Goal: Task Accomplishment & Management: Use online tool/utility

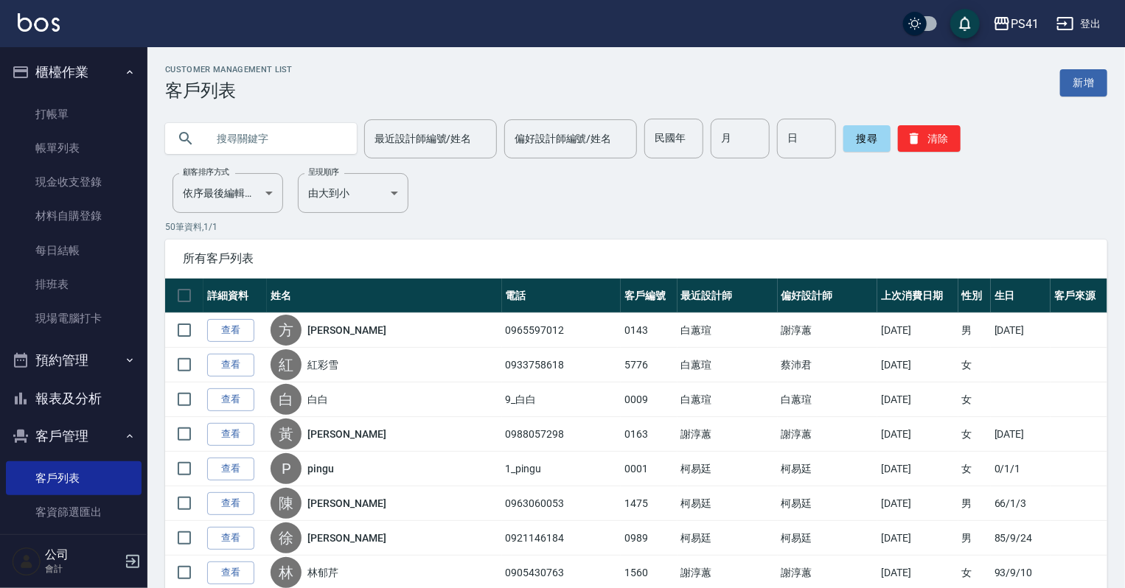
click at [221, 142] on input "text" at bounding box center [275, 139] width 139 height 40
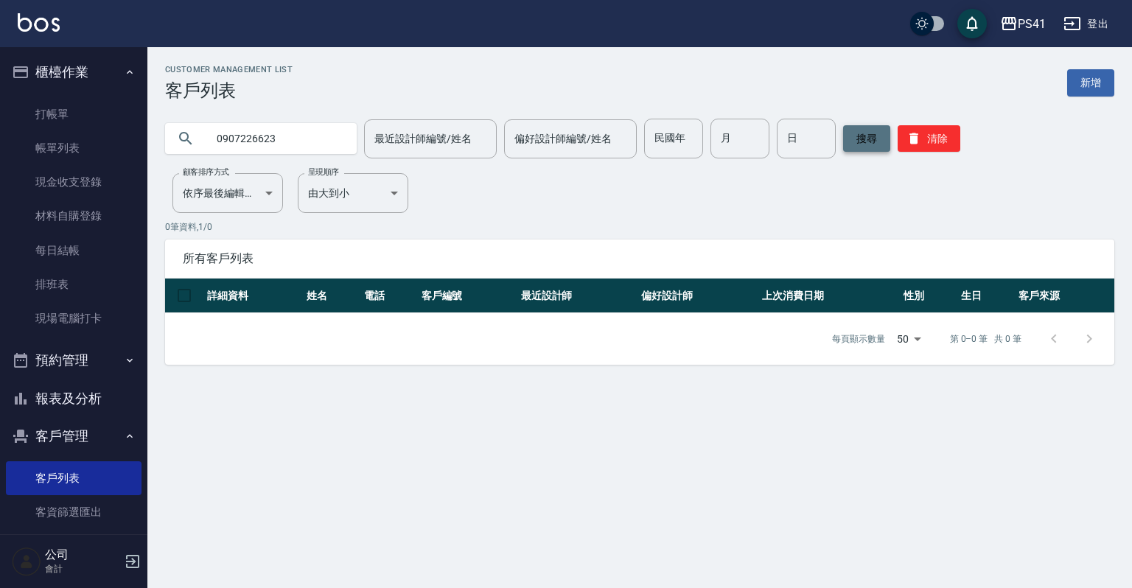
click at [858, 127] on button "搜尋" at bounding box center [866, 138] width 47 height 27
click at [858, 128] on button "搜尋" at bounding box center [866, 138] width 47 height 27
click at [317, 144] on input "0907226623" at bounding box center [275, 139] width 139 height 40
type input "0"
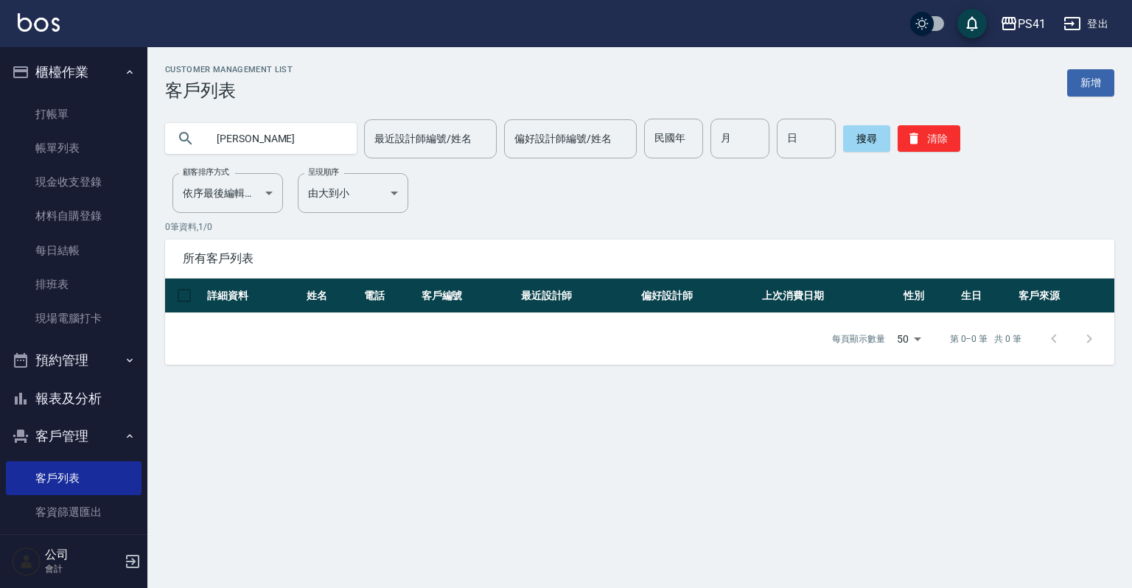
type input "[PERSON_NAME]"
click at [918, 143] on icon "button" at bounding box center [914, 138] width 15 height 15
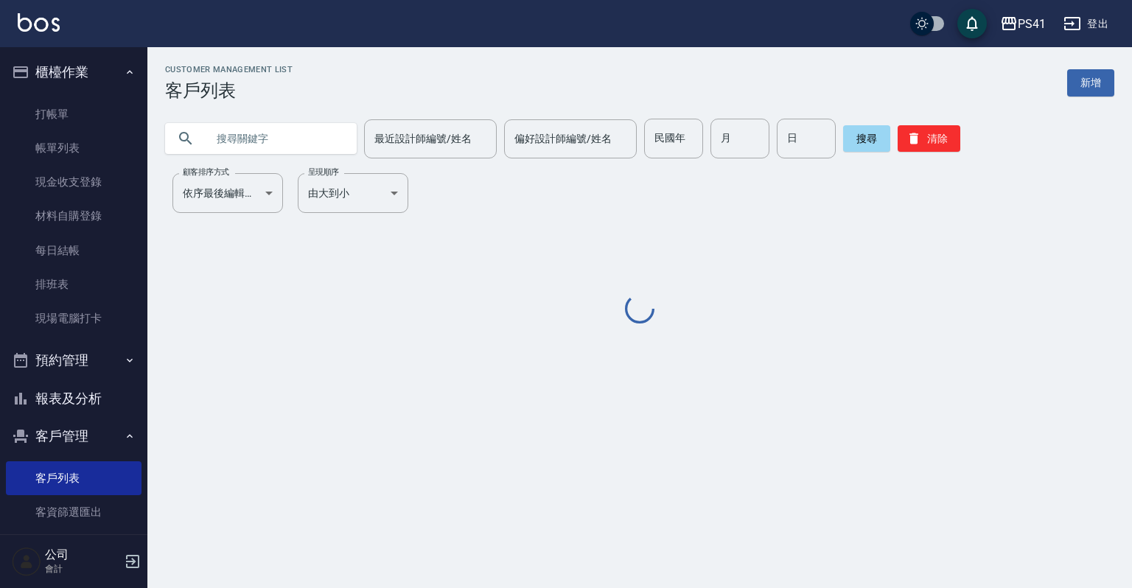
drag, startPoint x: 918, startPoint y: 143, endPoint x: 1017, endPoint y: 130, distance: 100.4
click at [919, 142] on button "清除" at bounding box center [929, 138] width 63 height 27
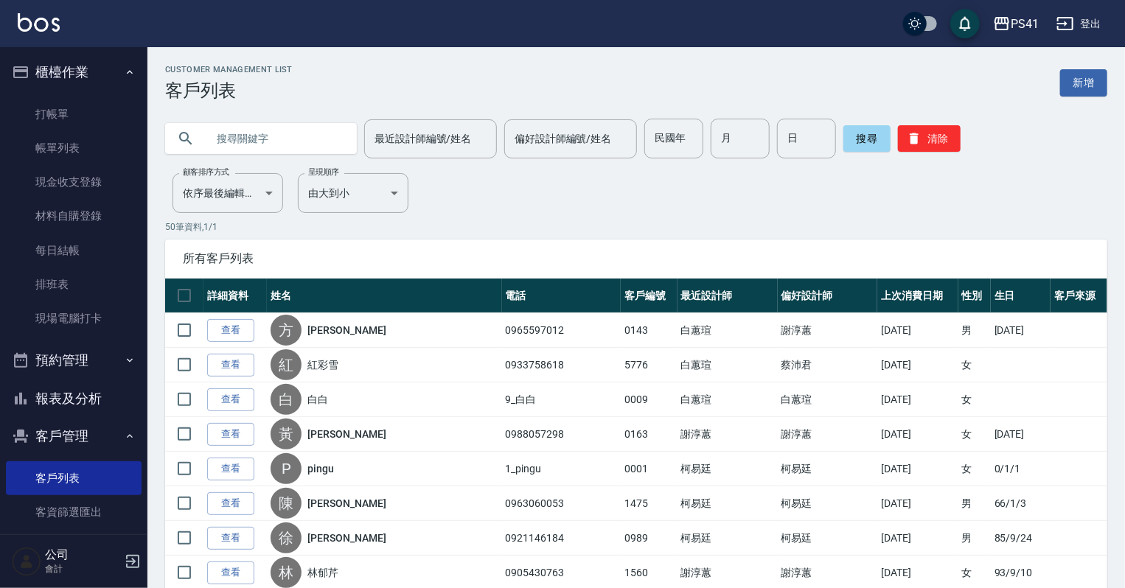
click at [91, 403] on button "報表及分析" at bounding box center [74, 399] width 136 height 38
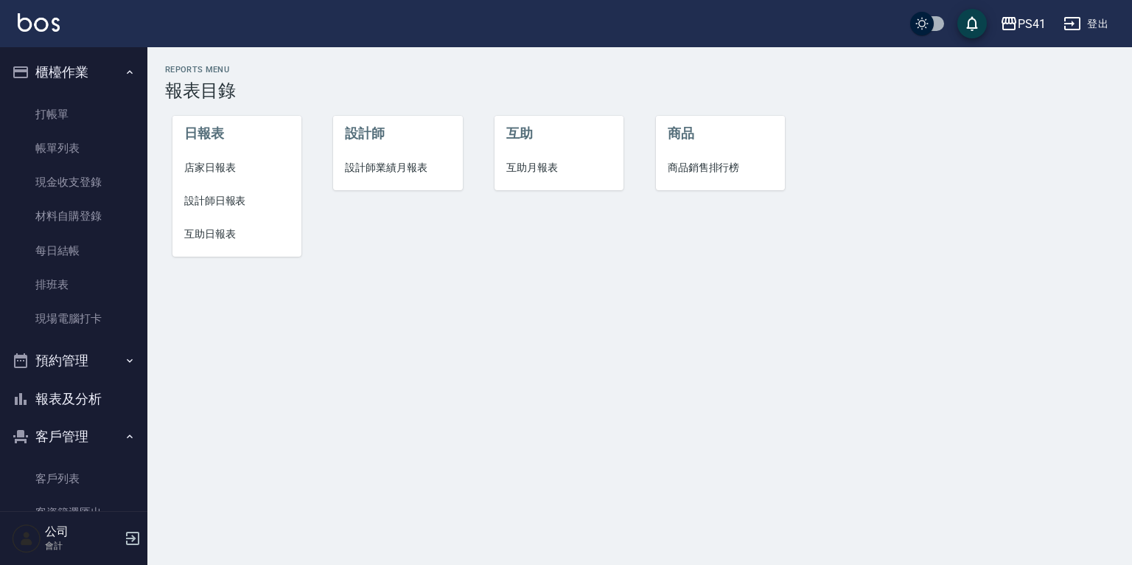
click at [220, 239] on span "互助日報表" at bounding box center [236, 233] width 105 height 15
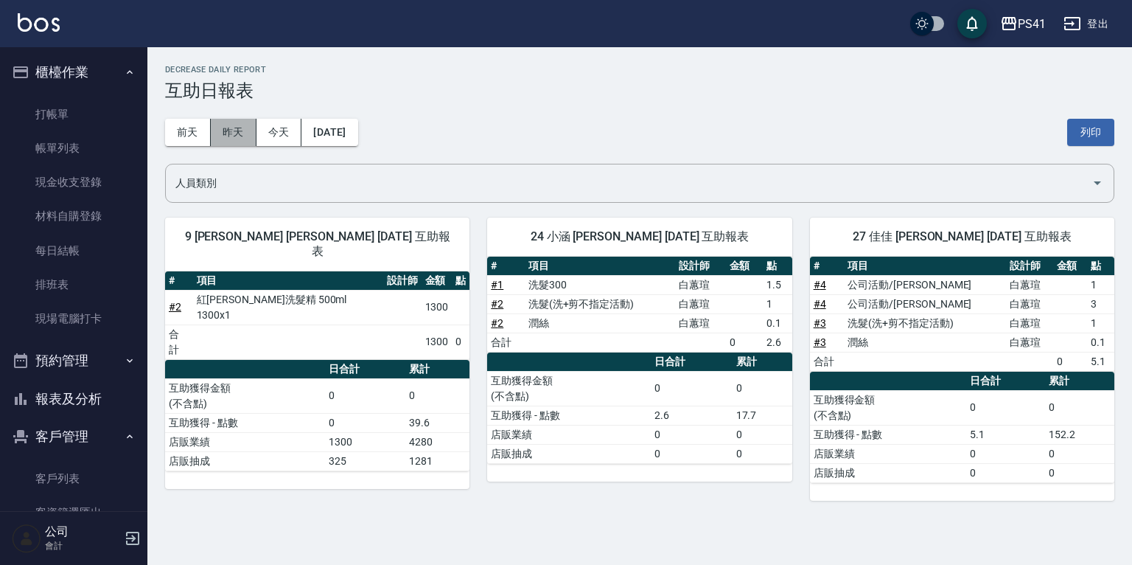
click at [229, 133] on button "昨天" at bounding box center [234, 132] width 46 height 27
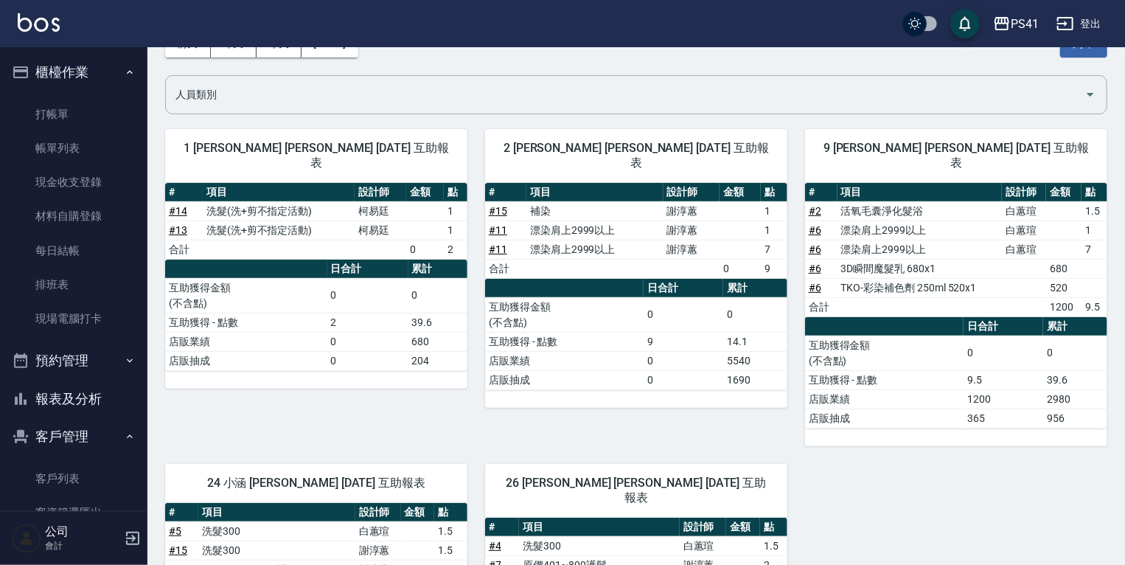
scroll to position [69, 0]
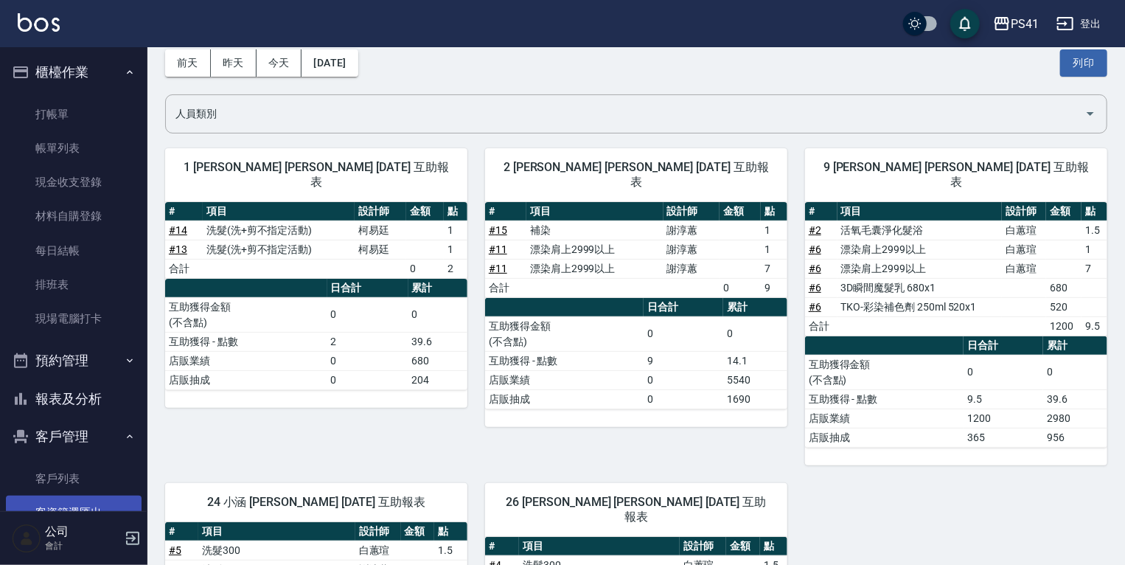
drag, startPoint x: 63, startPoint y: 472, endPoint x: 63, endPoint y: 495, distance: 23.6
click at [63, 472] on link "客戶列表" at bounding box center [74, 478] width 136 height 34
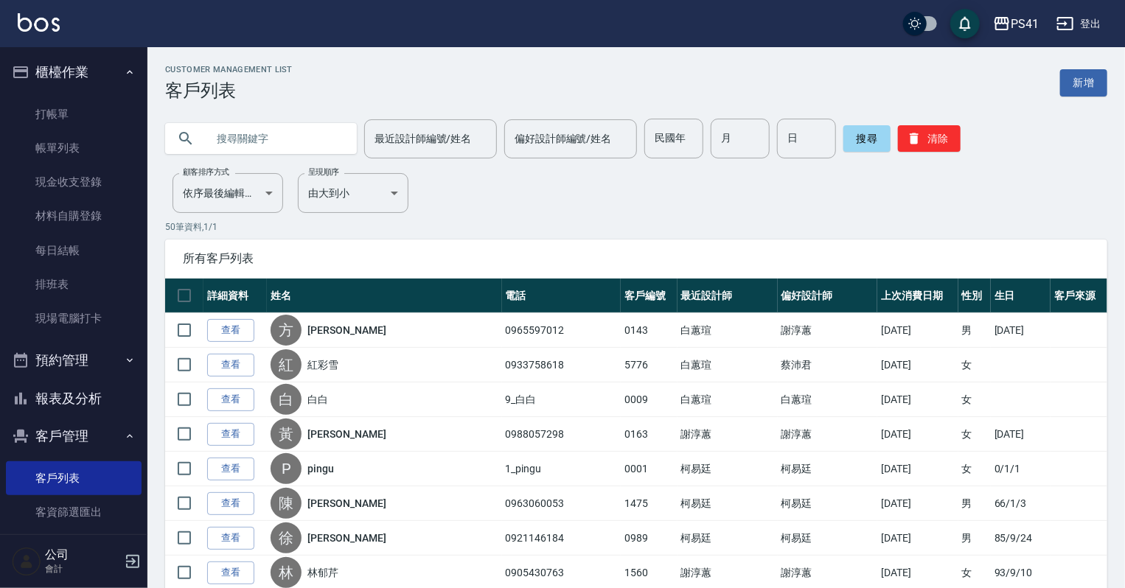
drag, startPoint x: 244, startPoint y: 147, endPoint x: 257, endPoint y: 147, distance: 12.5
click at [244, 147] on input "text" at bounding box center [275, 139] width 139 height 40
type input "0932120471"
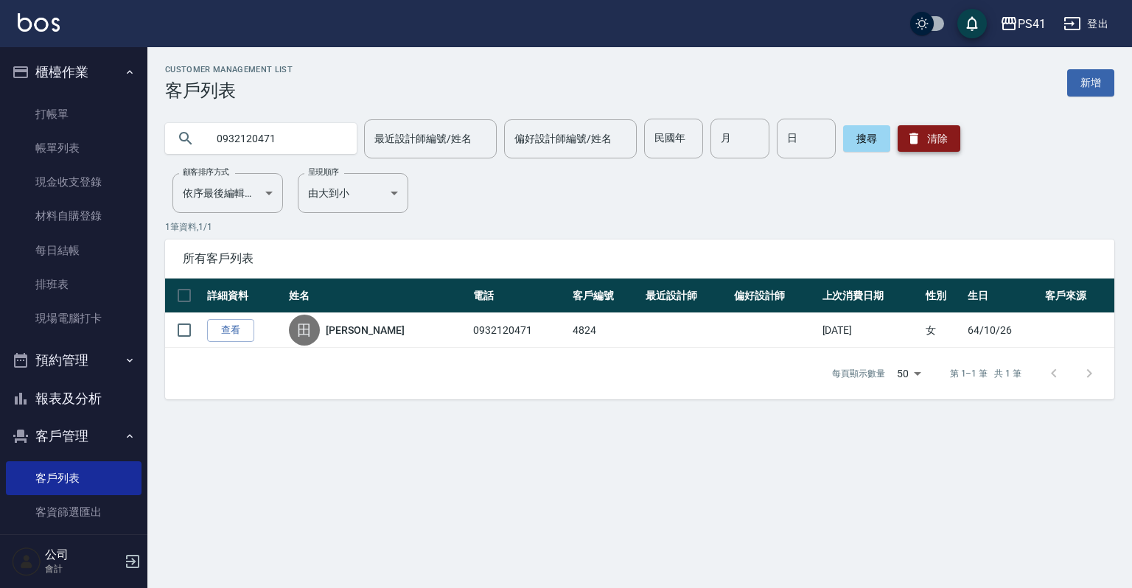
drag, startPoint x: 959, startPoint y: 130, endPoint x: 947, endPoint y: 136, distance: 13.9
click at [955, 131] on div "0932120471 最近設計師編號/姓名 最近設計師編號/姓名 偏好設計師編號/姓名 偏好設計師編號/姓名 民國年 民國年 月 月 日 日 搜尋 清除" at bounding box center [640, 139] width 950 height 40
click at [947, 136] on button "清除" at bounding box center [929, 138] width 63 height 27
drag, startPoint x: 947, startPoint y: 136, endPoint x: 888, endPoint y: 140, distance: 58.4
click at [933, 136] on button "清除" at bounding box center [929, 138] width 63 height 27
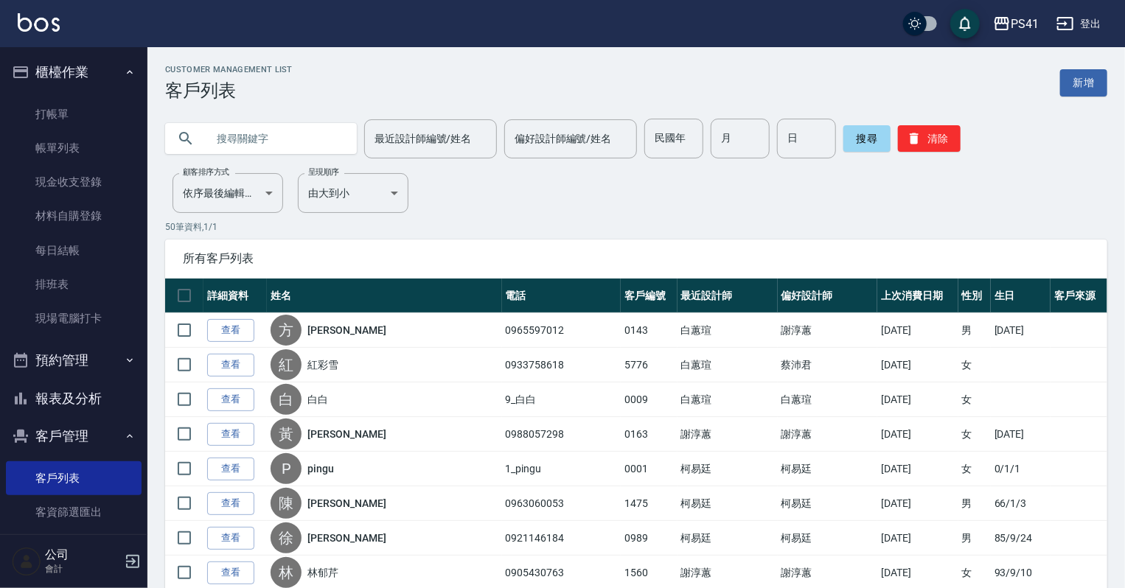
click at [269, 141] on input "text" at bounding box center [275, 139] width 139 height 40
type input "0909415426"
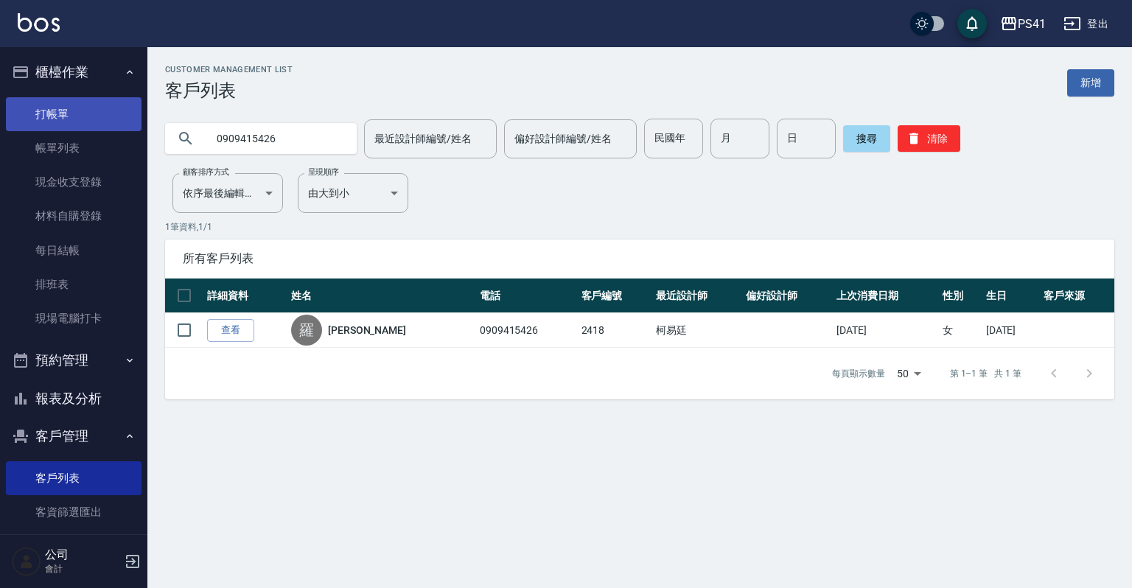
click at [83, 97] on link "打帳單" at bounding box center [74, 114] width 136 height 34
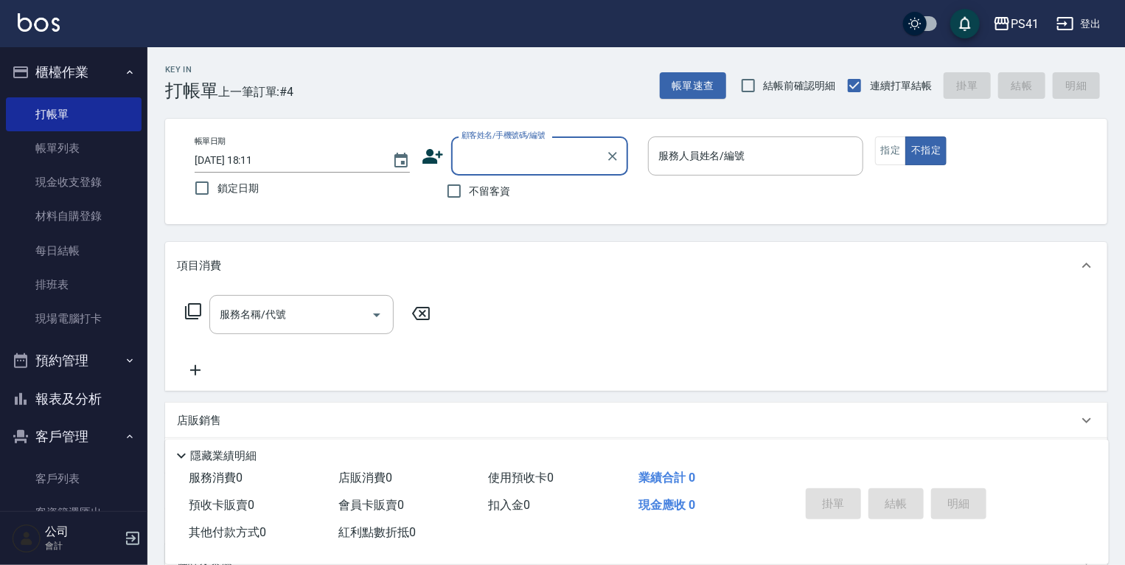
click at [435, 147] on icon at bounding box center [433, 156] width 22 height 22
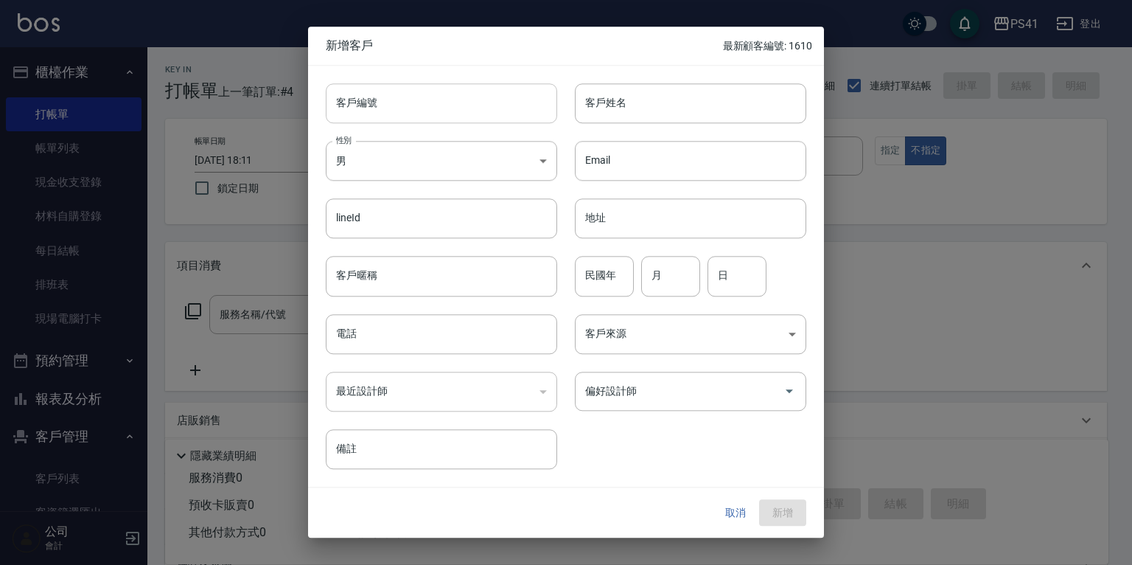
click at [478, 88] on input "客戶編號" at bounding box center [441, 103] width 231 height 40
type input "1675"
type input "[PERSON_NAME]"
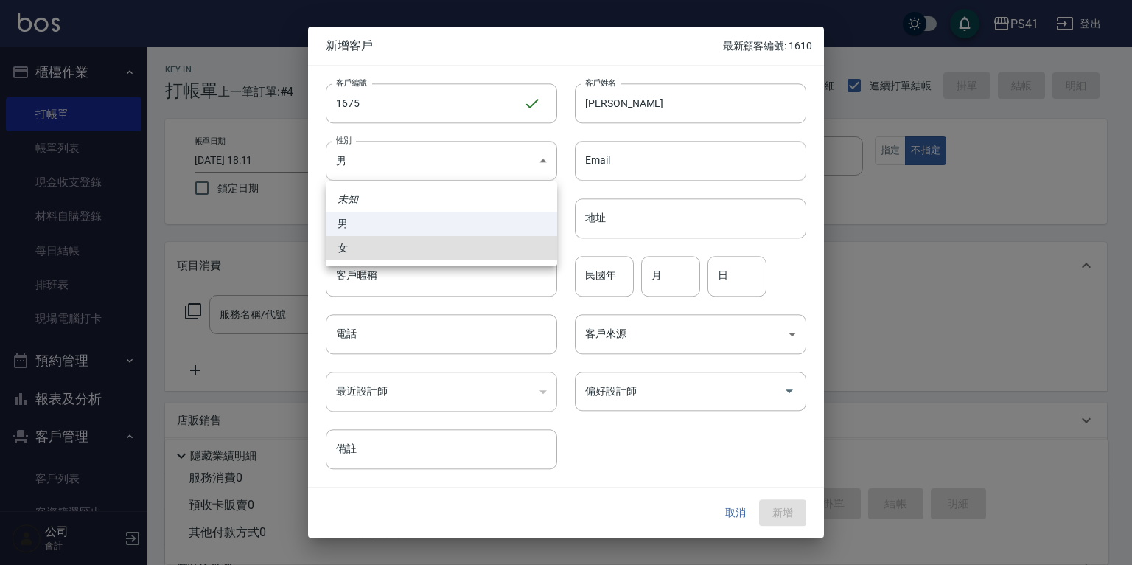
type input "[DEMOGRAPHIC_DATA]"
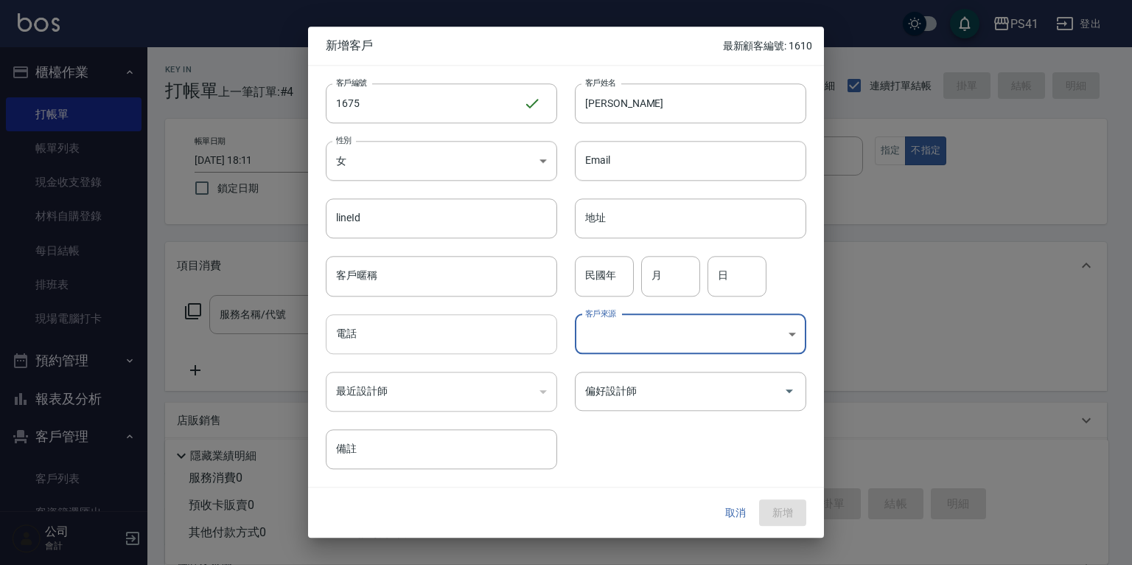
drag, startPoint x: 372, startPoint y: 347, endPoint x: 492, endPoint y: 345, distance: 120.9
click at [375, 346] on input "電話" at bounding box center [441, 334] width 231 height 40
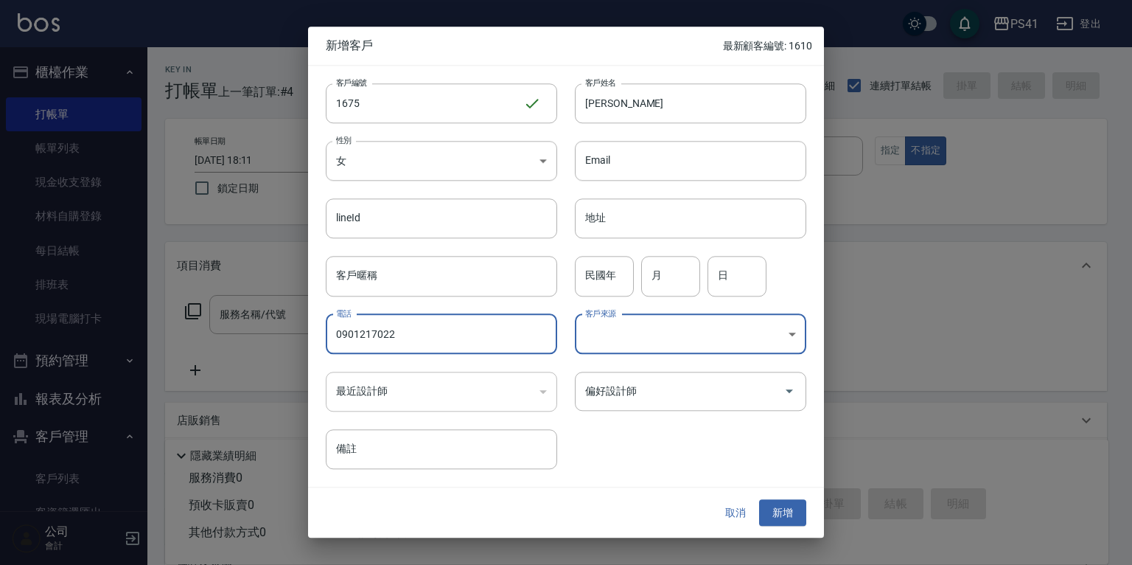
type input "0901217022"
click at [590, 334] on body "PS41 登出 櫃檯作業 打帳單 帳單列表 現金收支登錄 材料自購登錄 每日結帳 排班表 現場電腦打卡 預約管理 預約管理 單日預約紀錄 單週預約紀錄 報表及…" at bounding box center [566, 360] width 1132 height 720
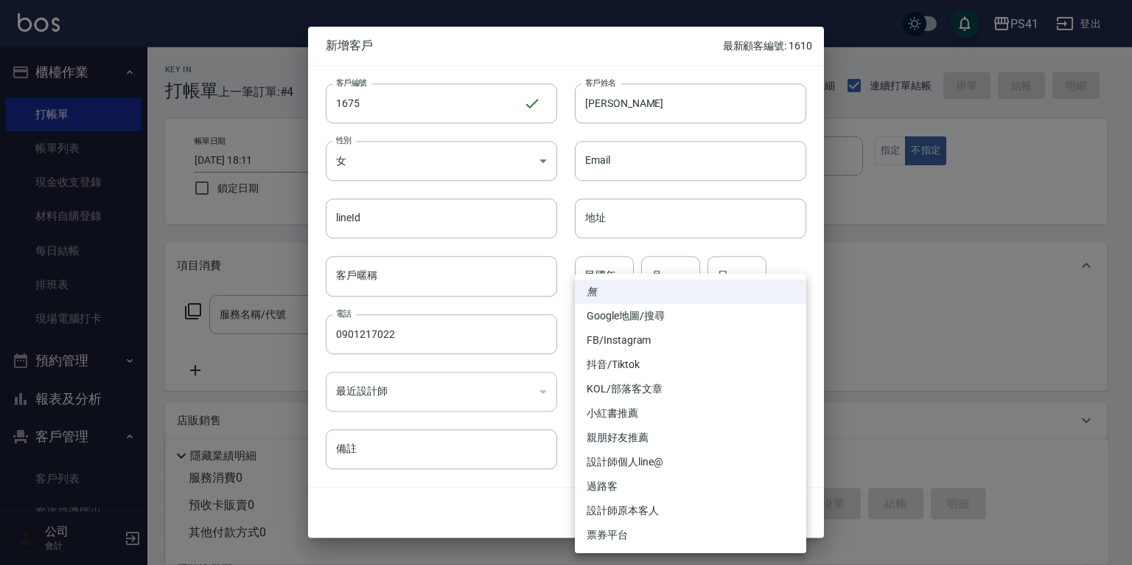
click at [633, 280] on li "無" at bounding box center [690, 291] width 231 height 24
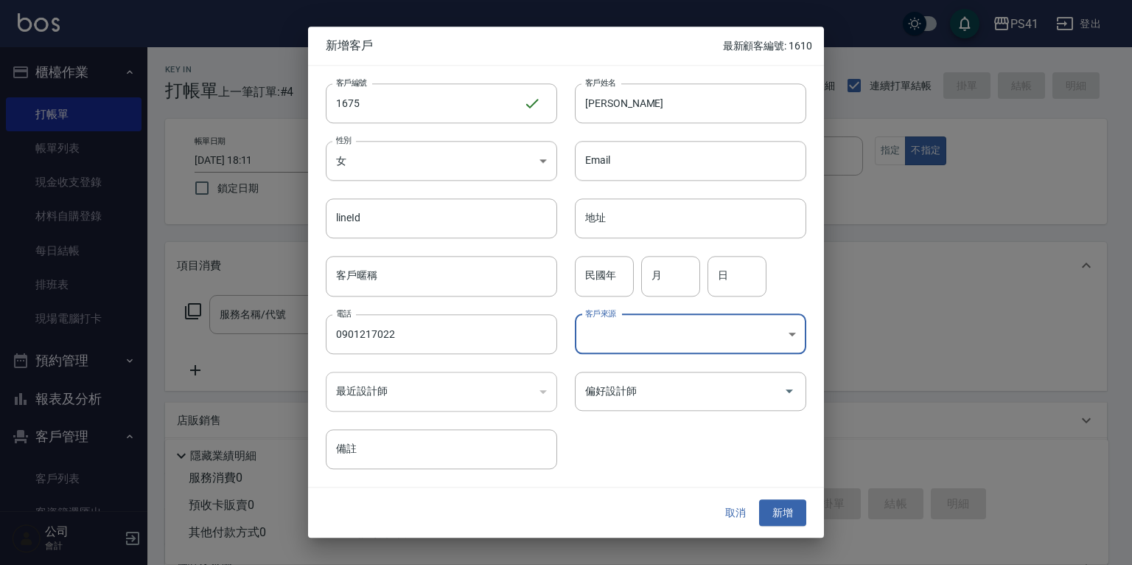
click at [407, 397] on div "​" at bounding box center [441, 392] width 231 height 40
click at [773, 383] on input "偏好設計師" at bounding box center [680, 391] width 196 height 26
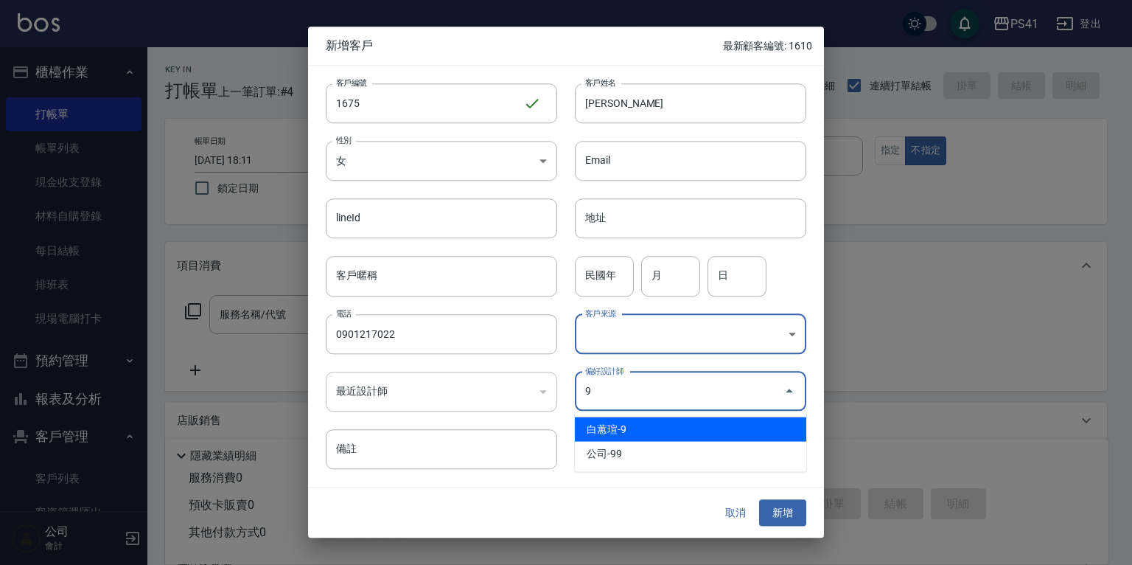
click at [666, 433] on li "白蕙瑄-9" at bounding box center [690, 429] width 231 height 24
type input "白蕙瑄"
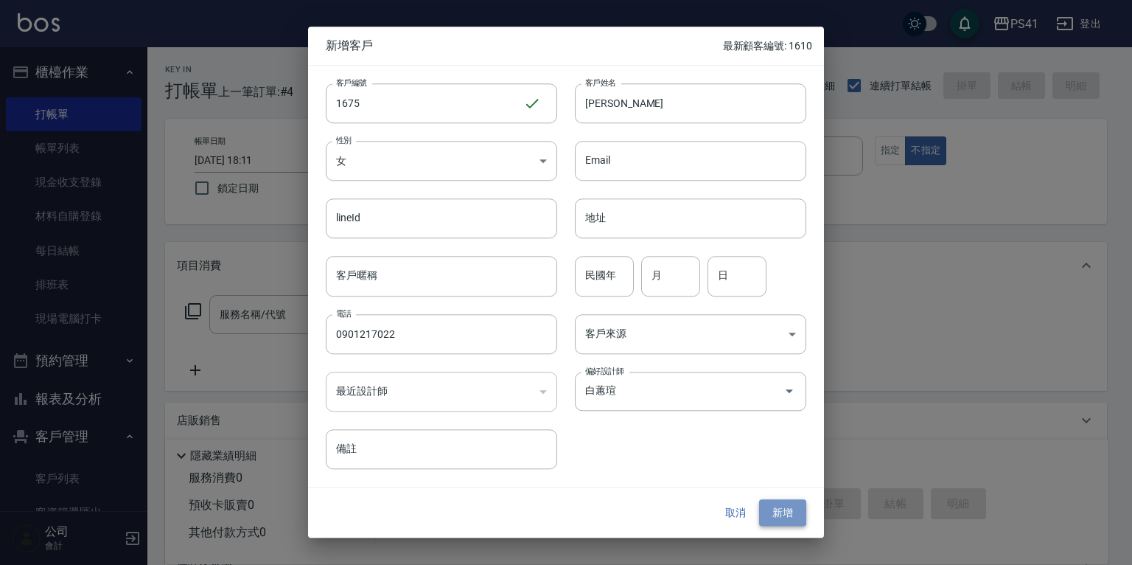
drag, startPoint x: 790, startPoint y: 510, endPoint x: 825, endPoint y: 516, distance: 35.9
click at [790, 509] on button "新增" at bounding box center [782, 512] width 47 height 27
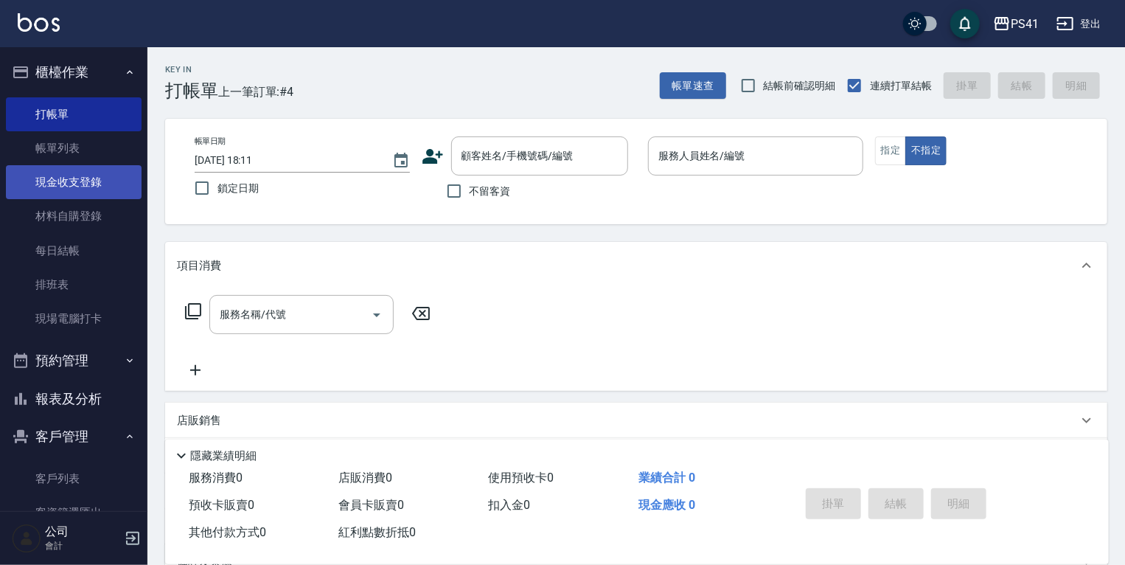
drag, startPoint x: 47, startPoint y: 158, endPoint x: 47, endPoint y: 181, distance: 23.6
click at [47, 158] on link "帳單列表" at bounding box center [74, 148] width 136 height 34
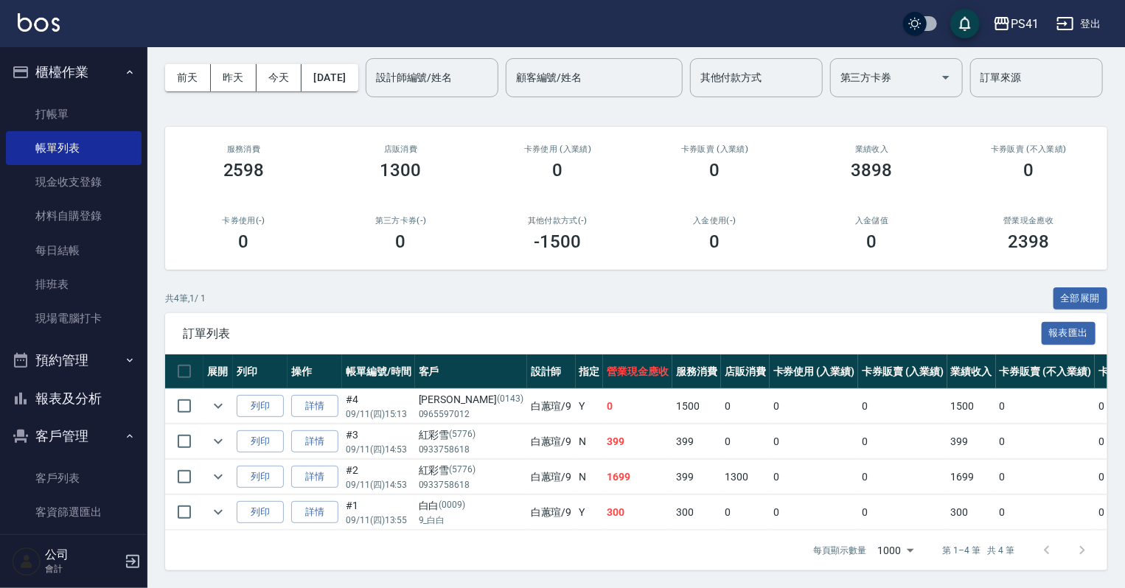
scroll to position [49, 0]
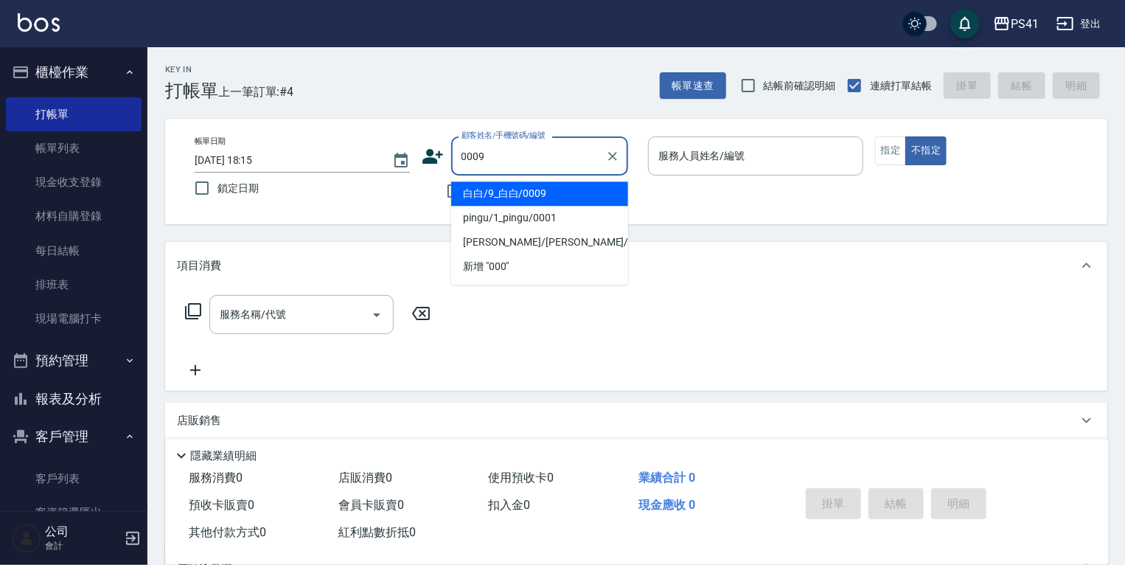
type input "白白/9_白白/0009"
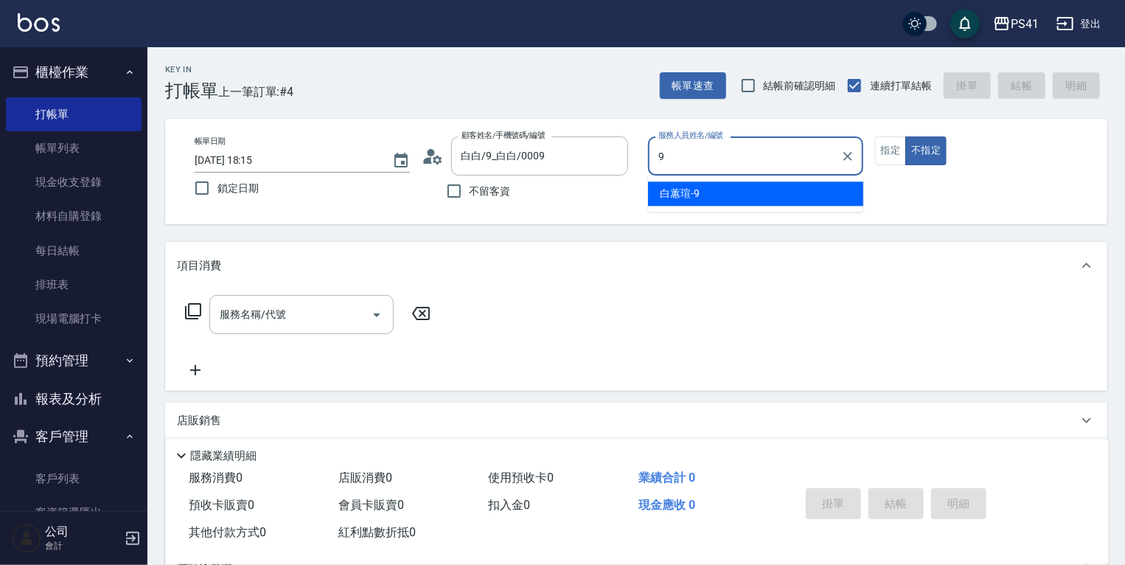
type input "白蕙瑄-9"
type button "false"
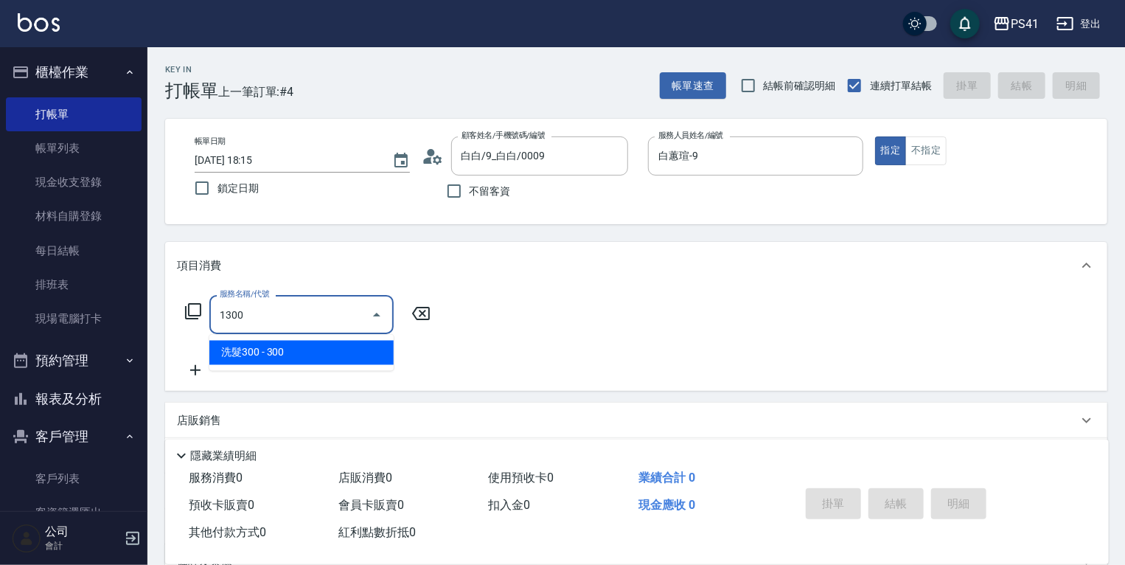
type input "洗髮300(1300)"
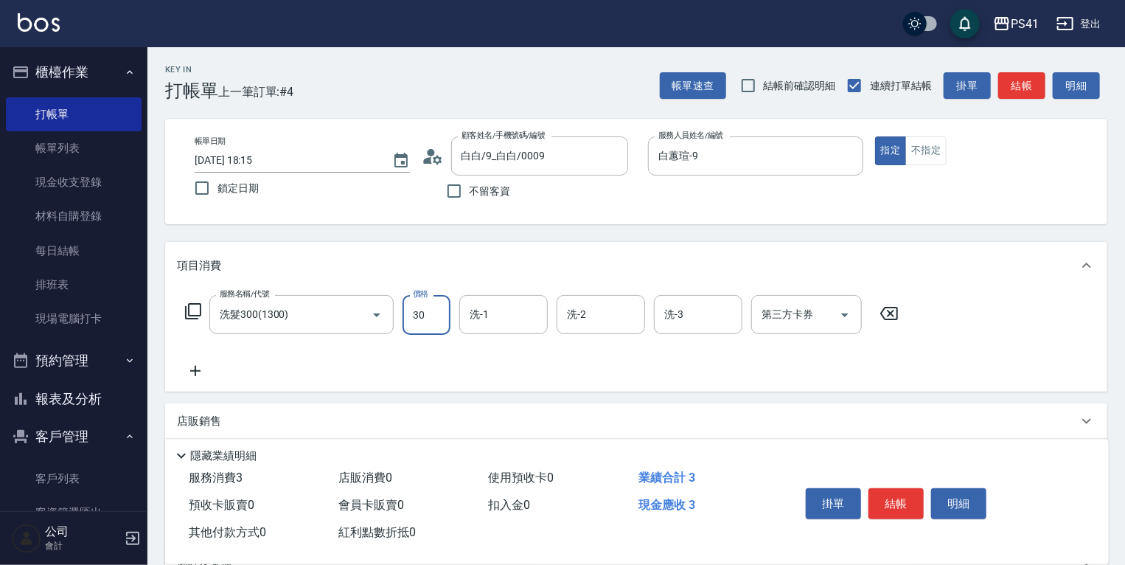
type input "300"
type input "佳佳-27"
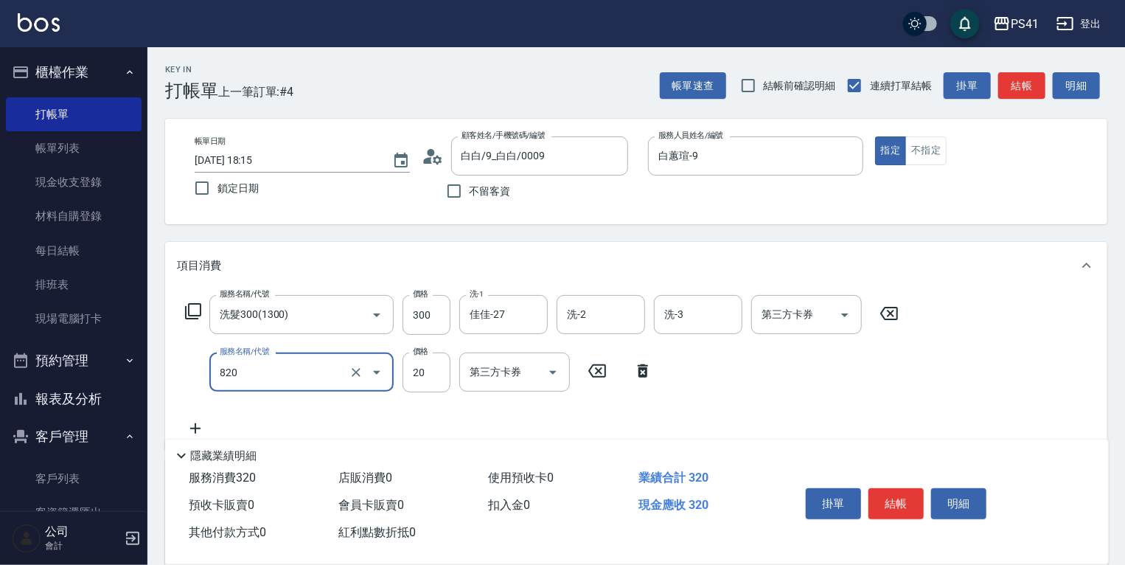
type input "潤絲(820)"
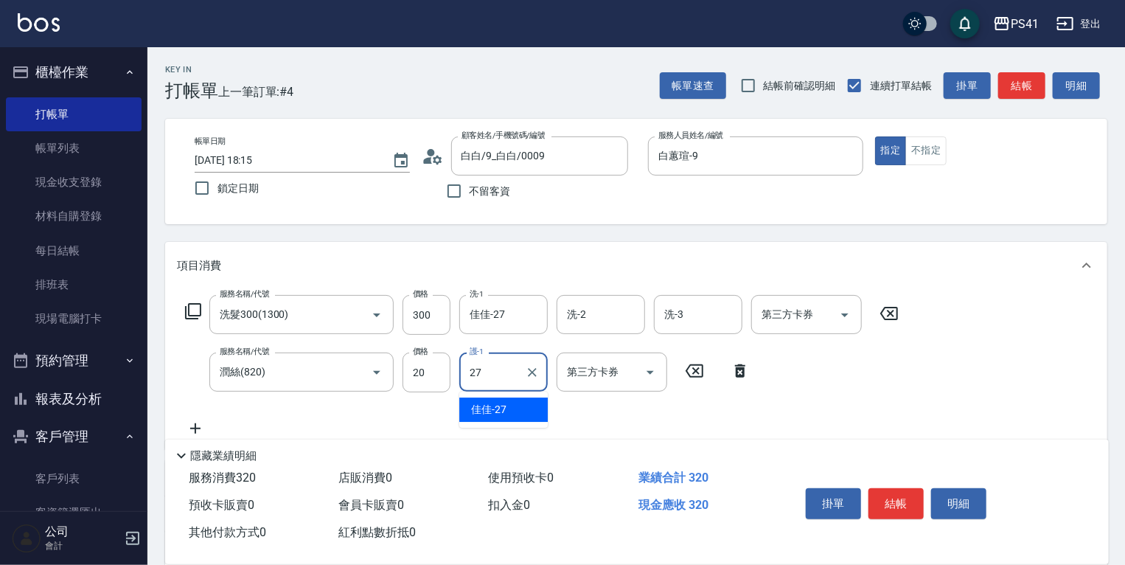
type input "佳佳-27"
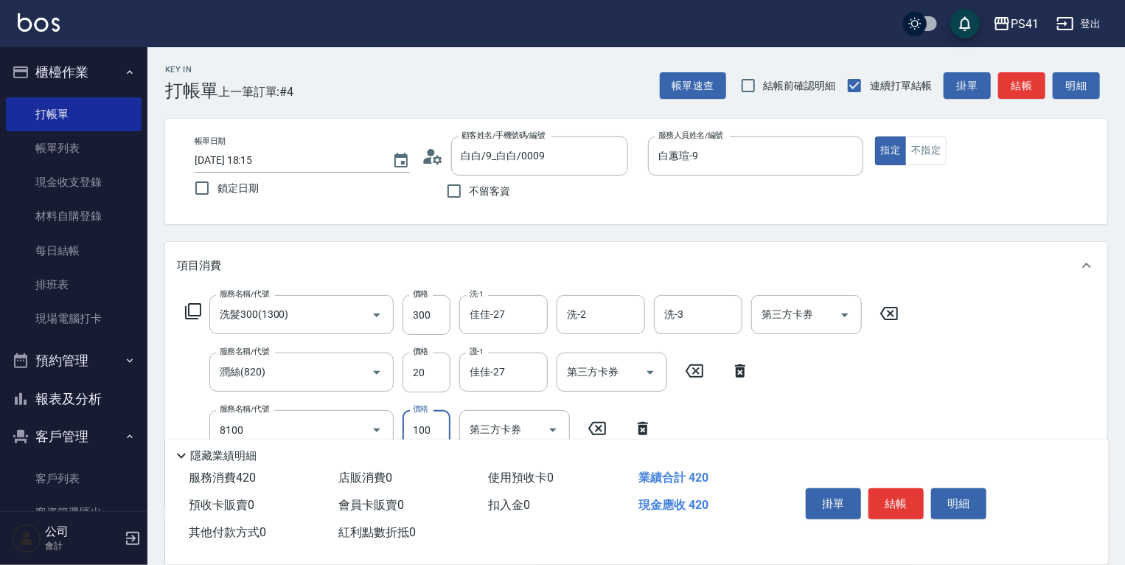
type input "電棒 夾直 玉米鬚(8100)"
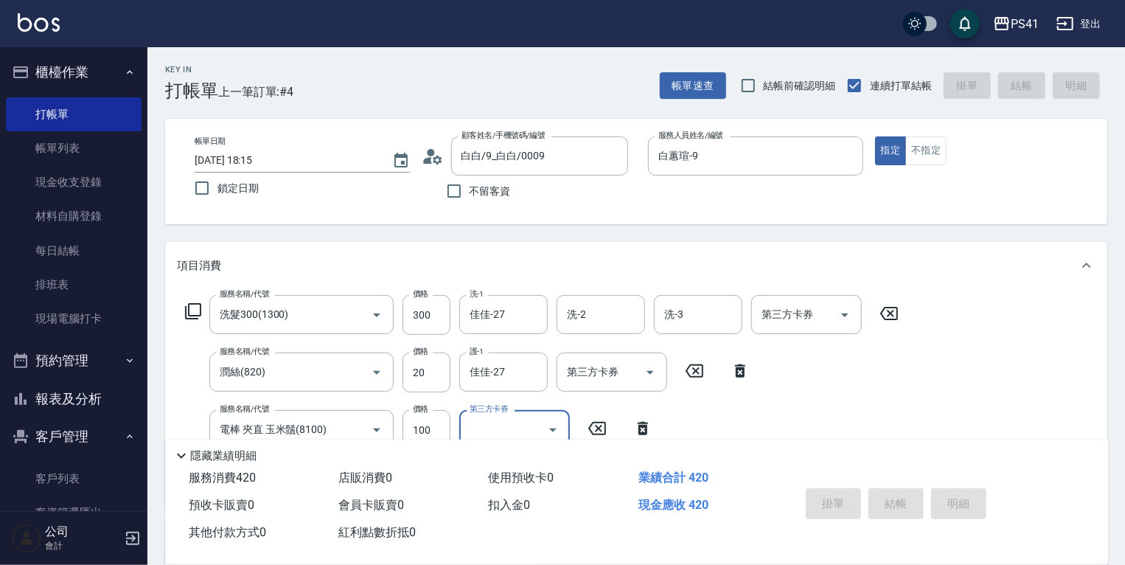
type input "[DATE] 18:29"
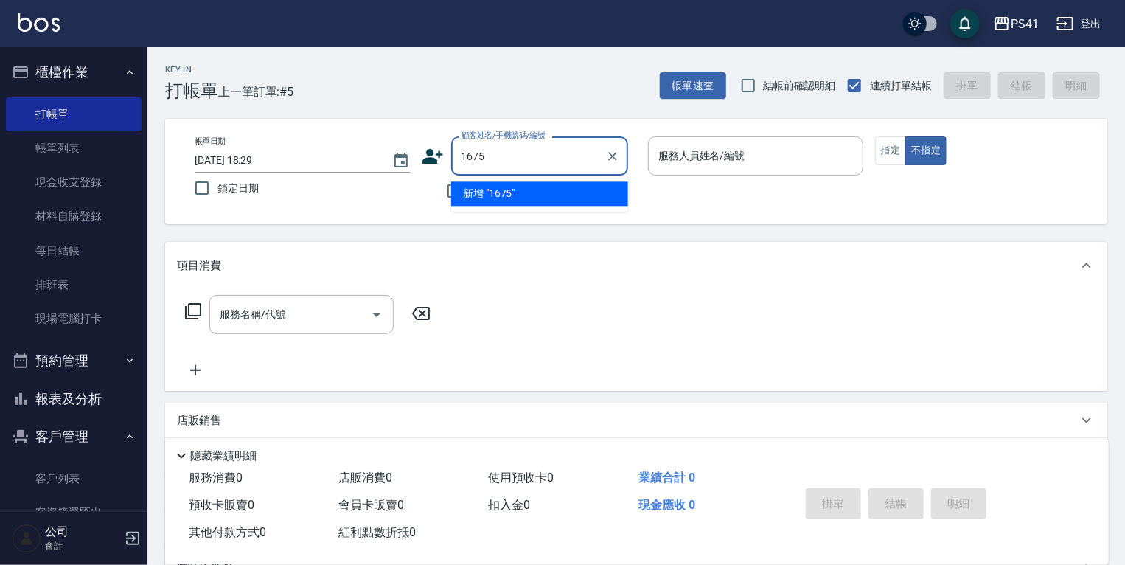
type input "1675"
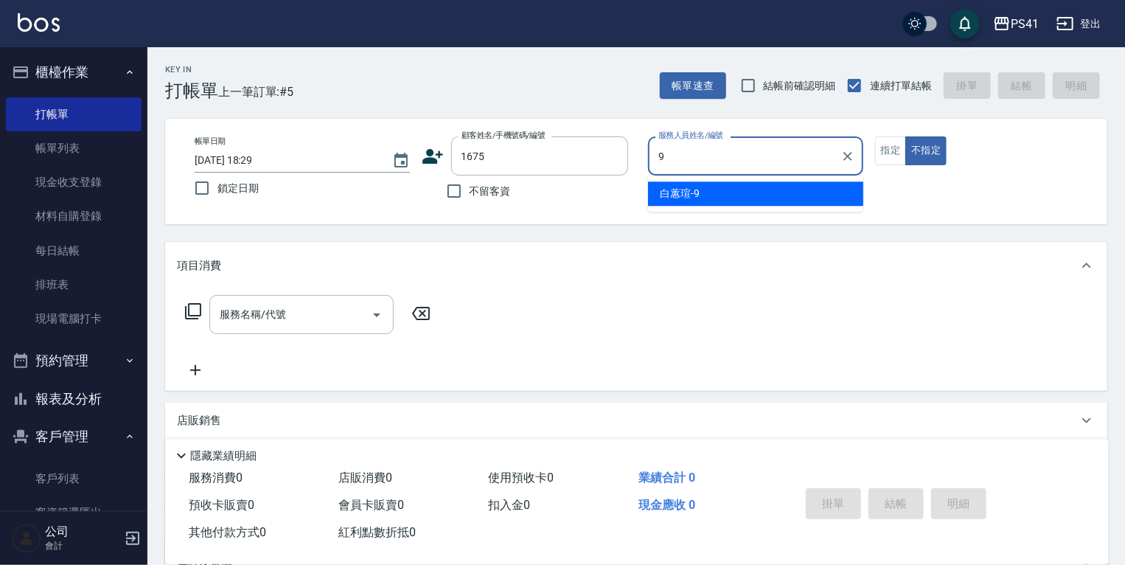
type input "白蕙瑄-9"
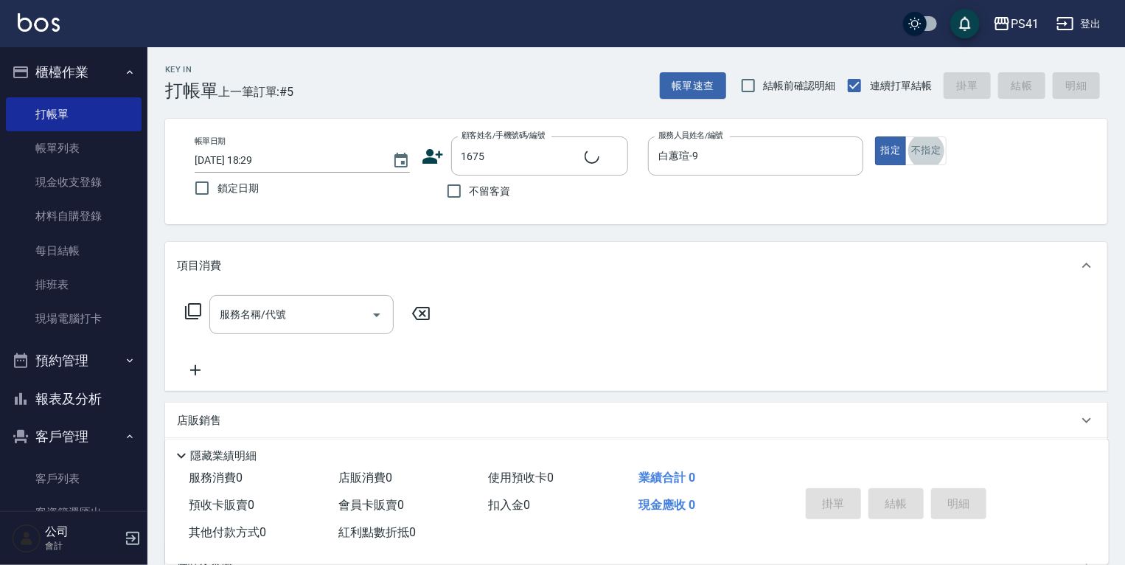
type input "[PERSON_NAME]/0901217022/1675"
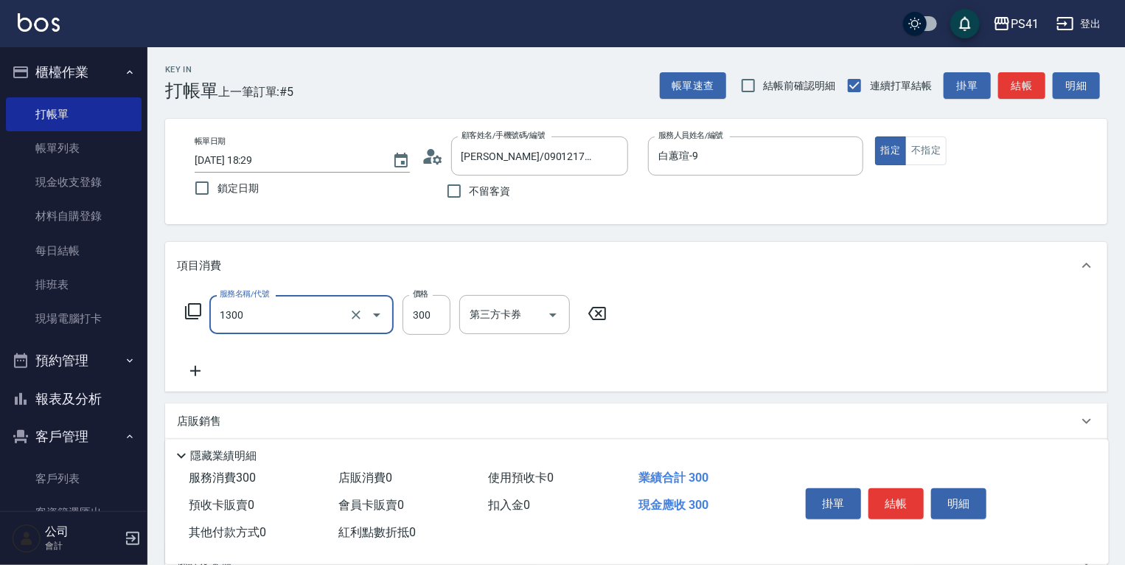
type input "洗髮300(1300)"
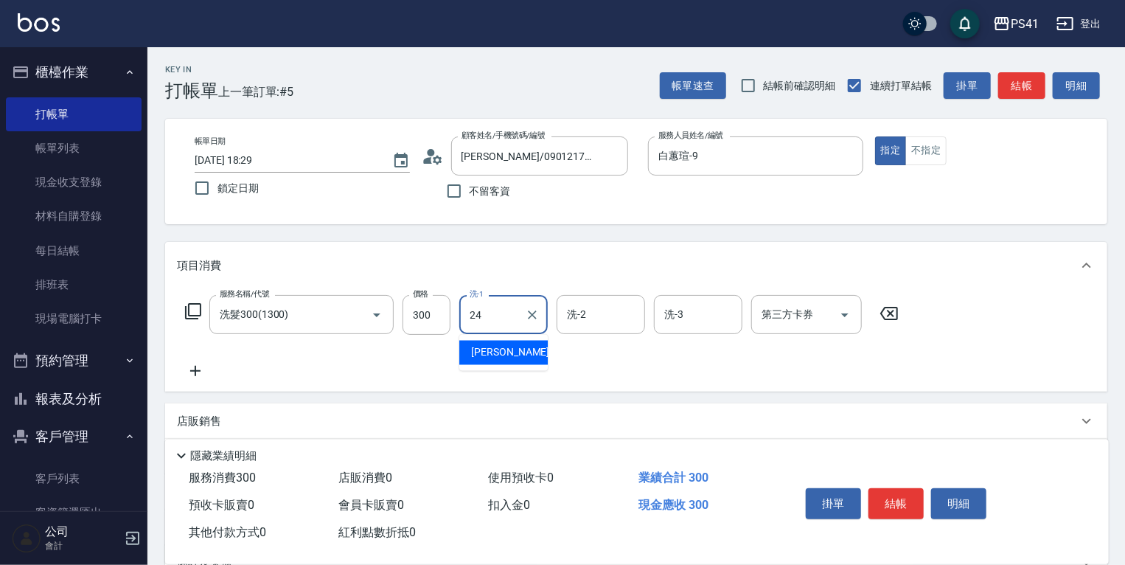
type input "[PERSON_NAME]-24"
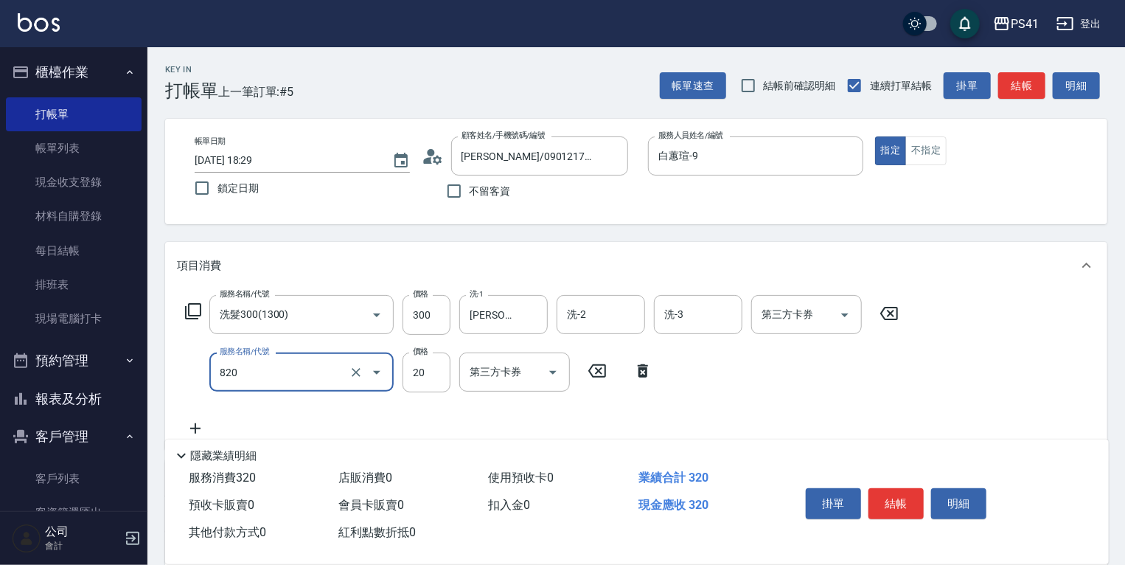
type input "潤絲(820)"
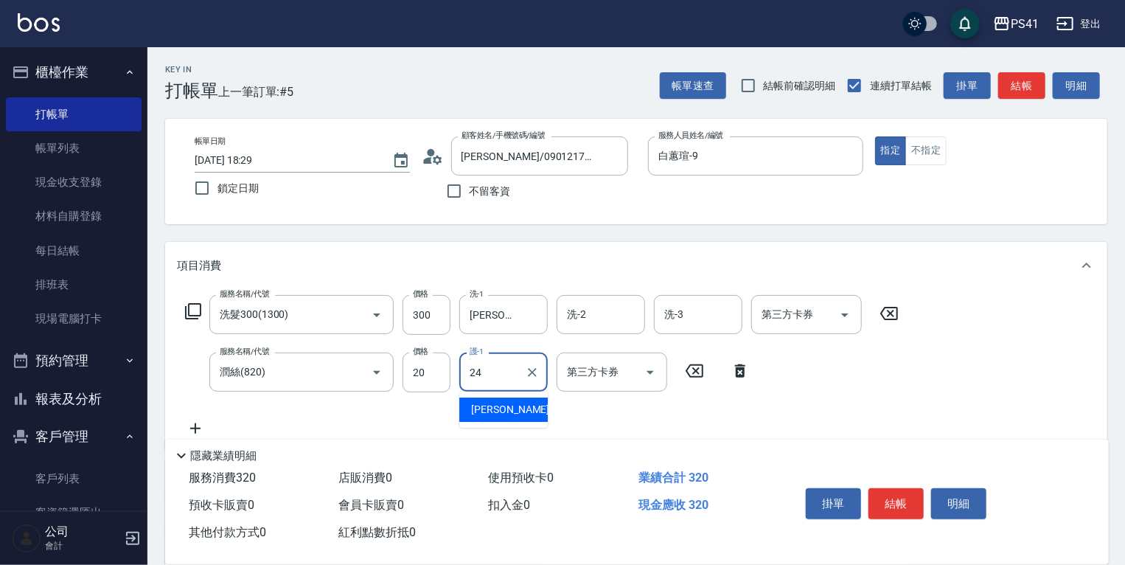
type input "[PERSON_NAME]-24"
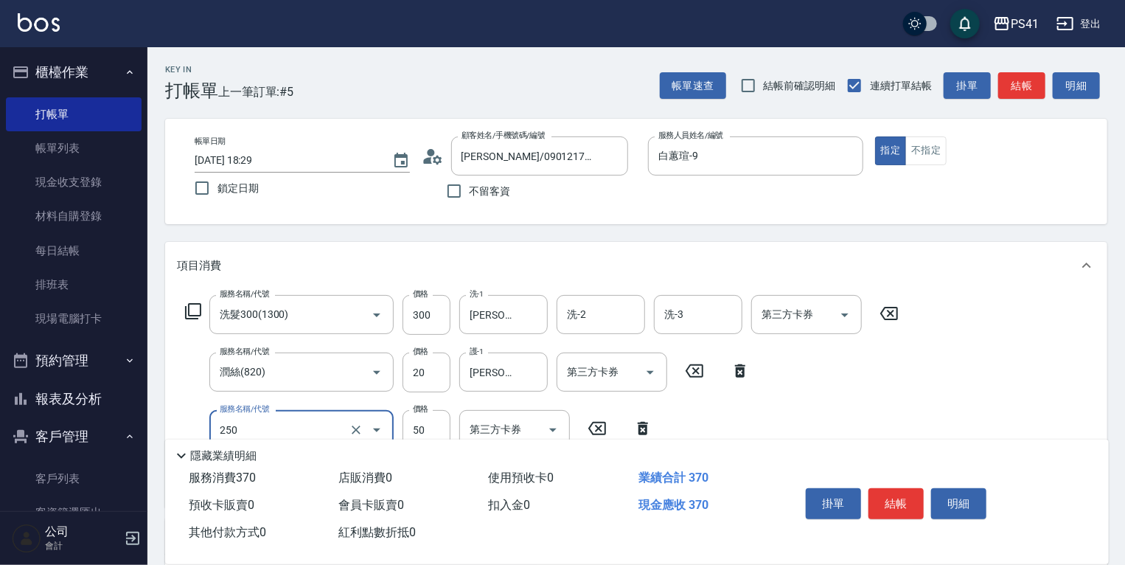
type input "剪瀏海(250)"
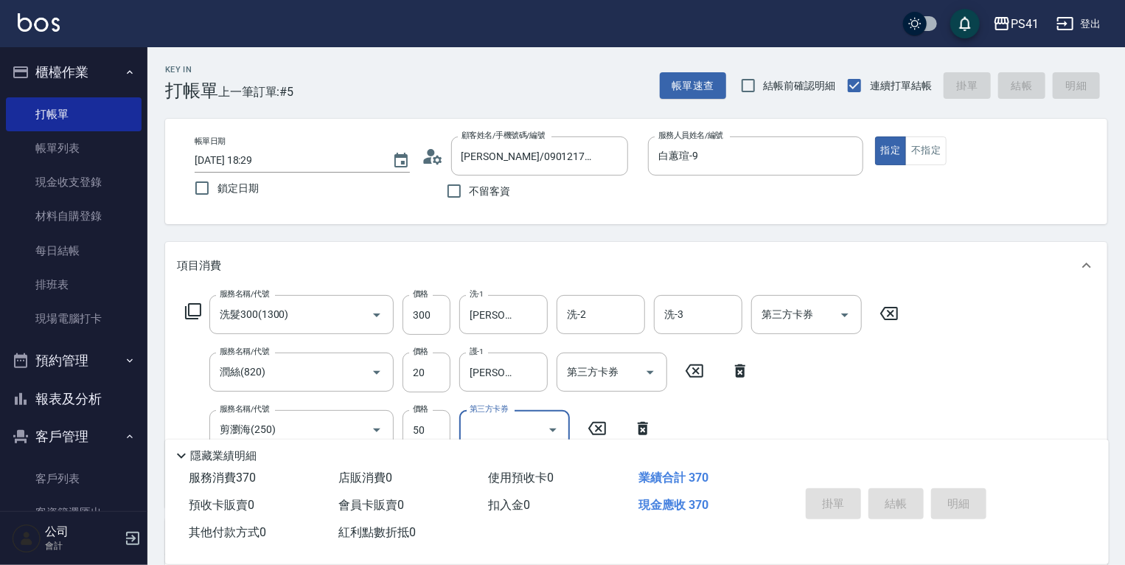
type input "[DATE] 18:30"
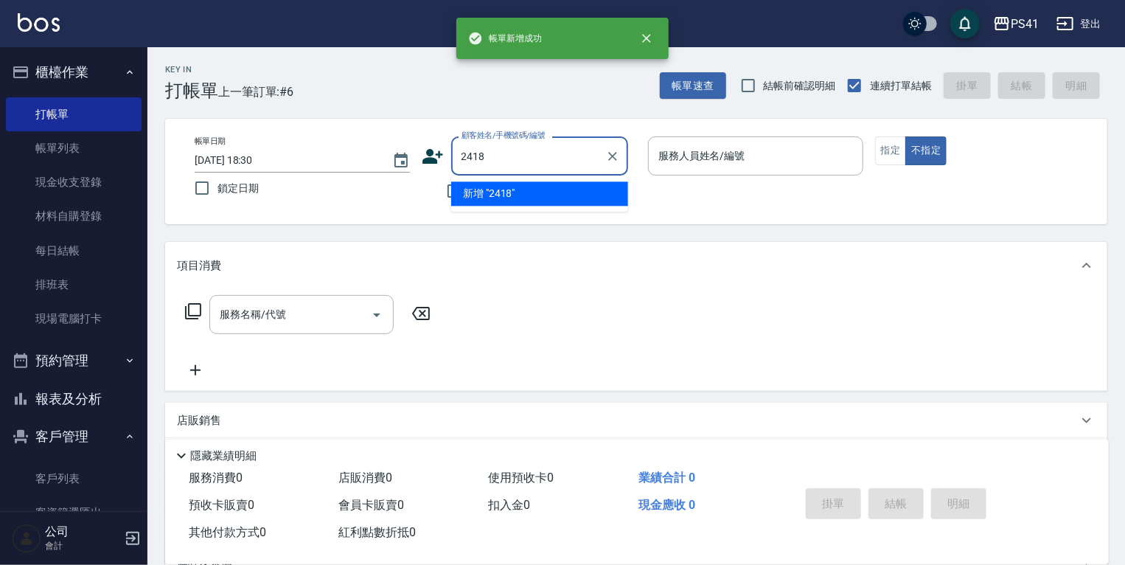
type input "2418"
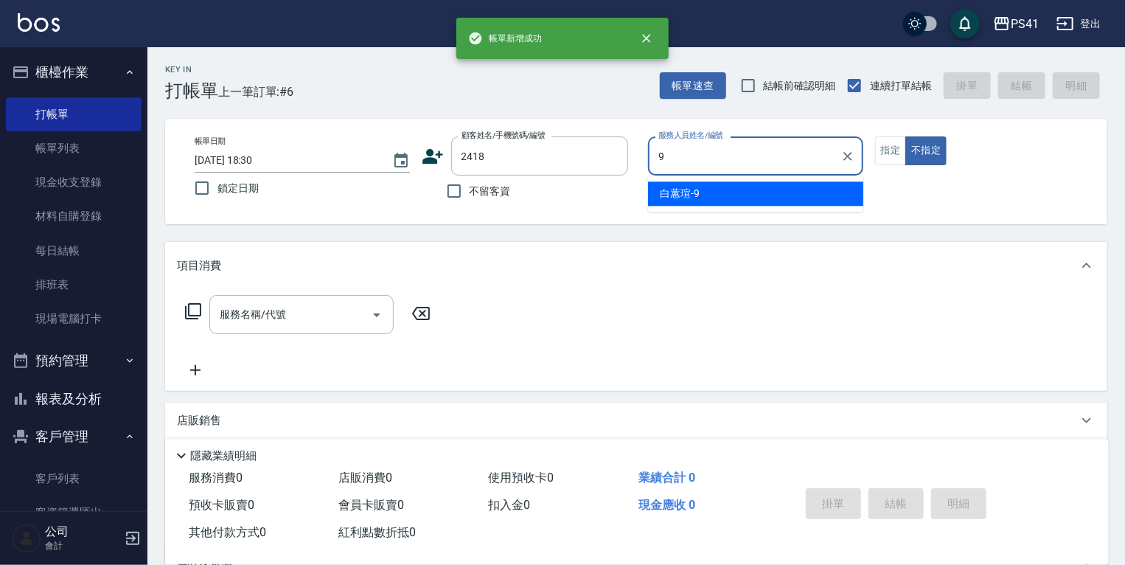
type input "白蕙瑄-9"
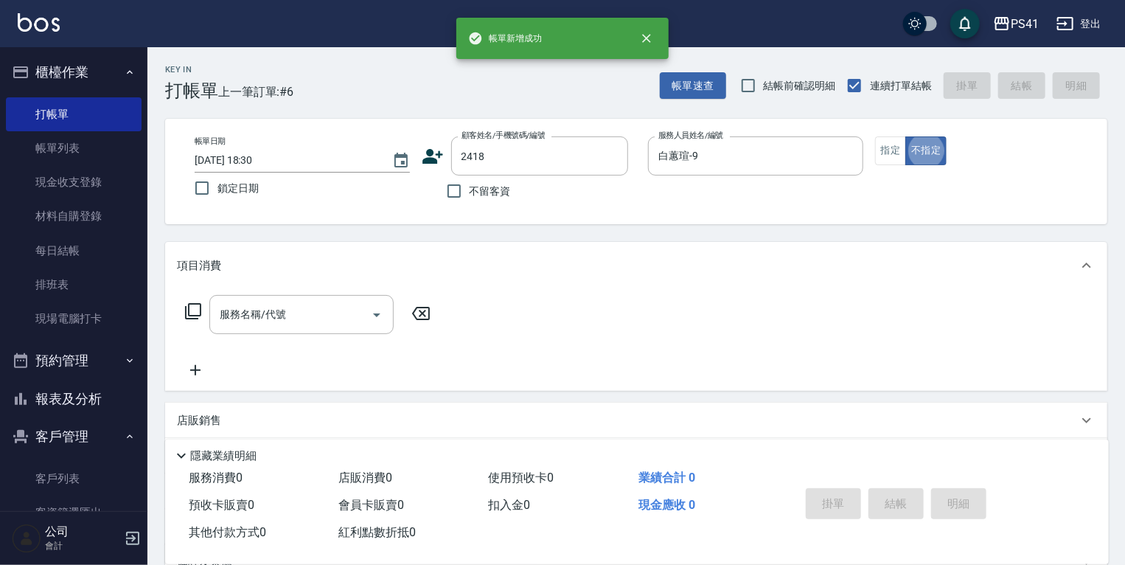
type input "[PERSON_NAME]/0909415426/2418"
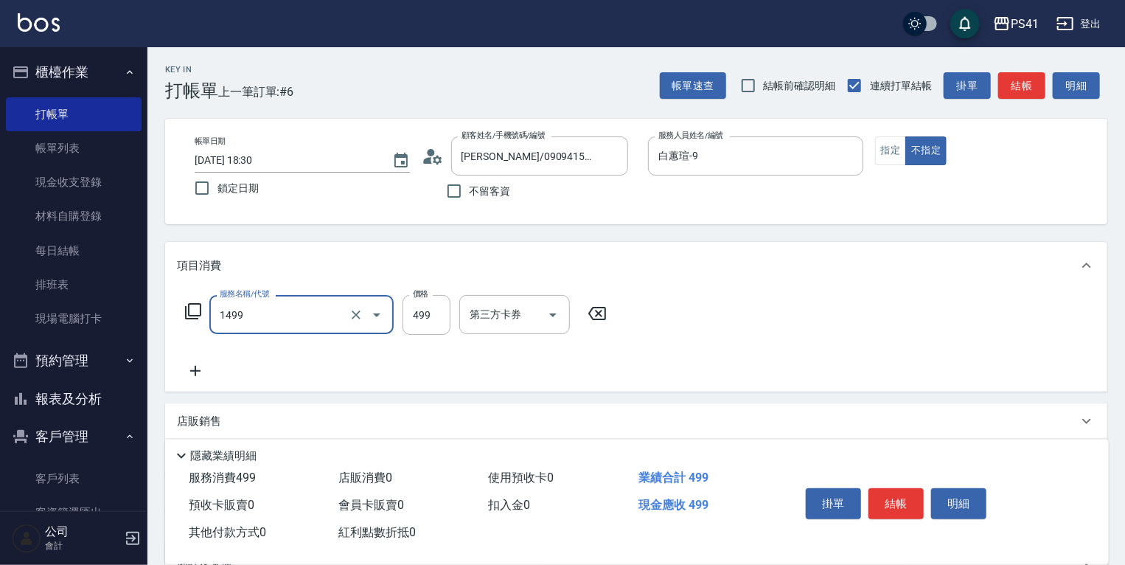
type input "活氧毛囊淨化髮浴(1499)"
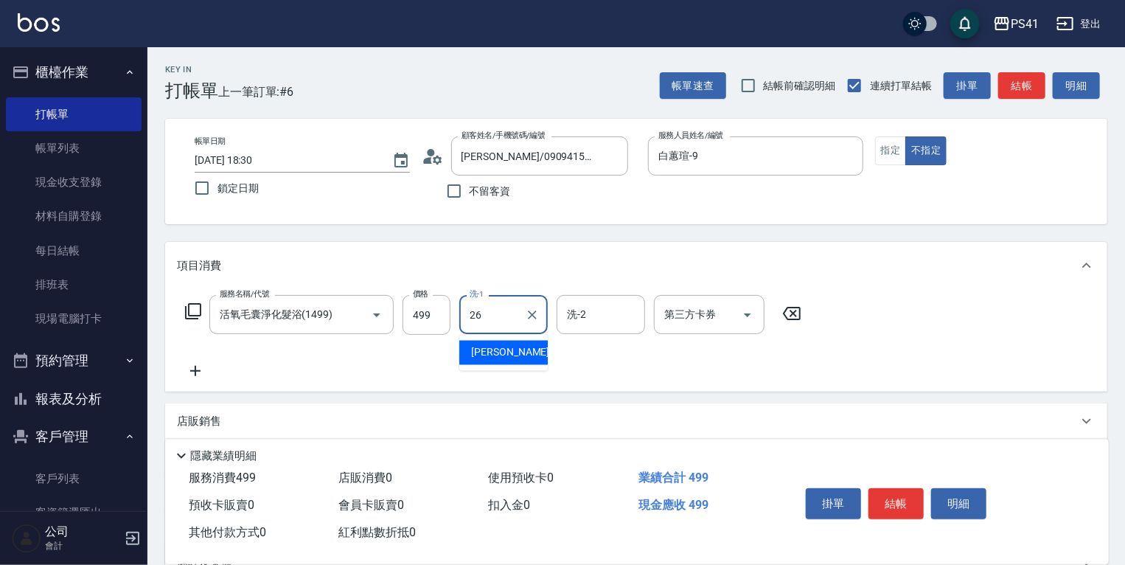
type input "[PERSON_NAME]-26"
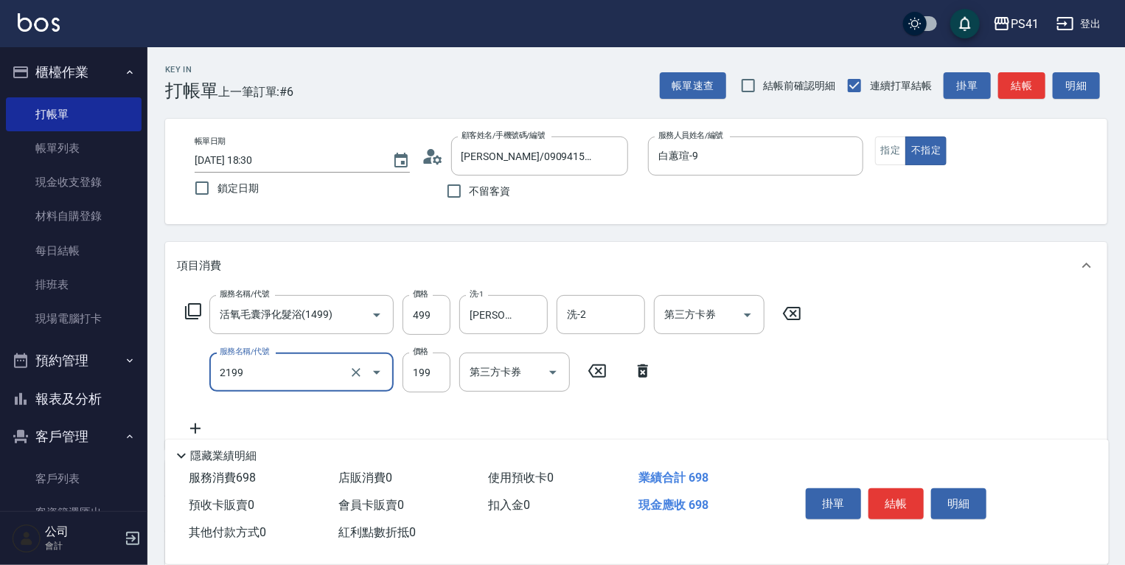
type input "不指定剪髮活動(2199)"
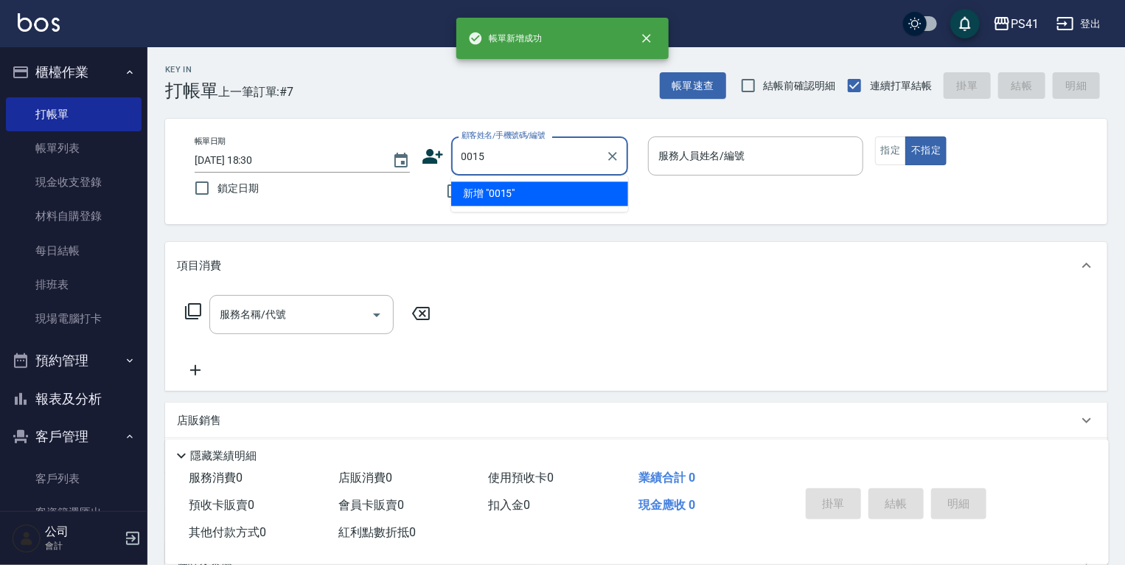
type input "0015"
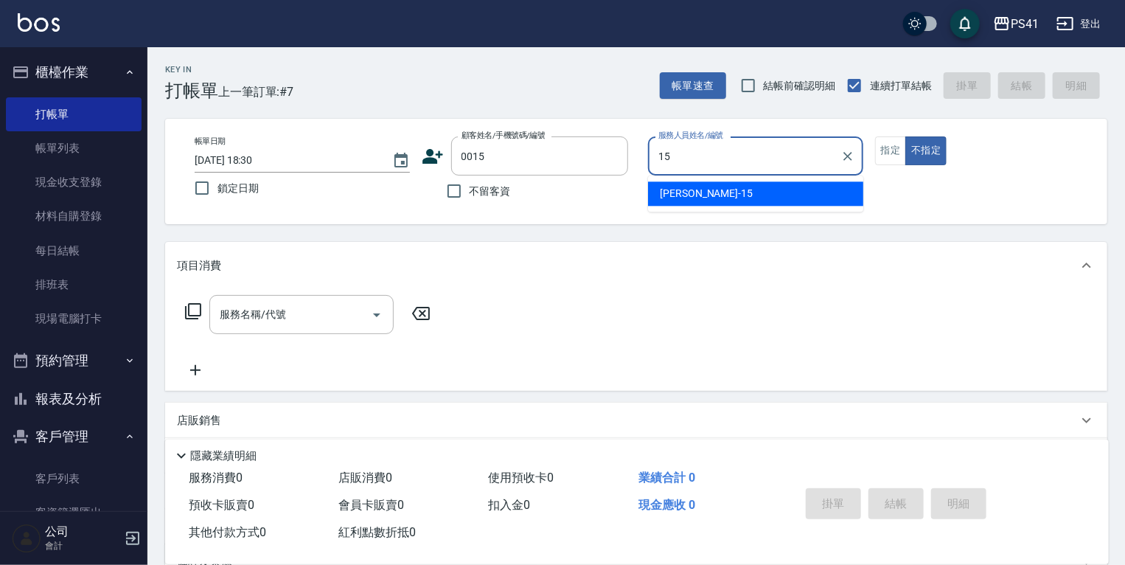
type input "[PERSON_NAME]15"
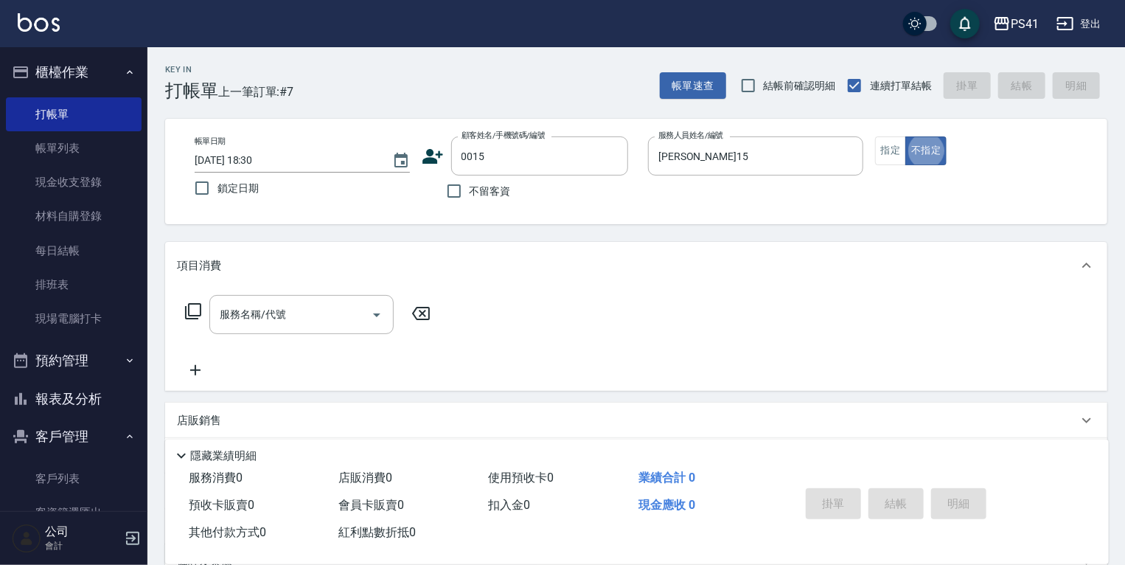
type input "米雪/15_米雪/0015"
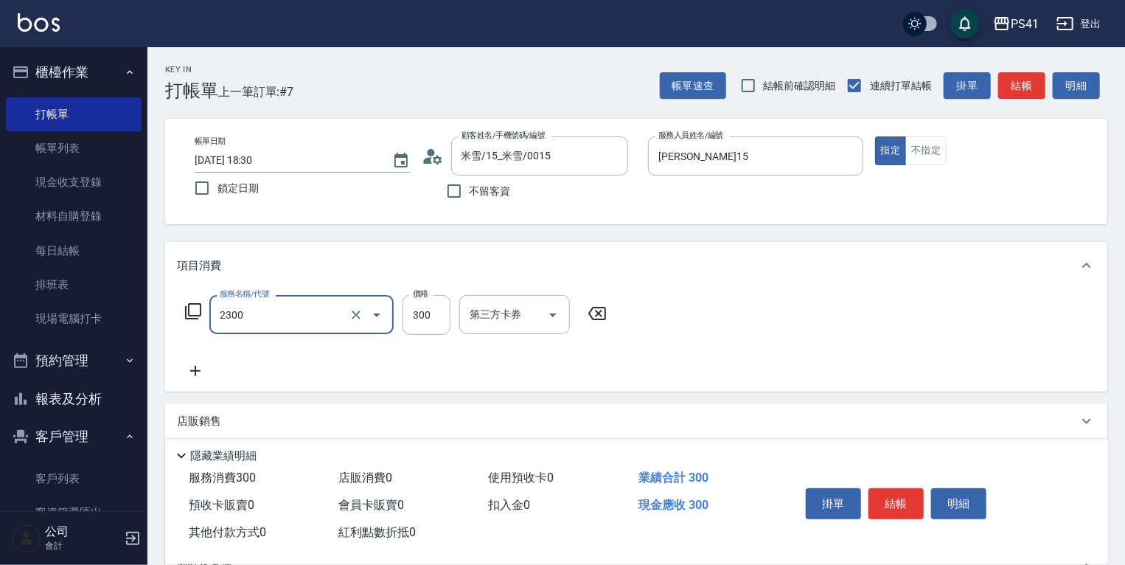
type input "剪髮(2300)"
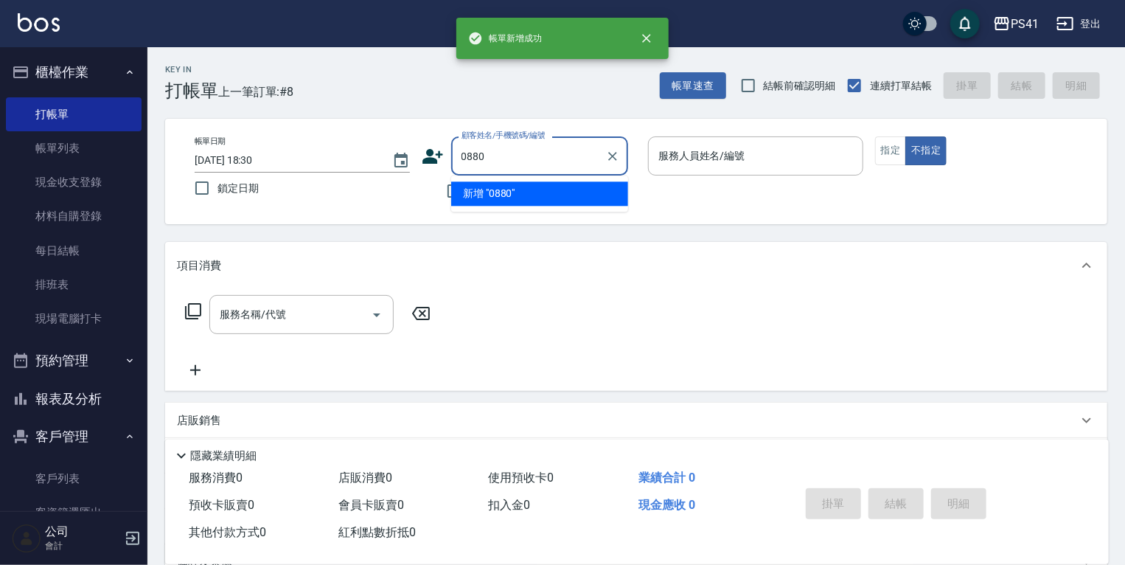
type input "0880"
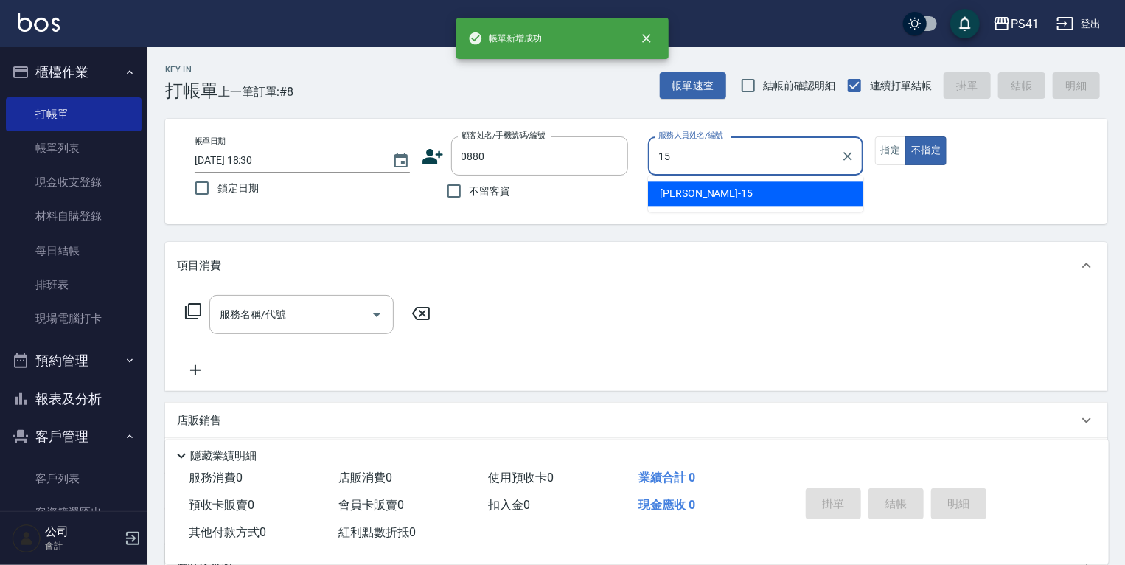
type input "[PERSON_NAME]15"
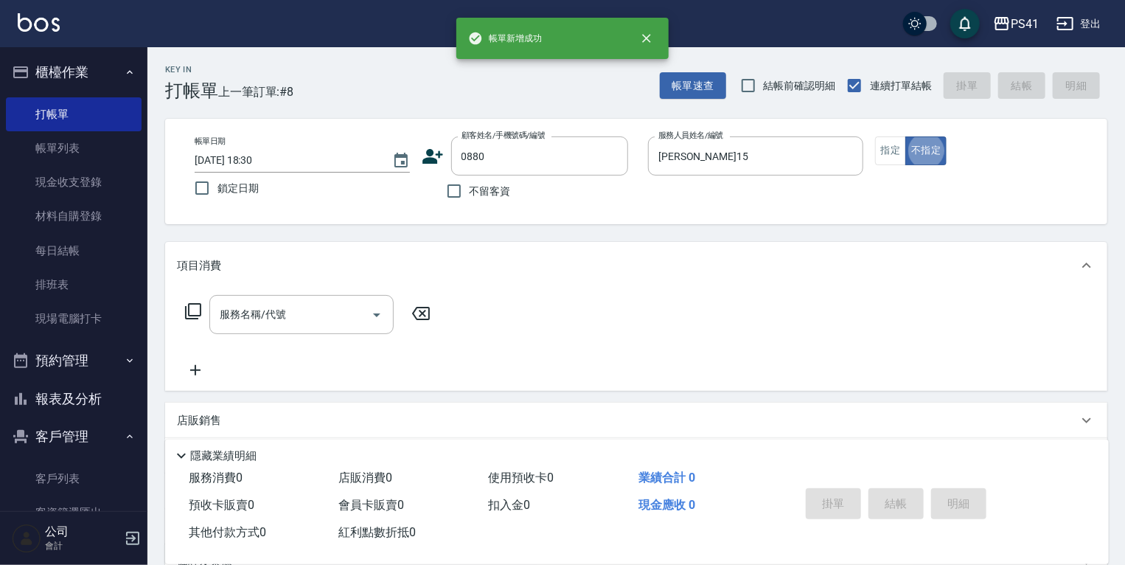
type input "[PERSON_NAME]/0928667894/0880"
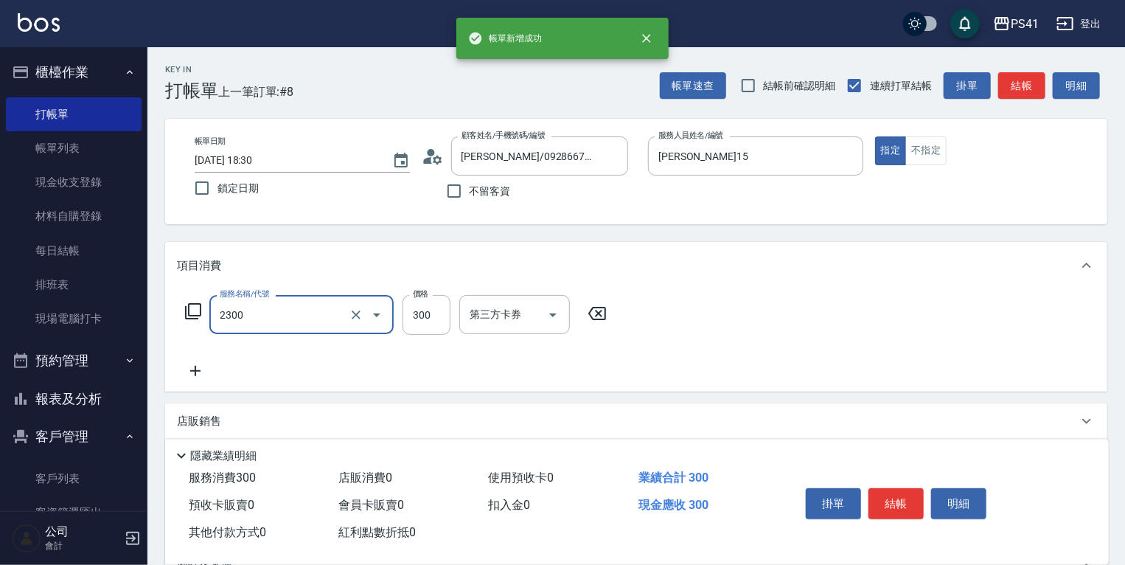
type input "剪髮(2300)"
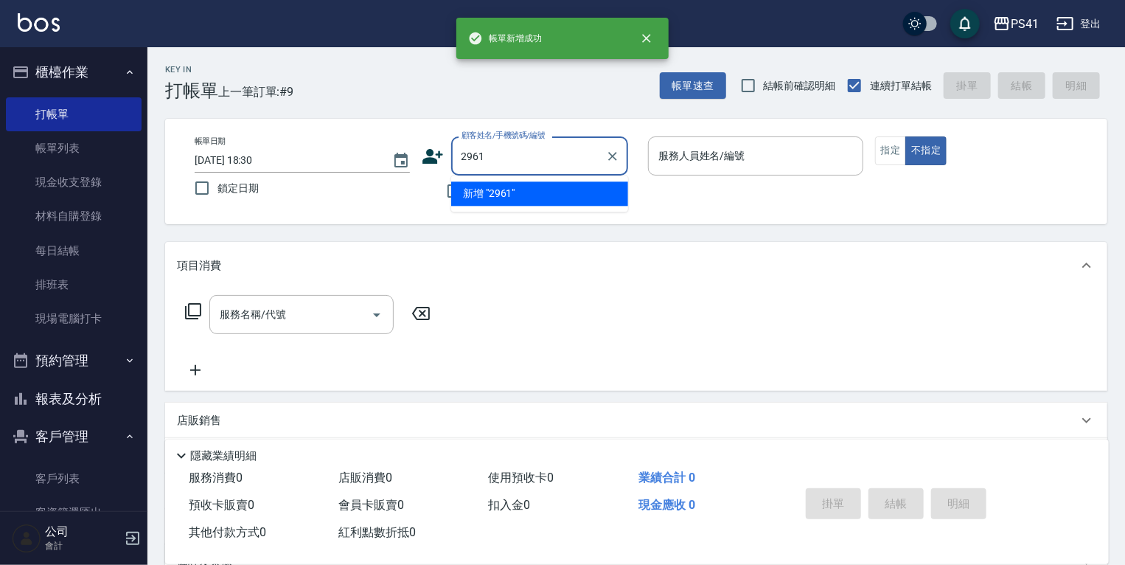
type input "2961"
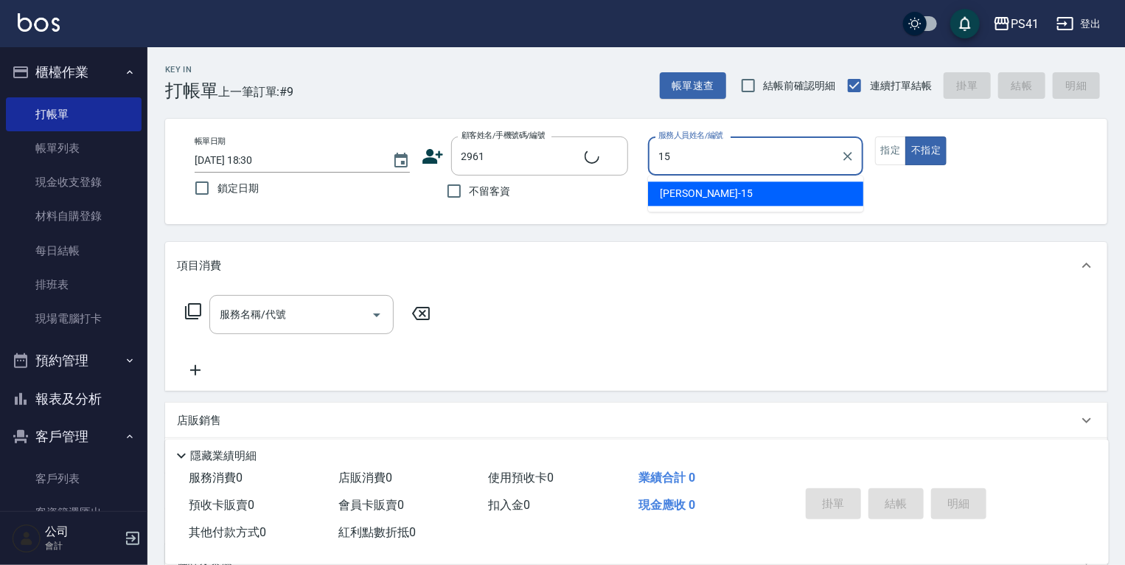
type input "15"
type input "[PERSON_NAME]/0935583074/2961"
type input "[PERSON_NAME]15"
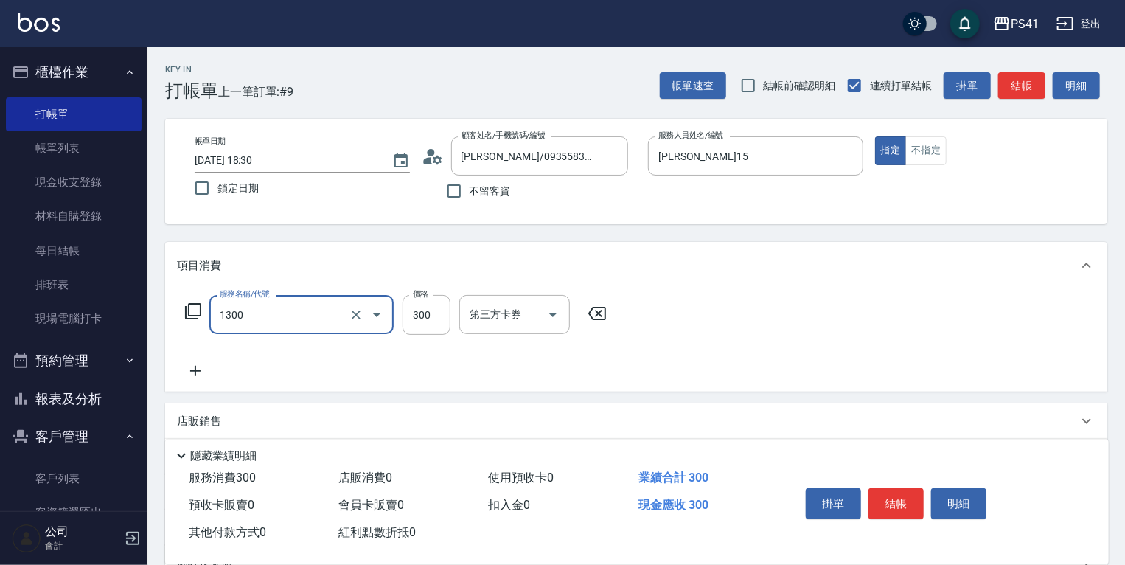
type input "洗髮300(1300)"
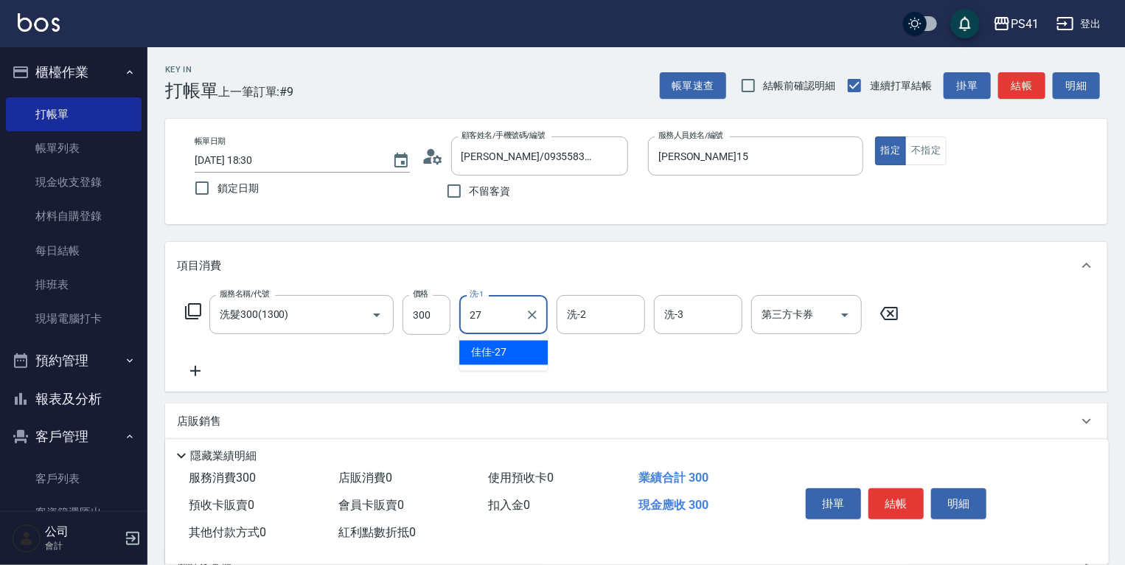
type input "佳佳-27"
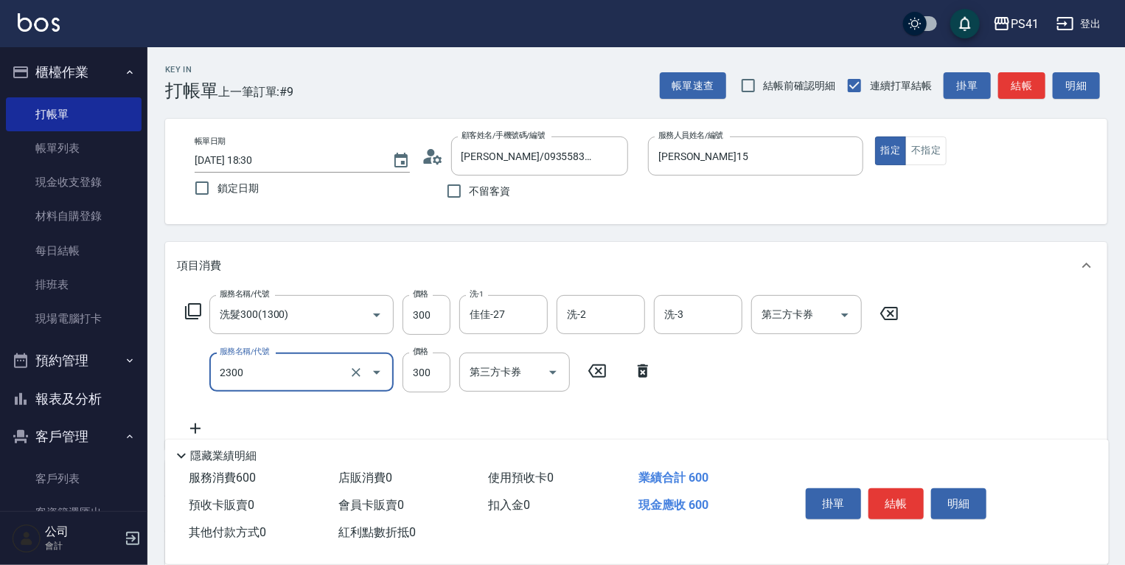
type input "剪髮(2300)"
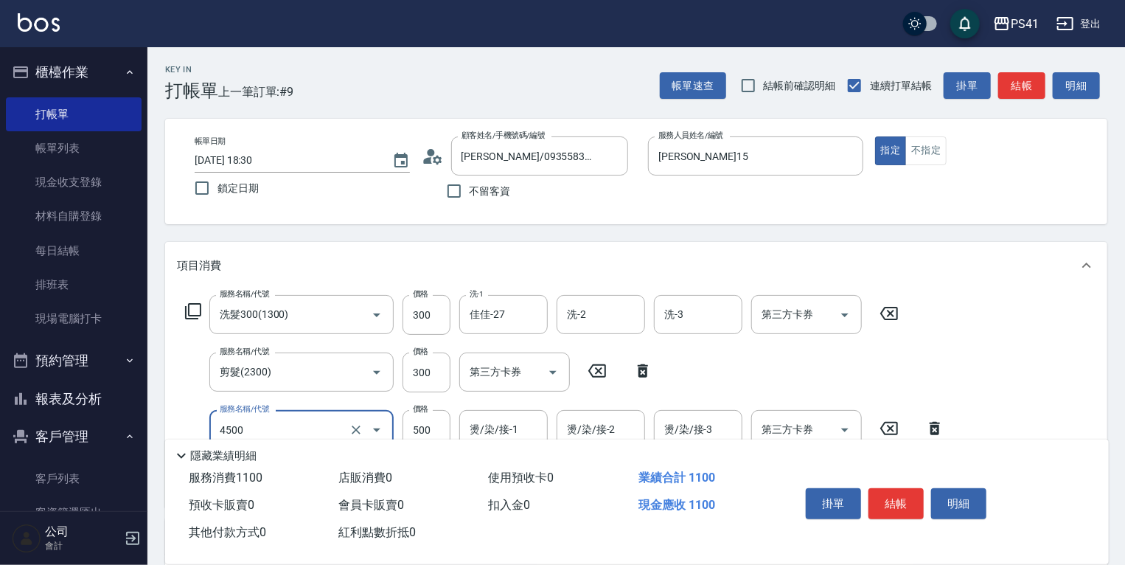
type input "補染(4500)"
type input "佳佳-27"
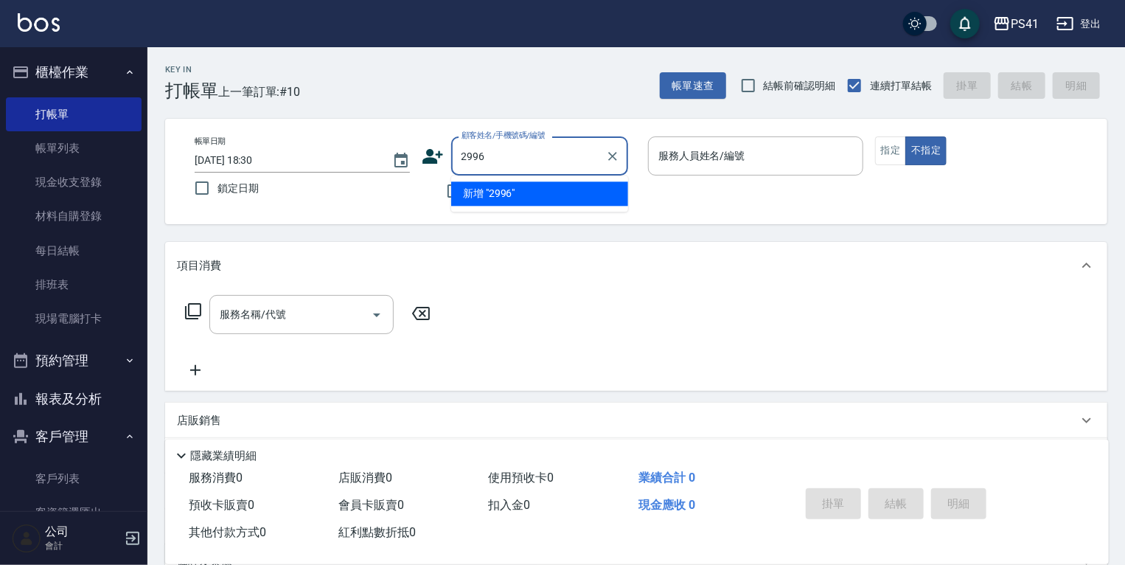
type input "2996"
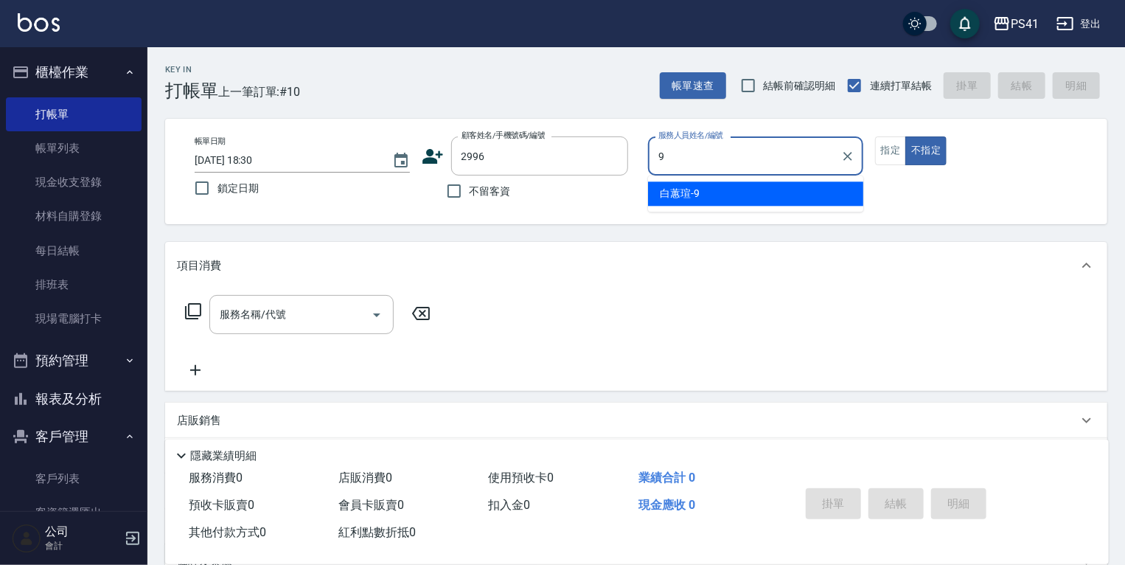
type input "白蕙瑄-9"
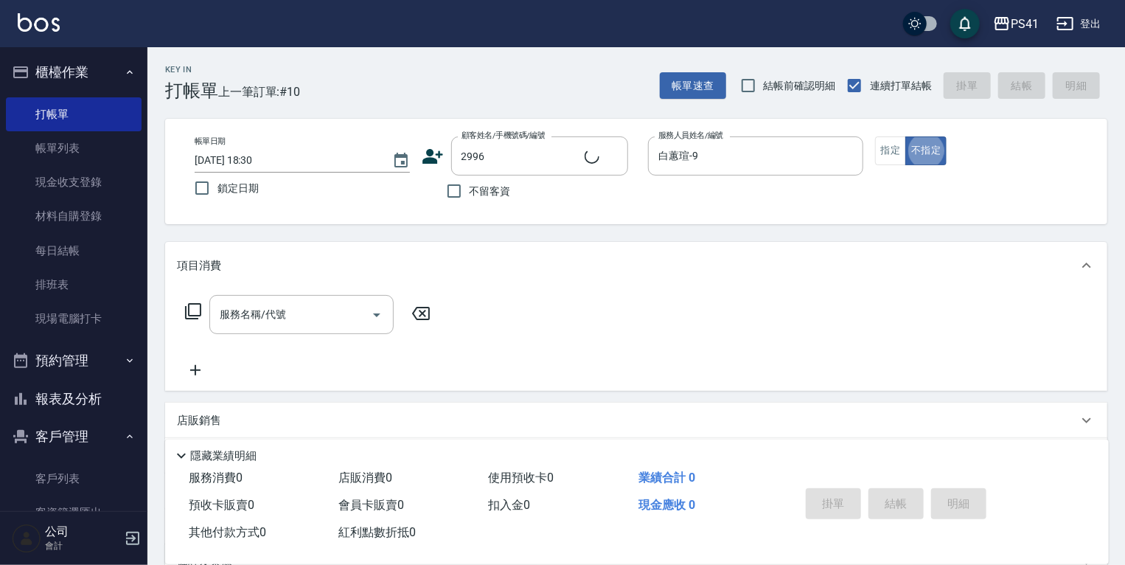
type input "[PERSON_NAME]/0907738023/2996"
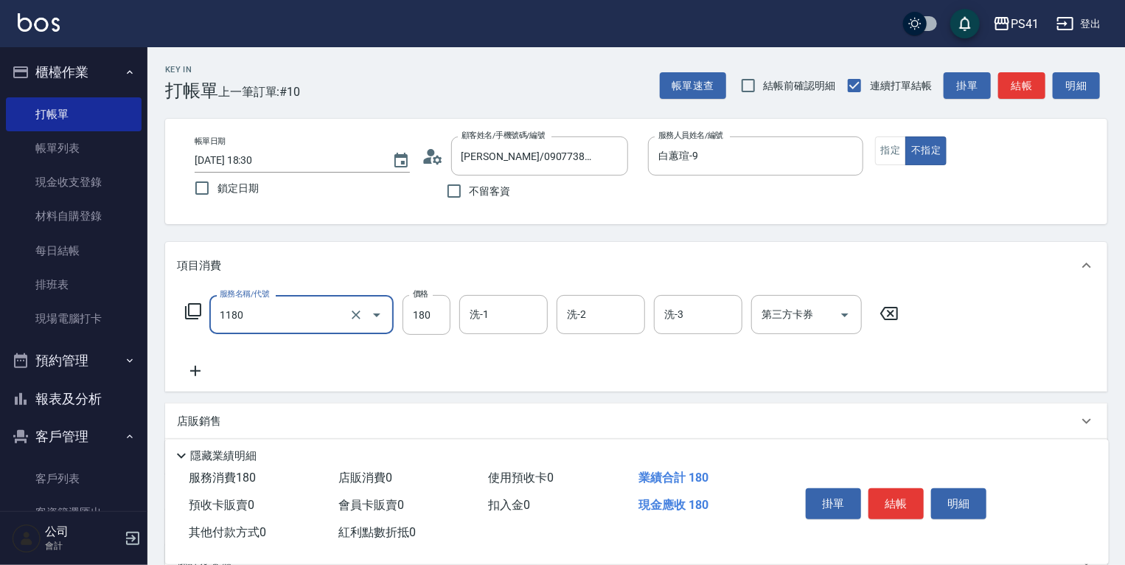
type input "洗髮(洗+剪不指定活動)(1180)"
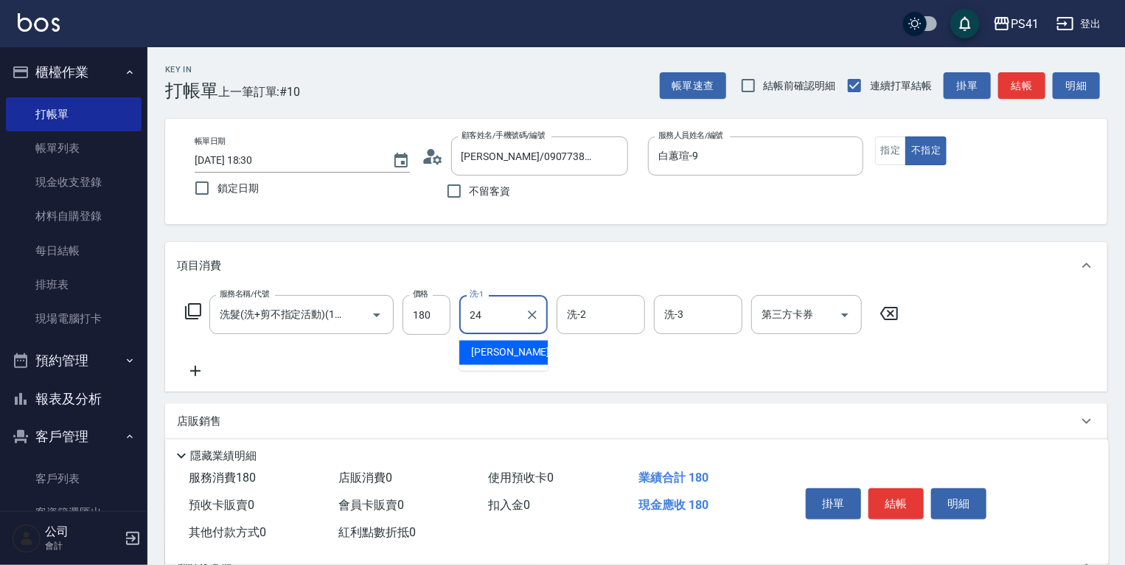
type input "[PERSON_NAME]-24"
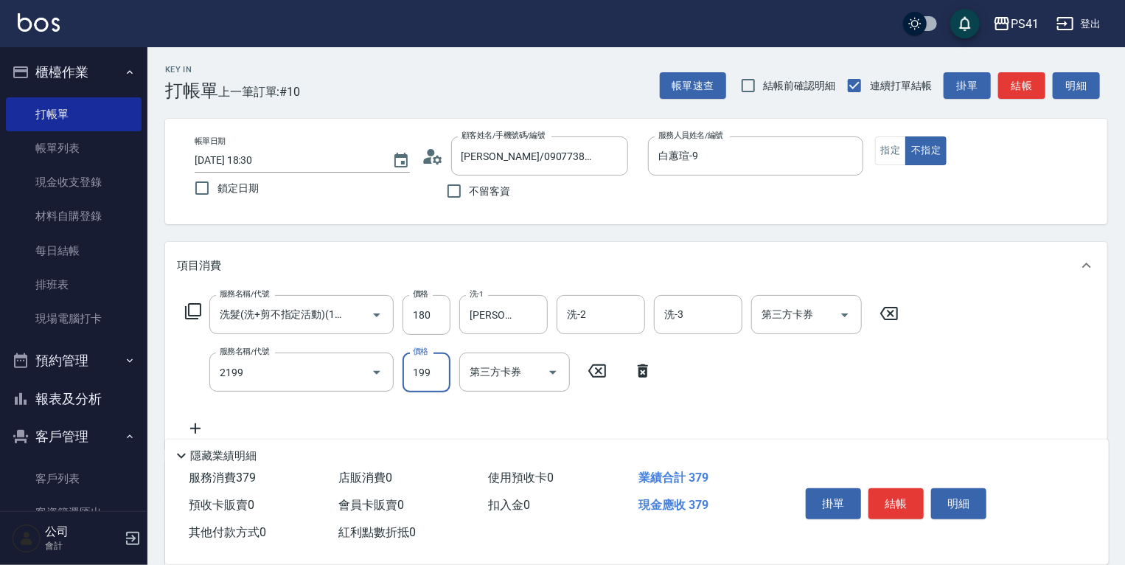
type input "不指定剪髮活動(2199)"
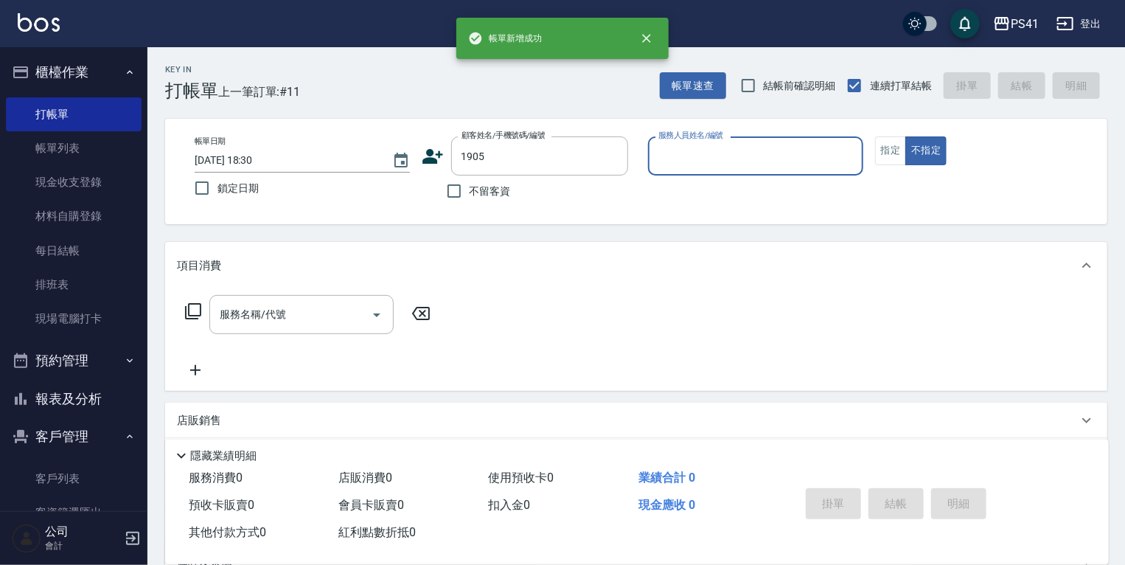
type input "1905"
type input "[PERSON_NAME]15"
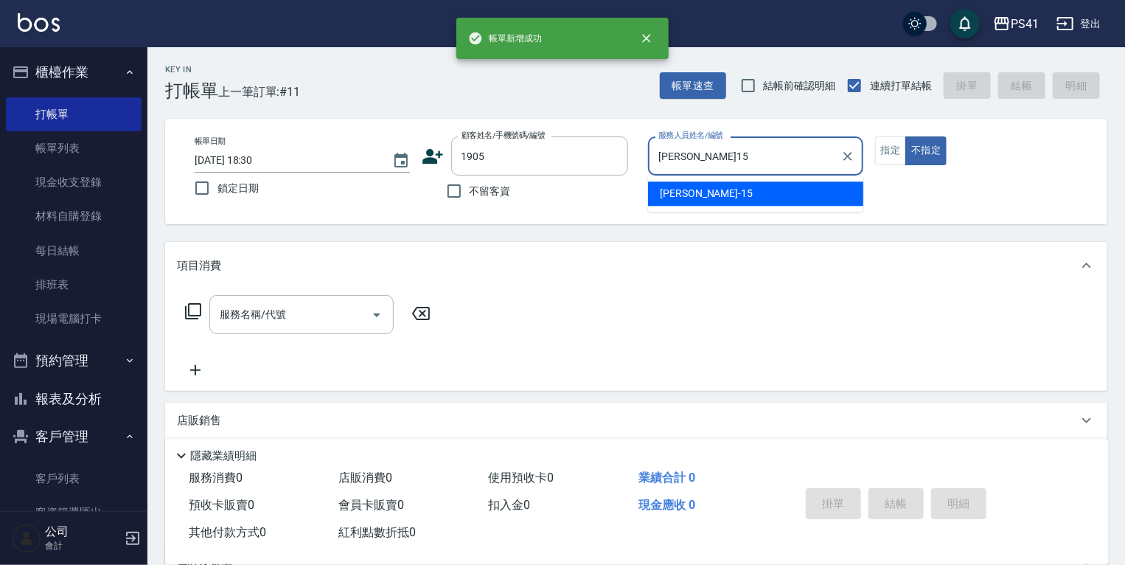
type input "[PERSON_NAME]專/0920081289/1905"
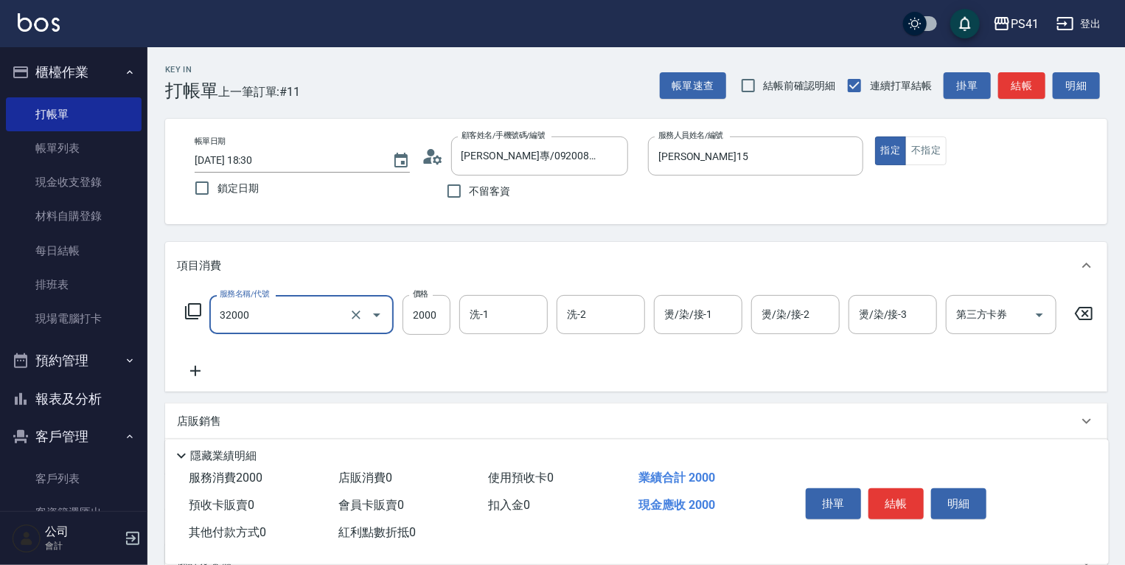
type input "2000以上燙髮(32000)"
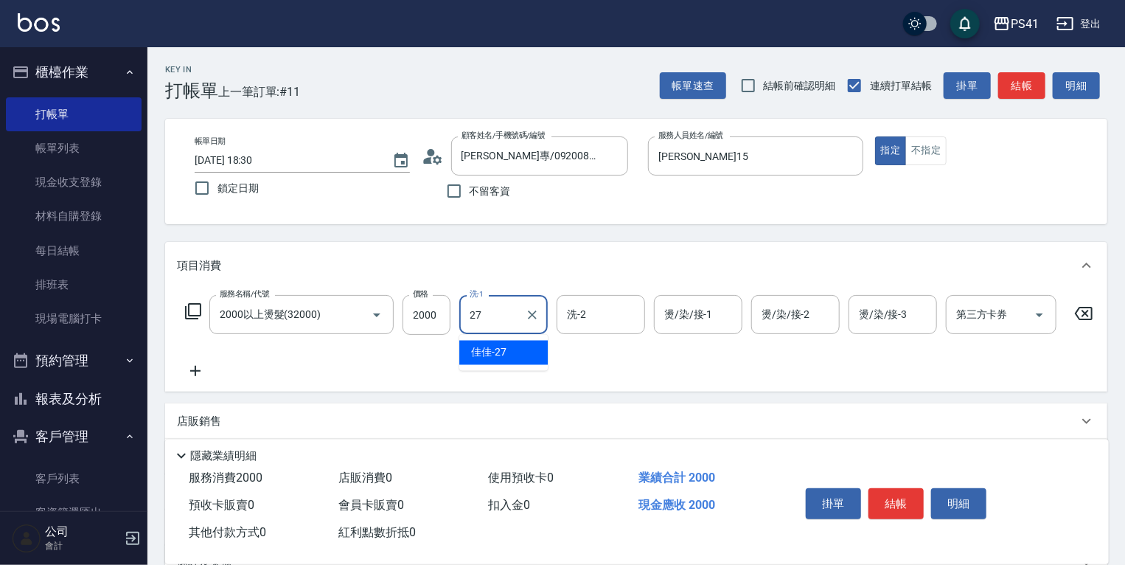
type input "佳佳-27"
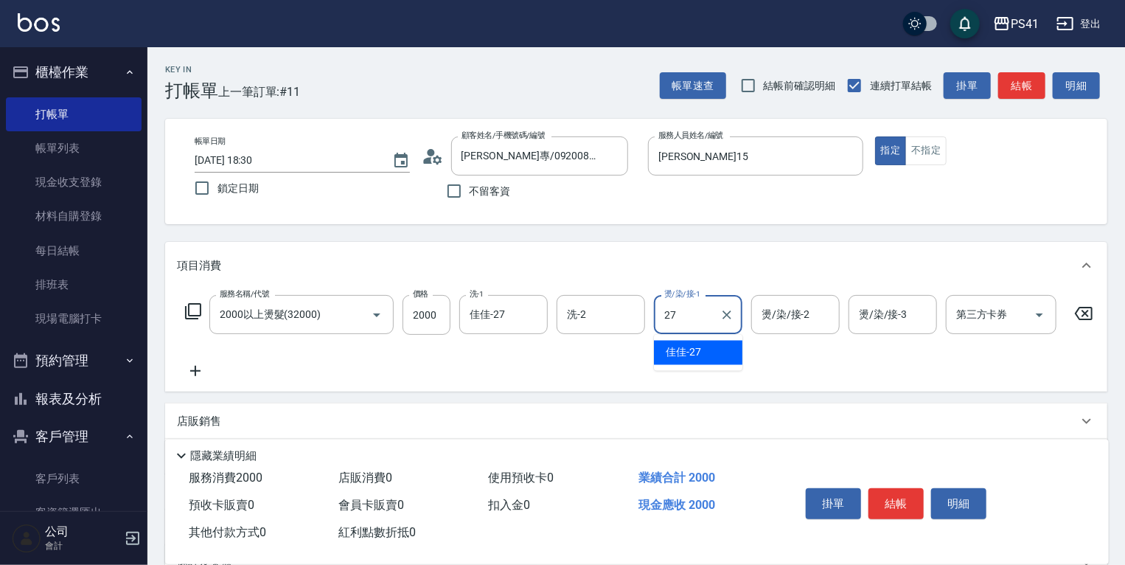
type input "佳佳-27"
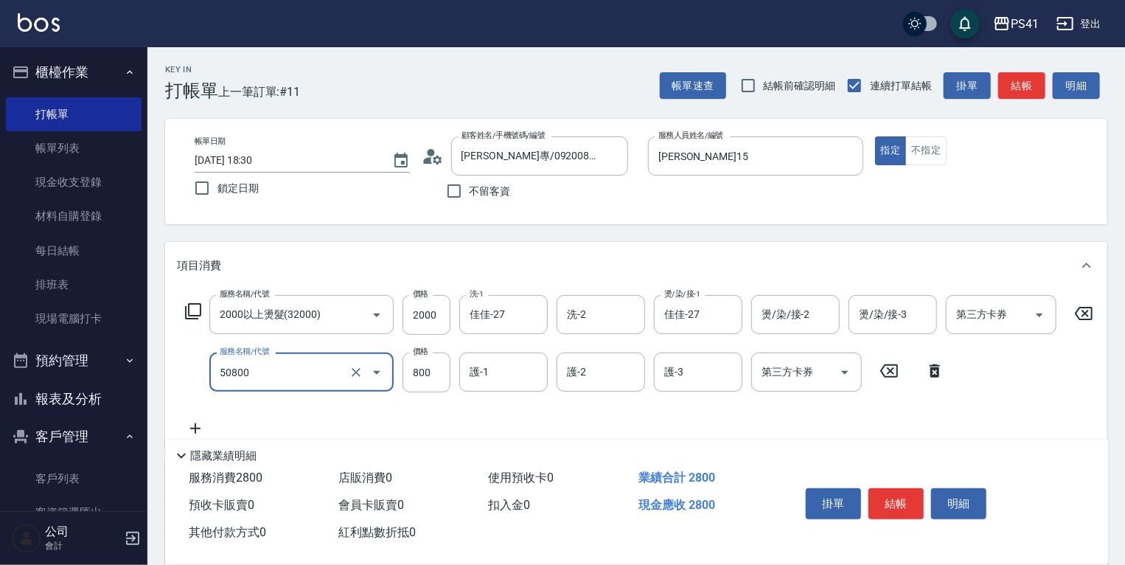
type input "原價401~800護髮(50800)"
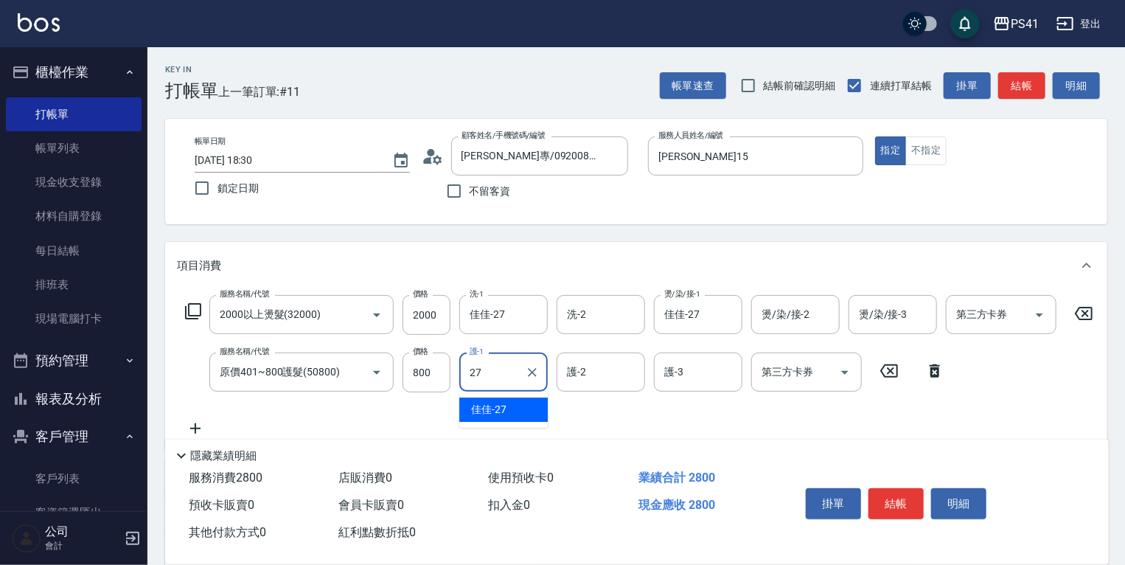
type input "佳佳-27"
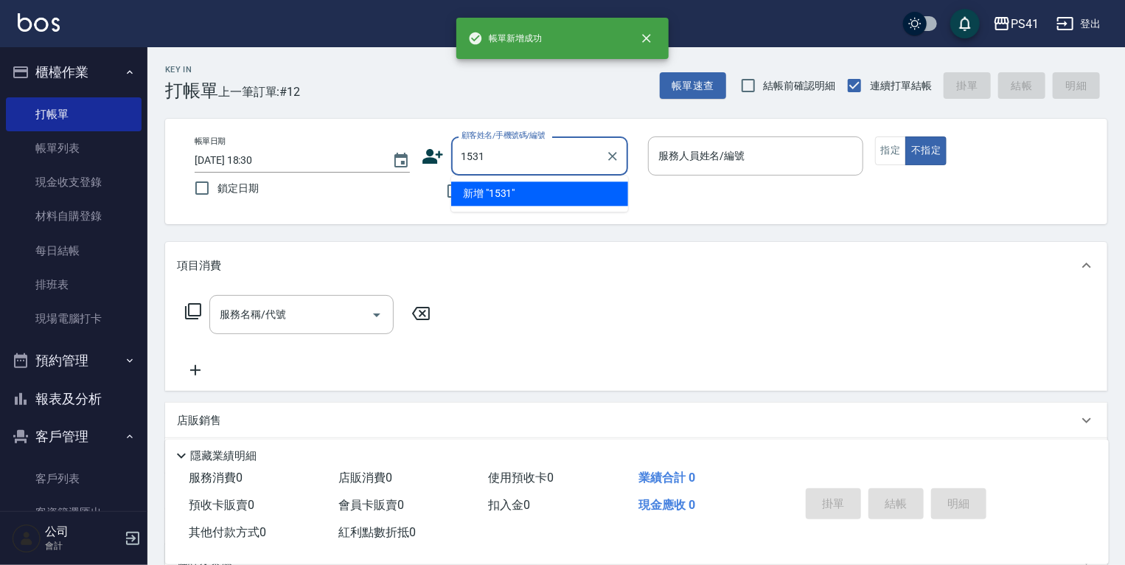
type input "1531"
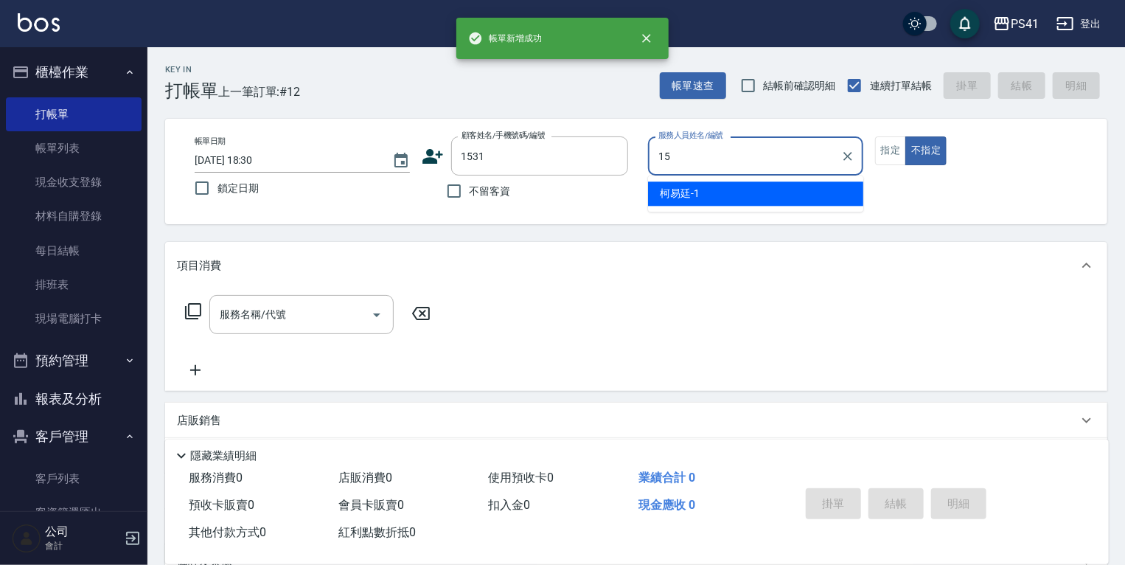
type input "[PERSON_NAME]15"
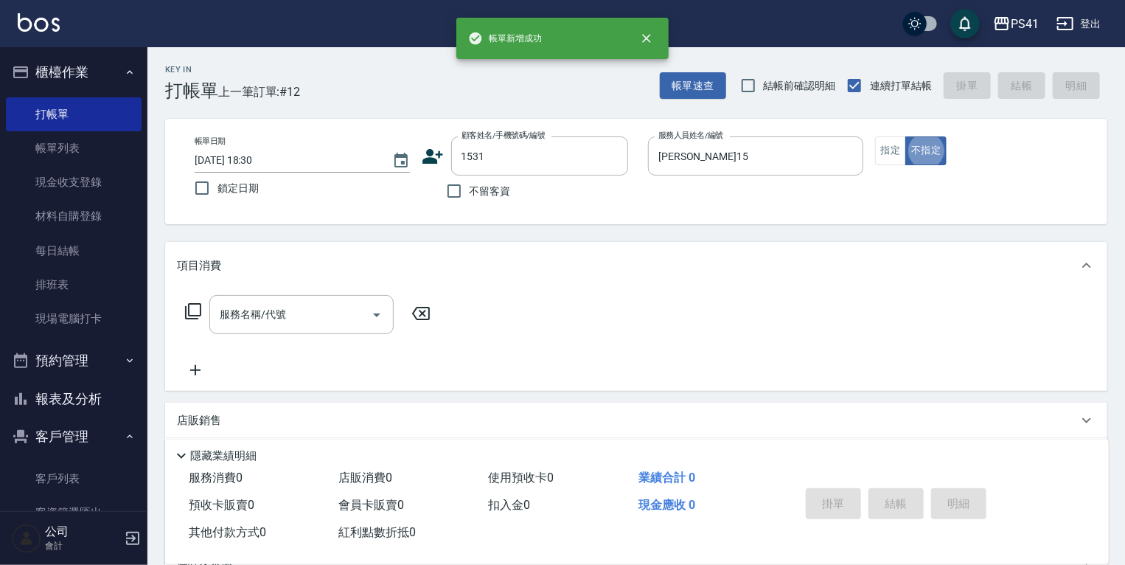
type input "[PERSON_NAME]/0966333158/1531"
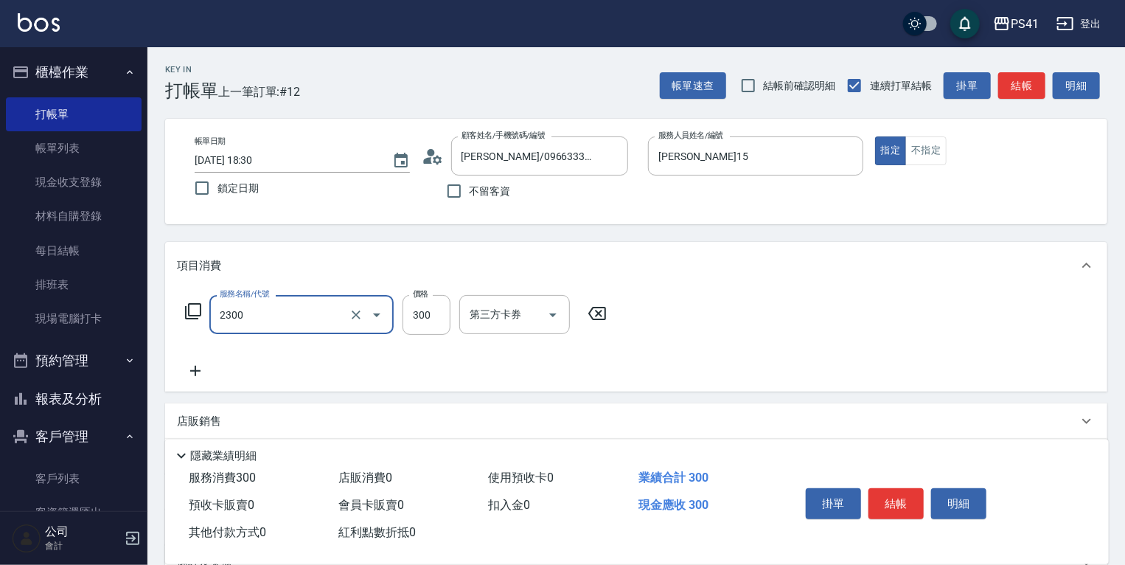
type input "剪髮(2300)"
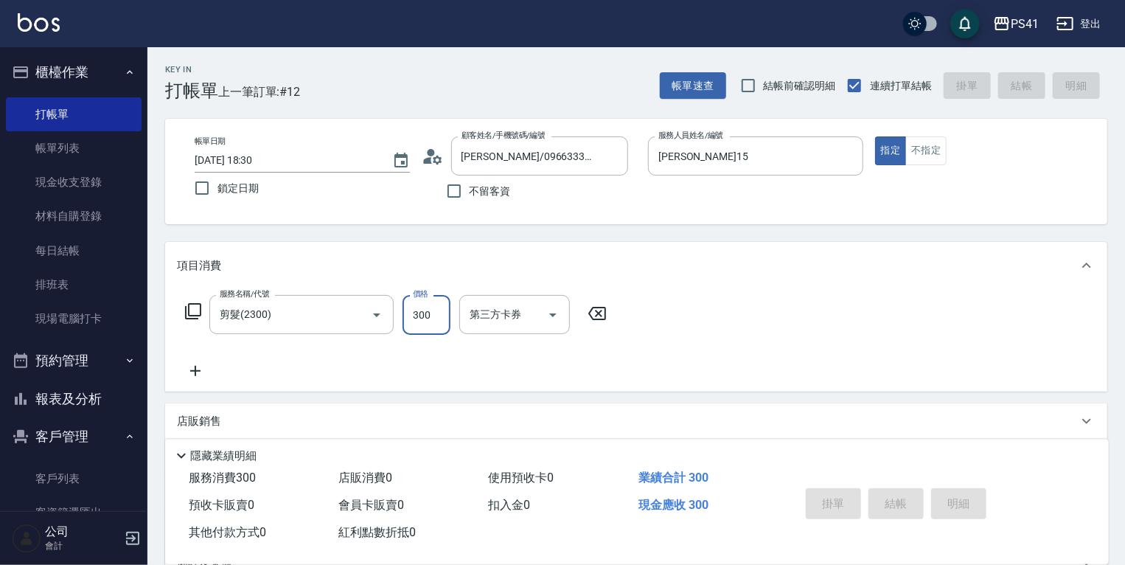
type input "[DATE] 18:31"
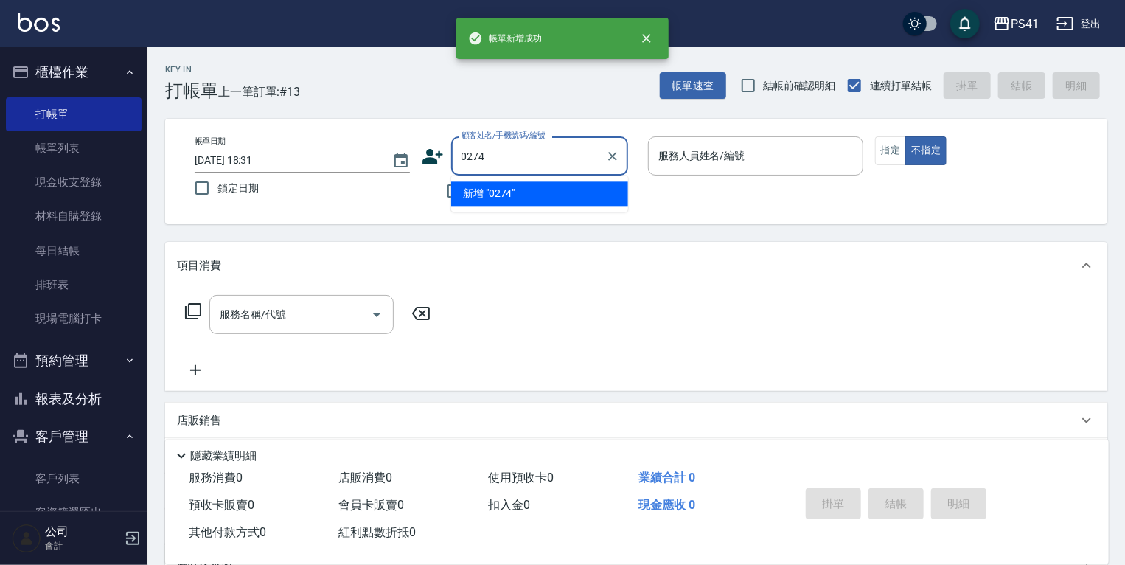
type input "0274"
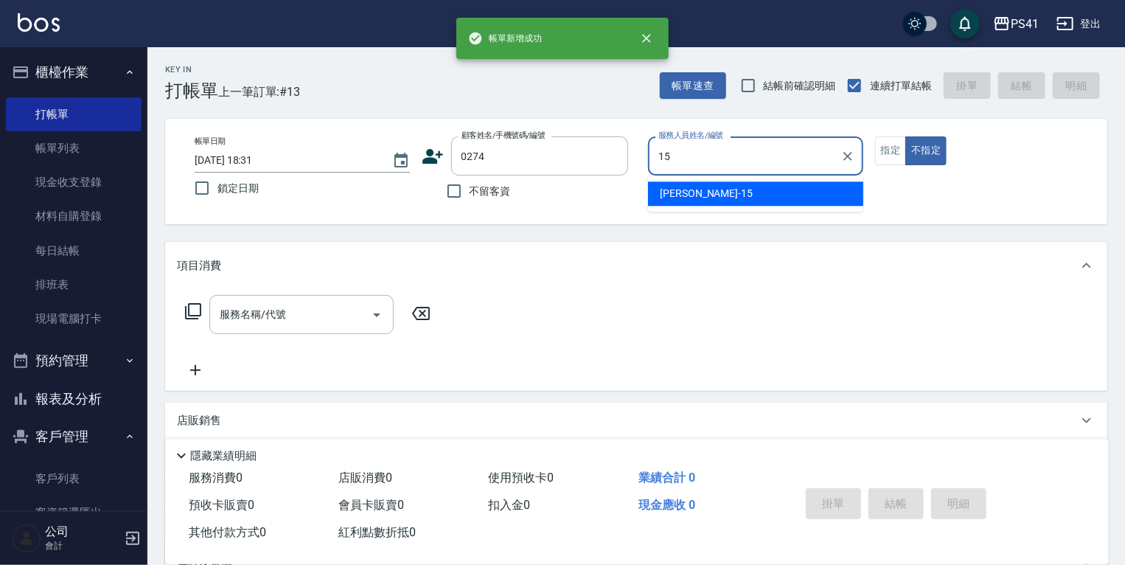
type input "[PERSON_NAME]15"
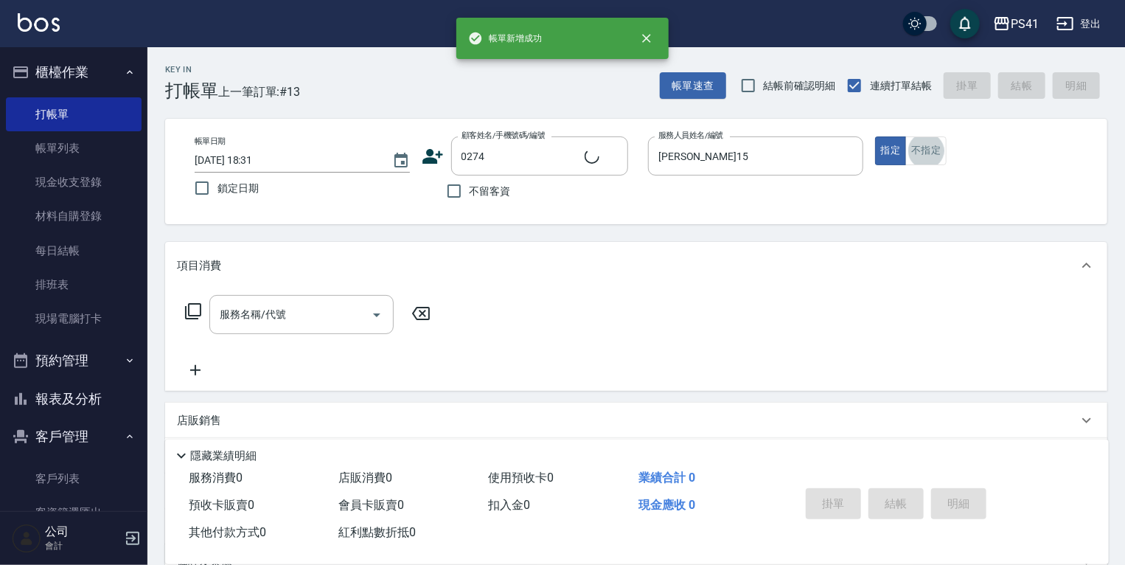
type input "[PERSON_NAME]/0960304544/0274"
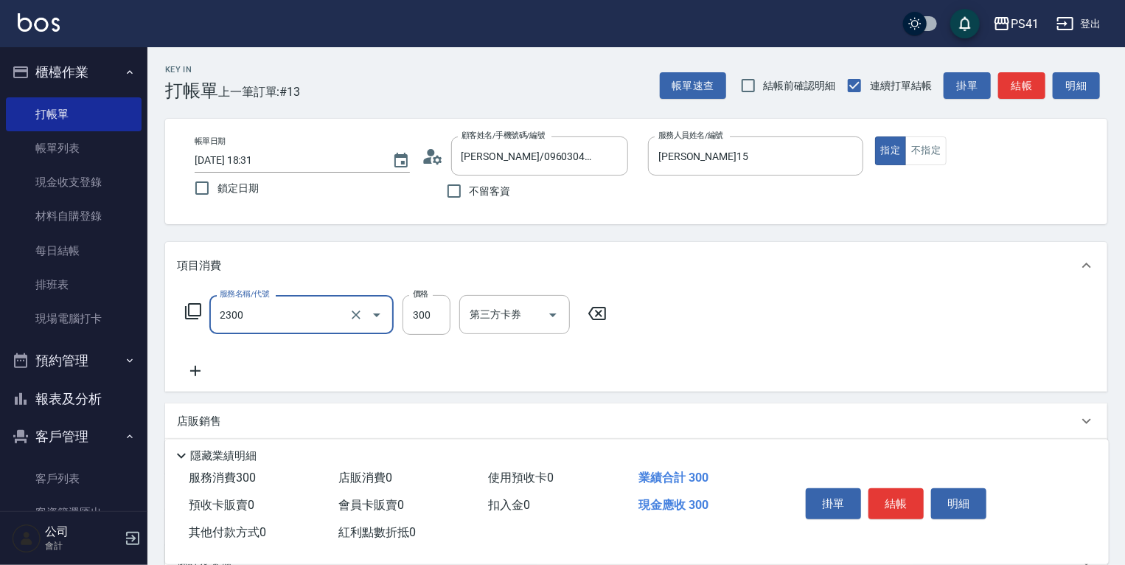
type input "剪髮(2300)"
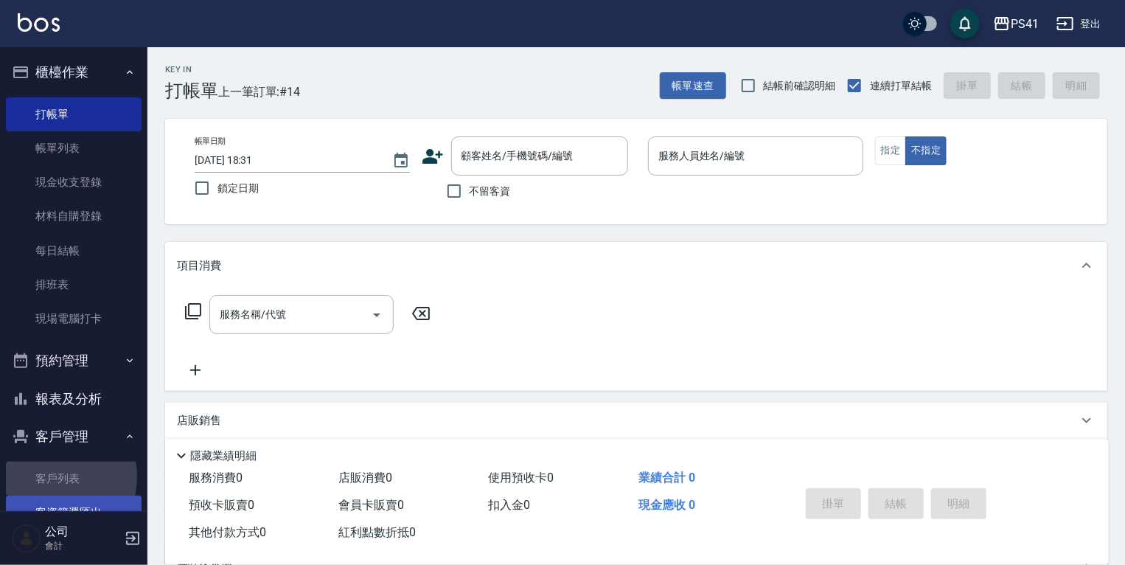
drag, startPoint x: 51, startPoint y: 476, endPoint x: 58, endPoint y: 495, distance: 20.5
click at [52, 476] on link "客戶列表" at bounding box center [74, 478] width 136 height 34
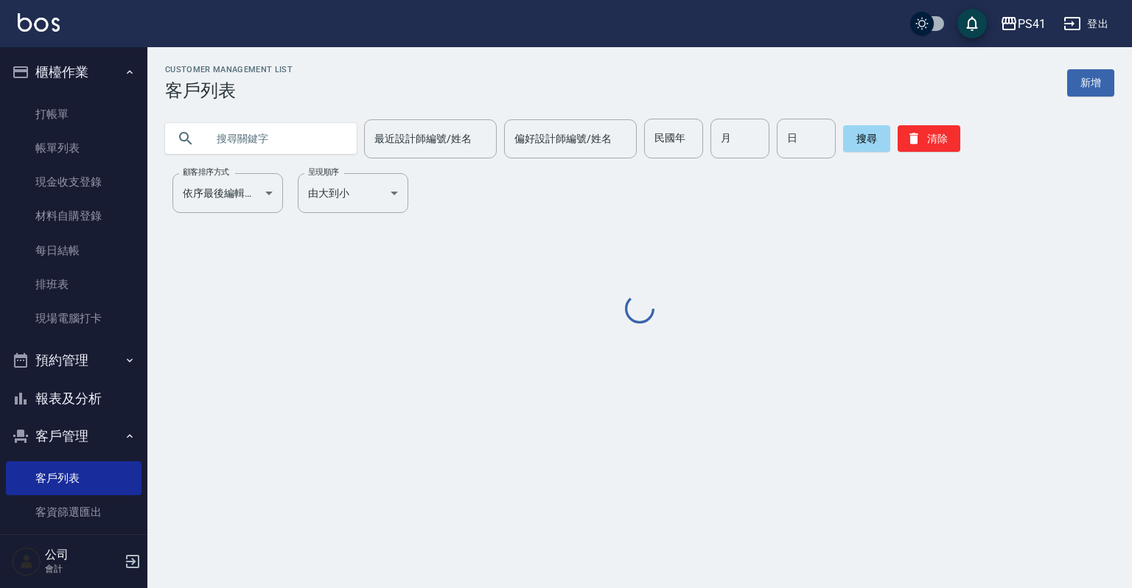
click at [302, 133] on input "text" at bounding box center [275, 139] width 139 height 40
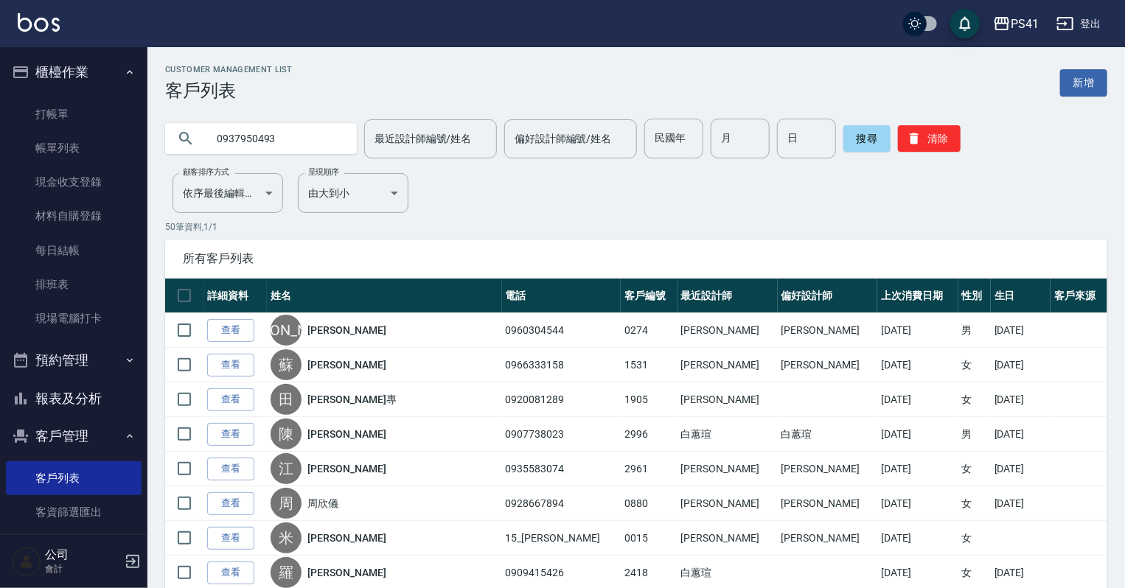
type input "0937950493"
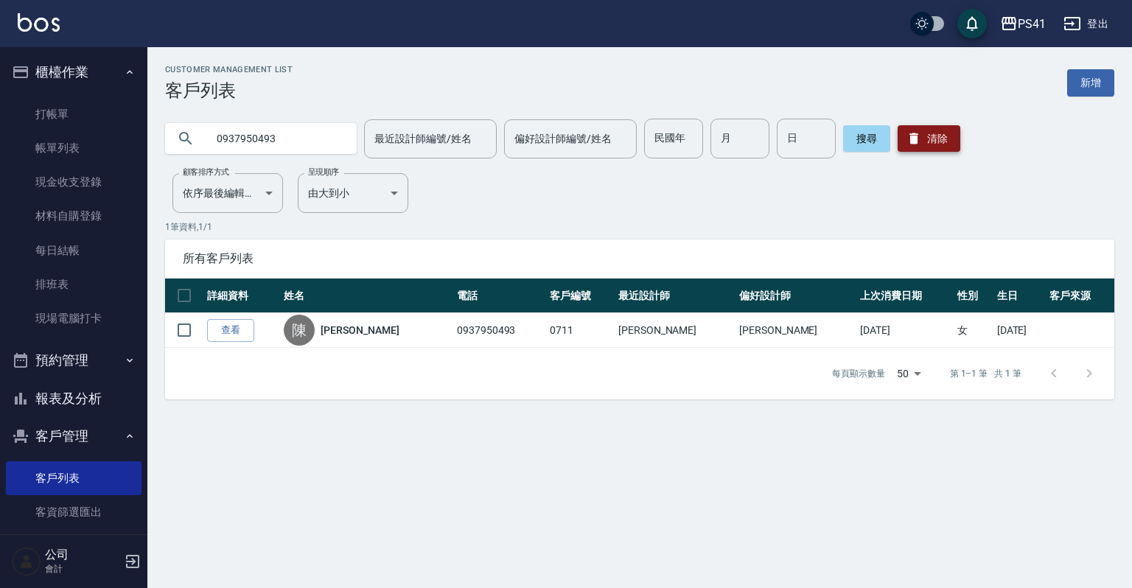
click at [920, 149] on button "清除" at bounding box center [929, 138] width 63 height 27
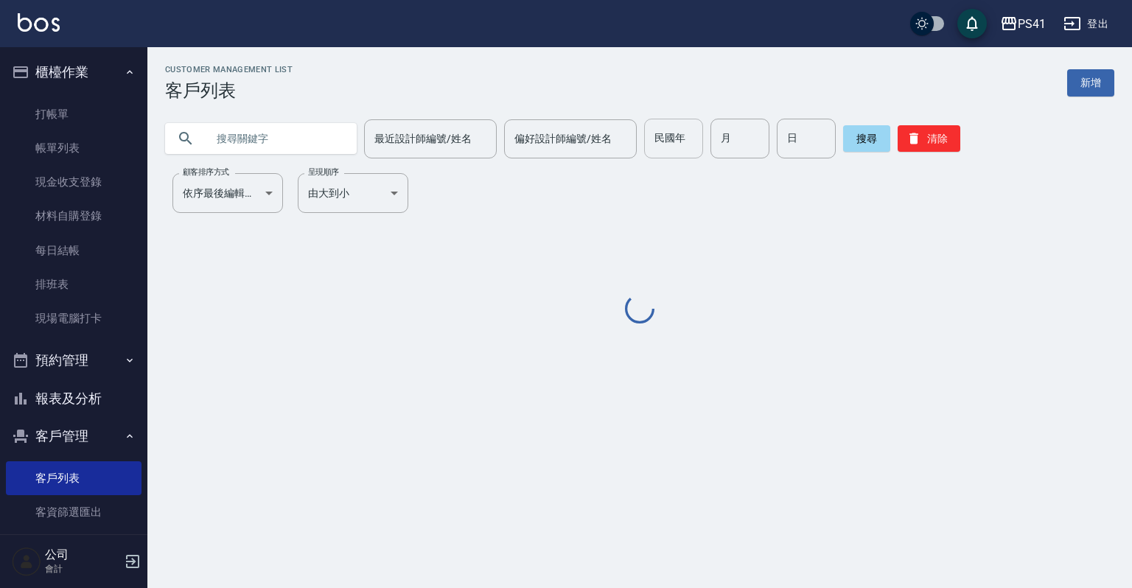
drag, startPoint x: 921, startPoint y: 147, endPoint x: 665, endPoint y: 150, distance: 255.8
click at [900, 144] on button "清除" at bounding box center [929, 138] width 63 height 27
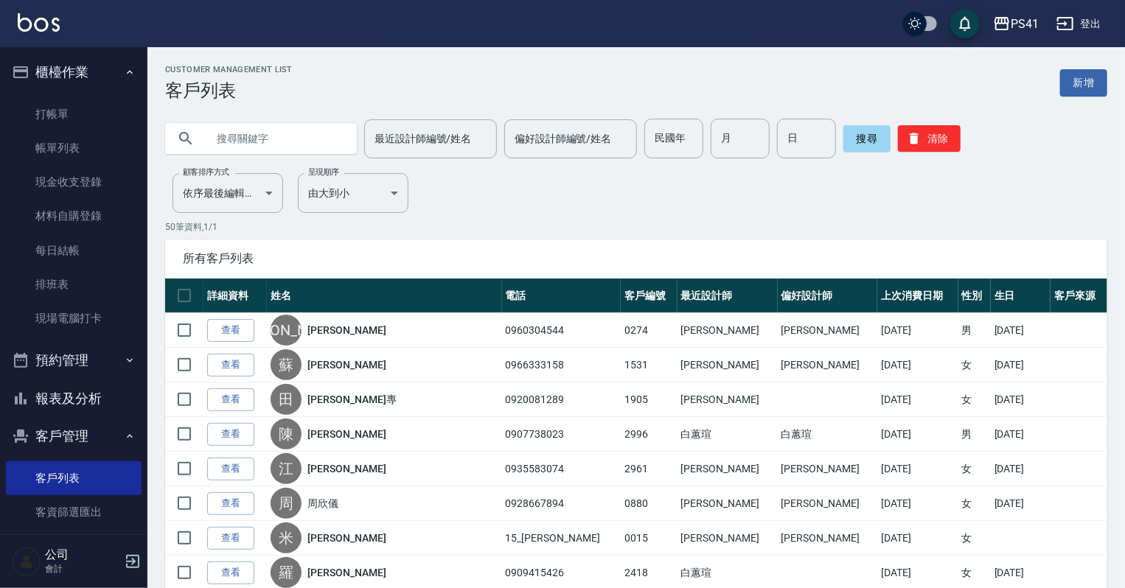
click at [274, 137] on input "text" at bounding box center [275, 139] width 139 height 40
type input "."
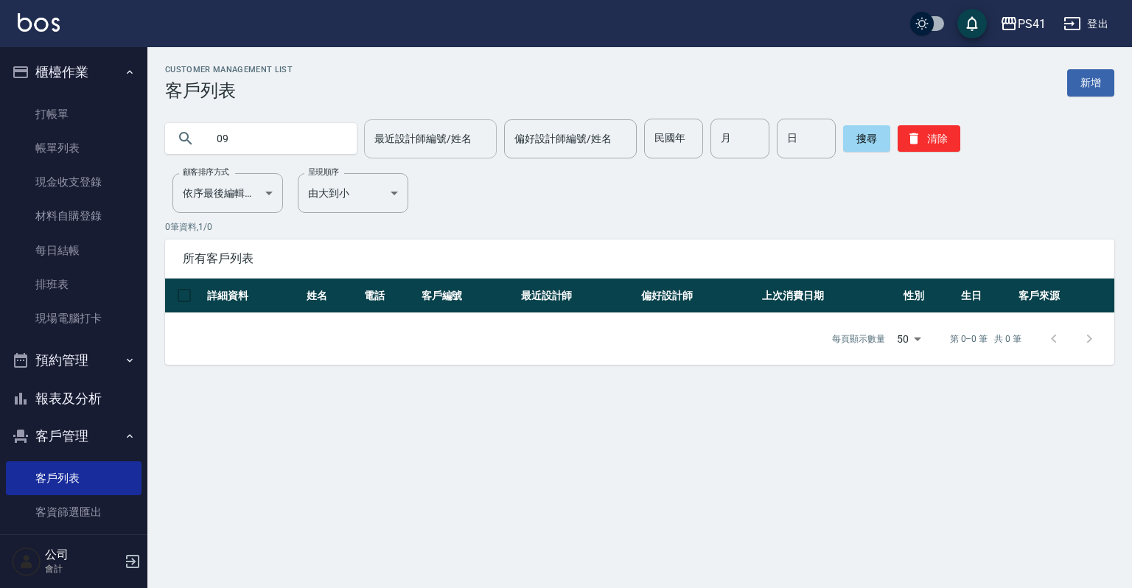
type input "0"
type input "[PERSON_NAME]"
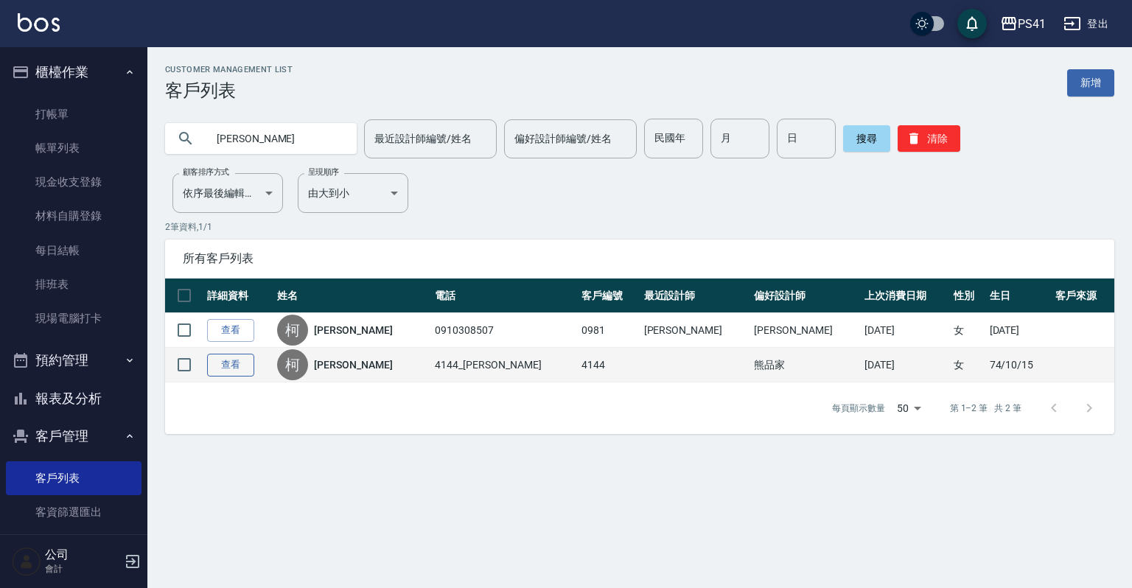
click at [224, 366] on link "查看" at bounding box center [230, 365] width 47 height 23
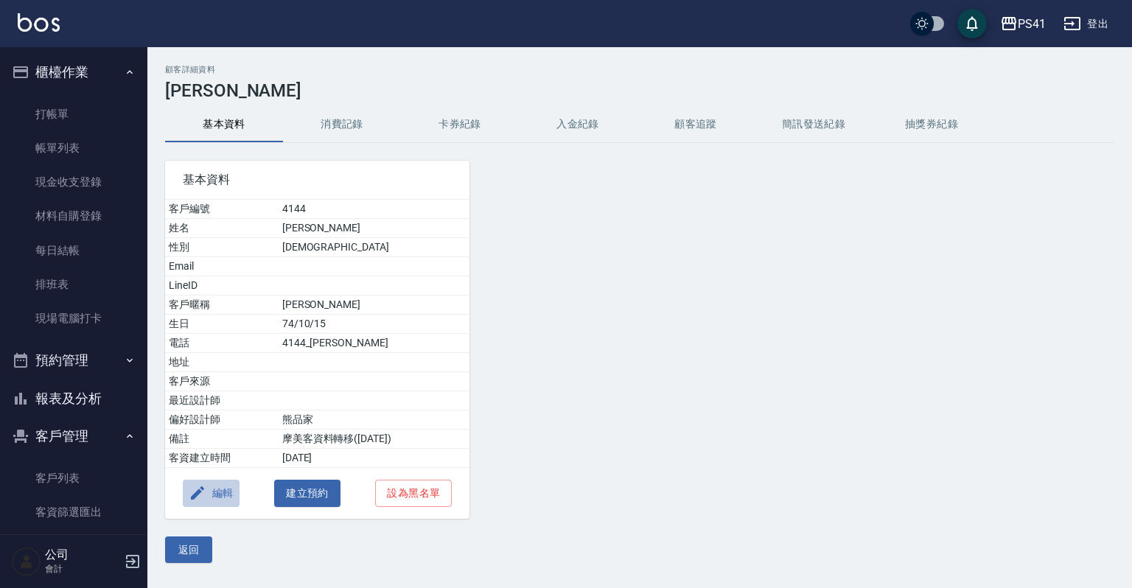
click at [220, 487] on button "編輯" at bounding box center [211, 493] width 57 height 27
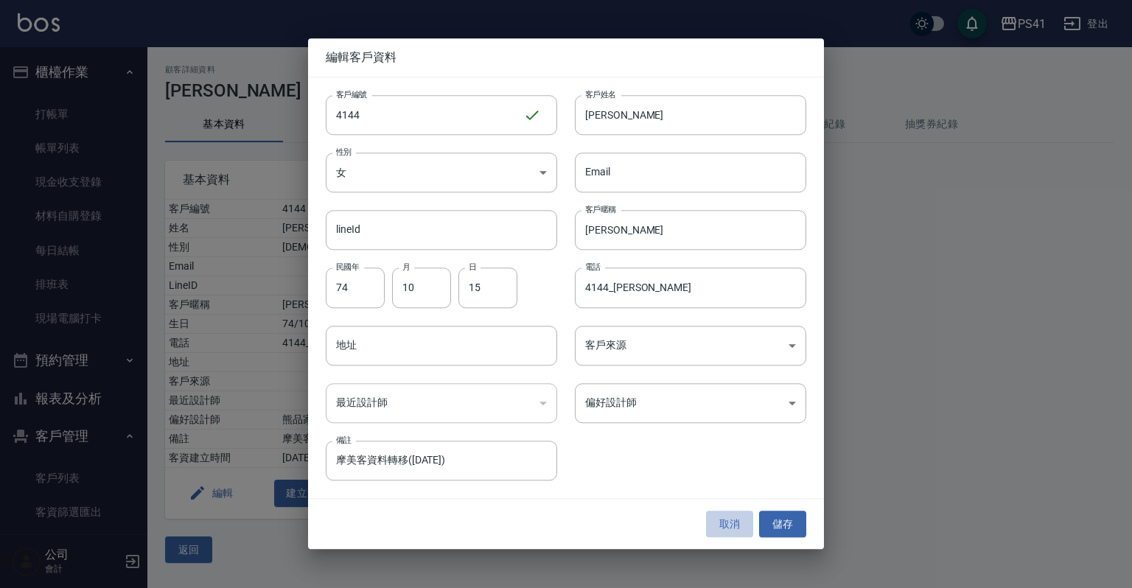
click at [714, 531] on button "取消" at bounding box center [729, 524] width 47 height 27
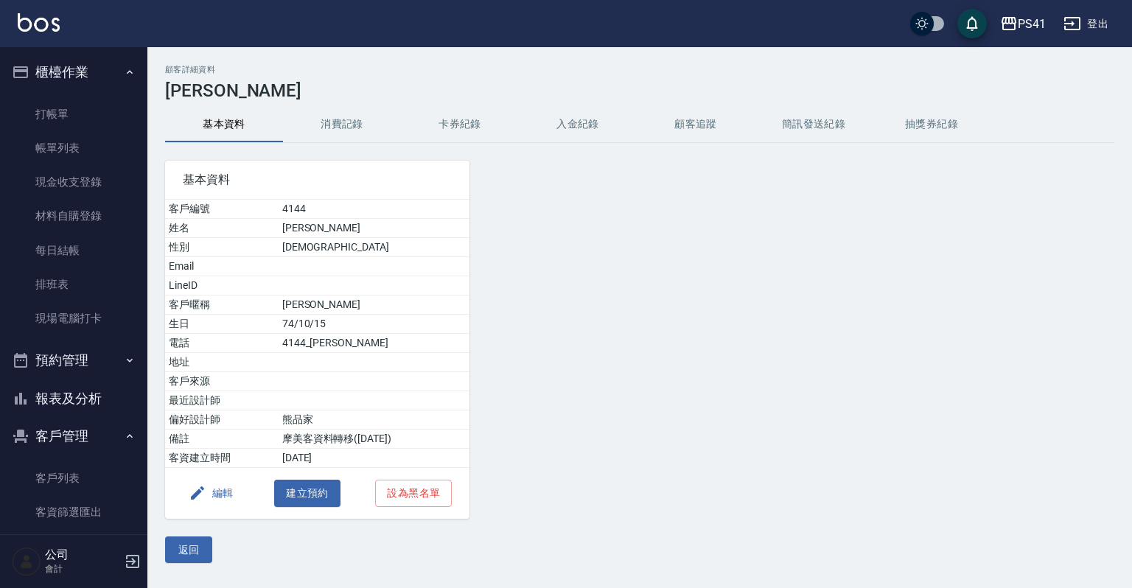
click at [187, 495] on button "編輯" at bounding box center [211, 493] width 57 height 27
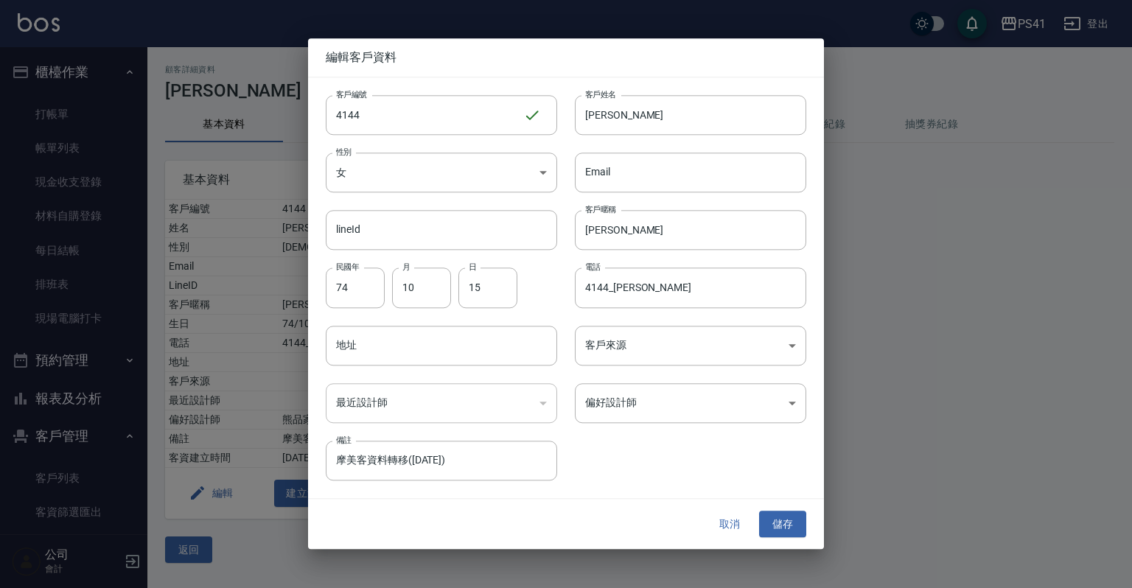
click at [714, 521] on button "取消" at bounding box center [729, 524] width 47 height 27
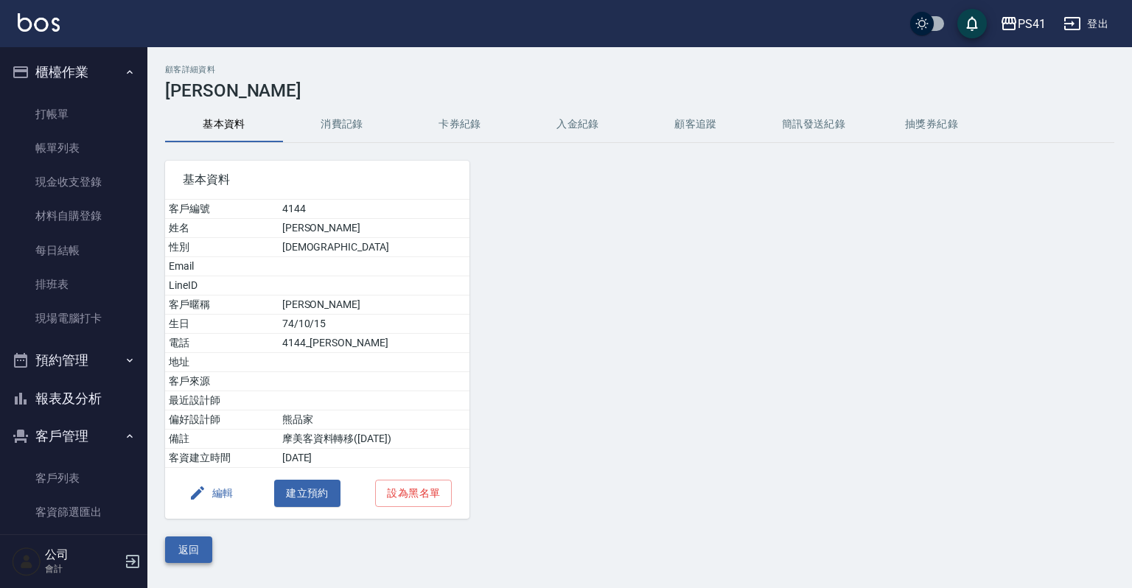
click at [183, 550] on button "返回" at bounding box center [188, 550] width 47 height 27
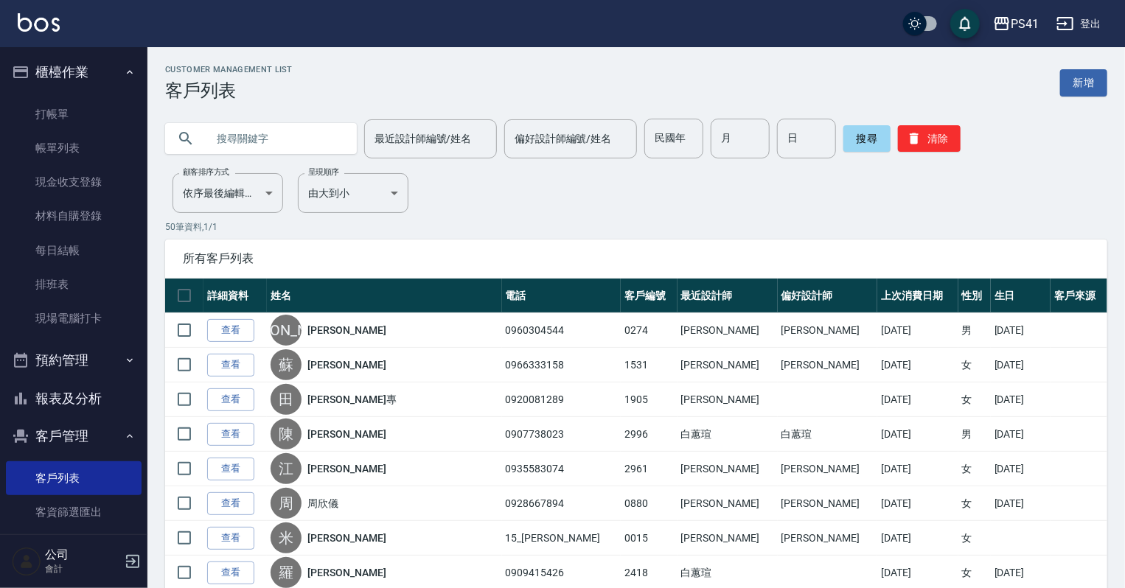
click at [224, 141] on input "text" at bounding box center [275, 139] width 139 height 40
type input "0981"
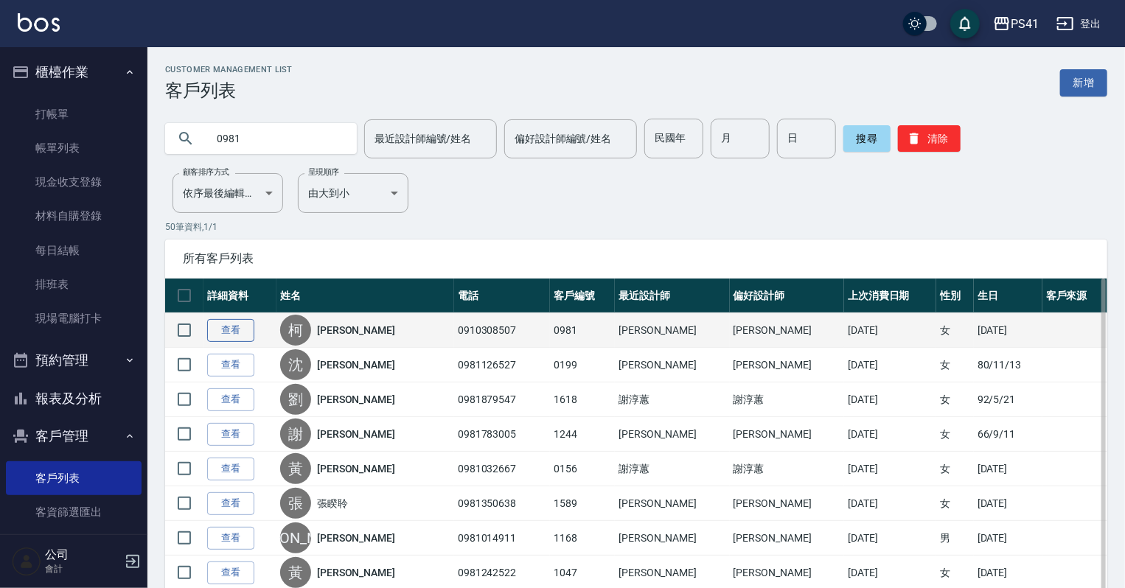
click at [234, 333] on link "查看" at bounding box center [230, 330] width 47 height 23
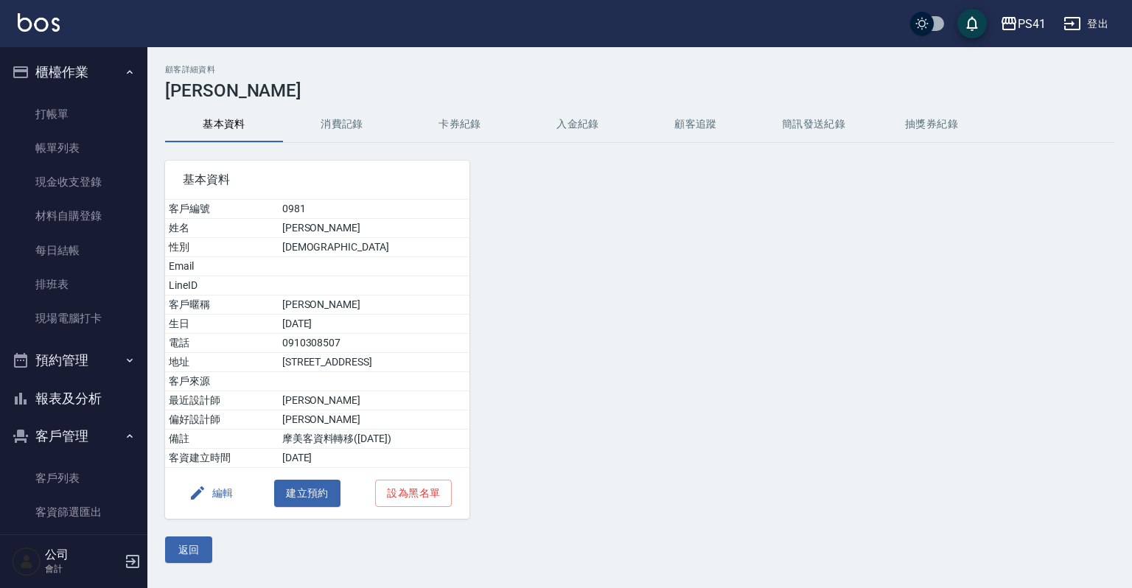
click at [323, 127] on button "消費記錄" at bounding box center [342, 124] width 118 height 35
click at [91, 392] on button "報表及分析" at bounding box center [74, 399] width 136 height 38
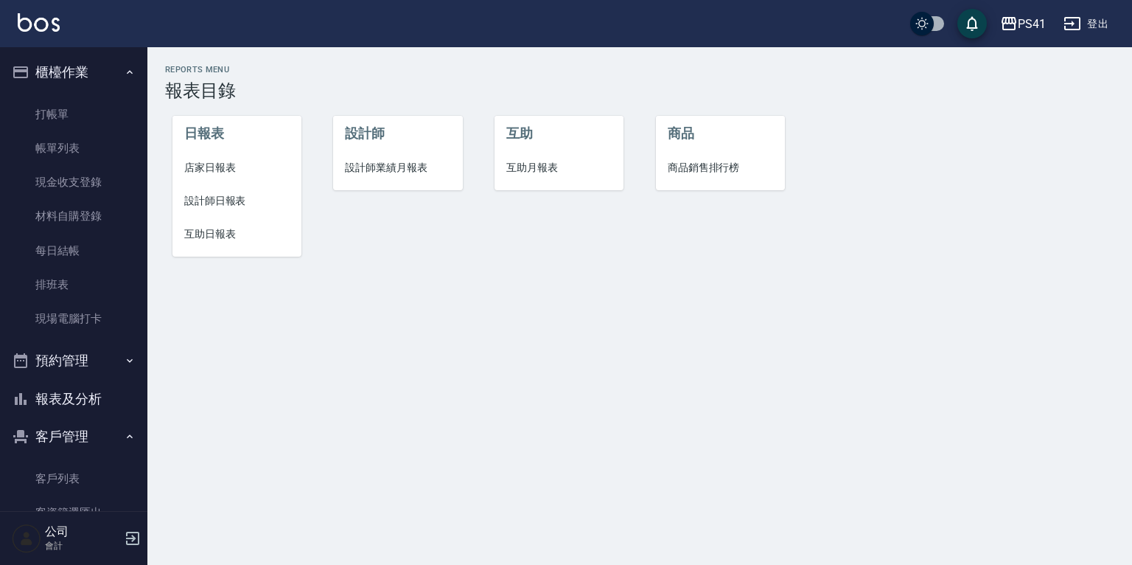
click at [206, 170] on span "店家日報表" at bounding box center [236, 167] width 105 height 15
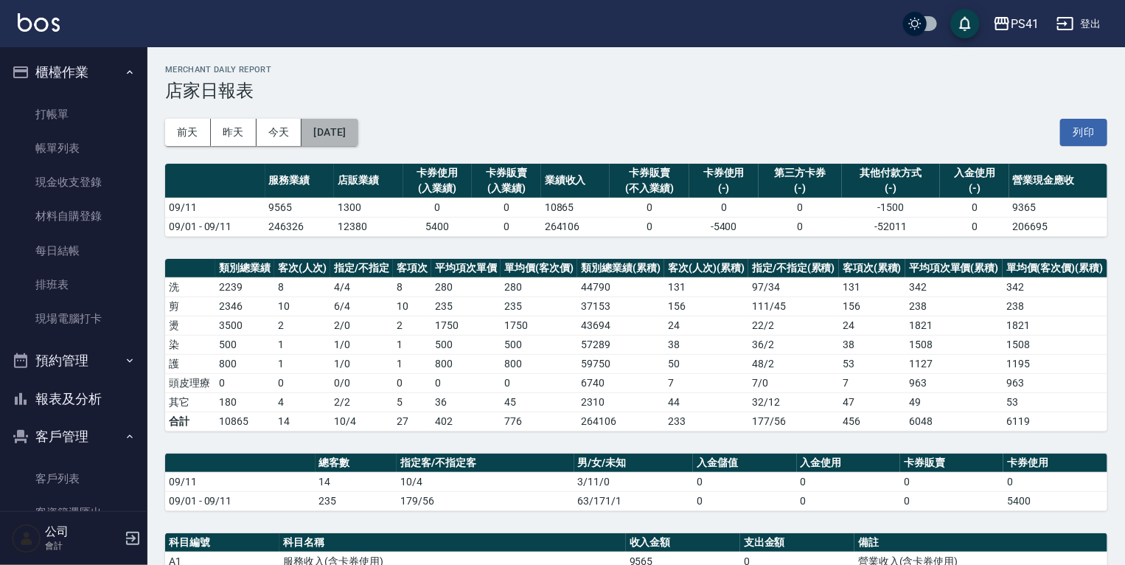
click at [324, 130] on button "[DATE]" at bounding box center [330, 132] width 56 height 27
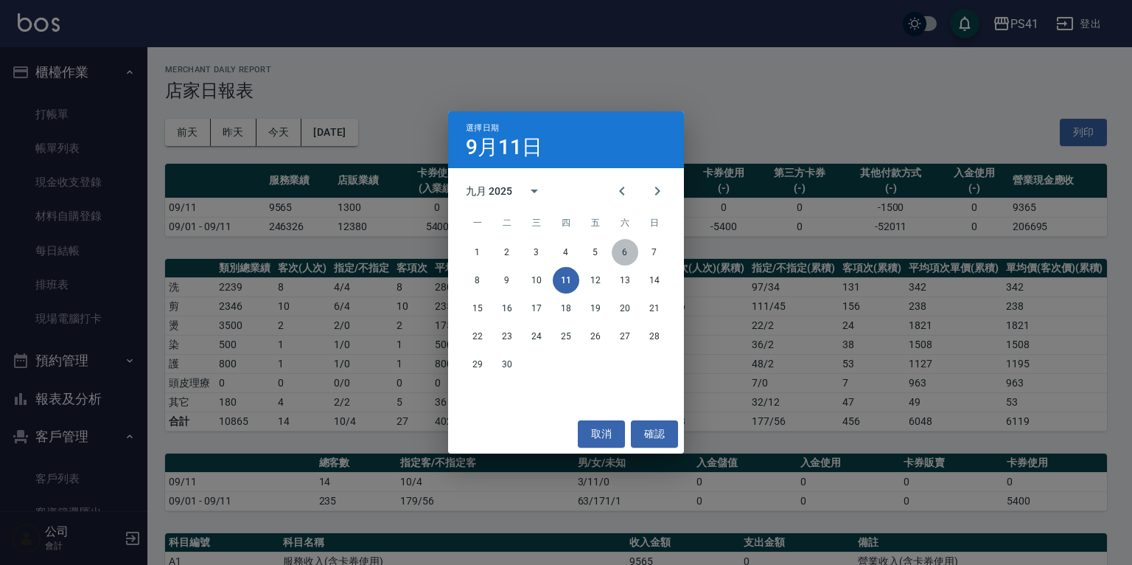
click at [620, 254] on button "6" at bounding box center [625, 252] width 27 height 27
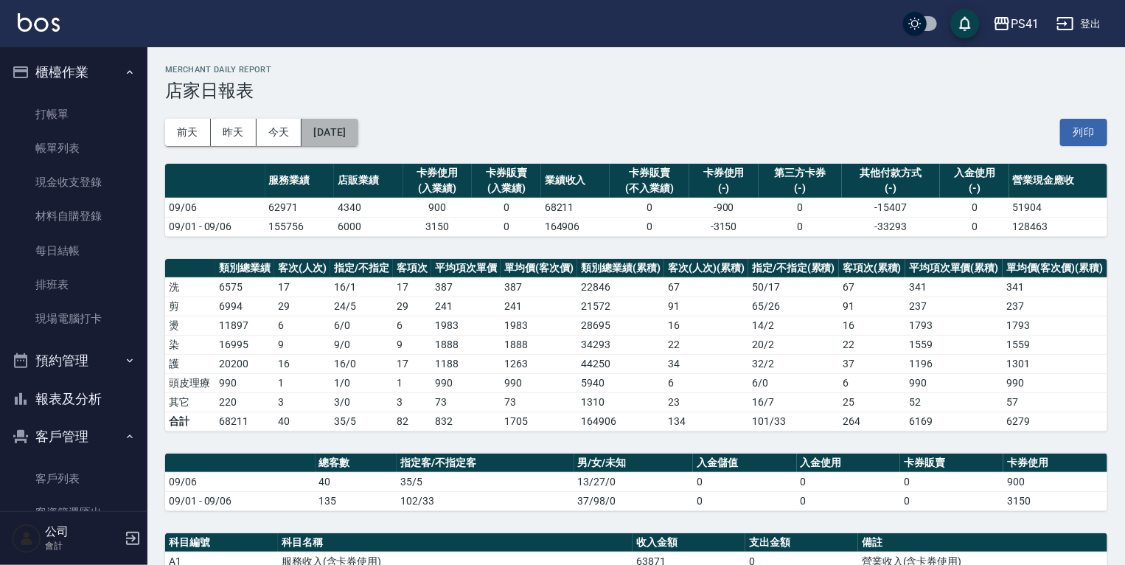
click at [335, 139] on button "[DATE]" at bounding box center [330, 132] width 56 height 27
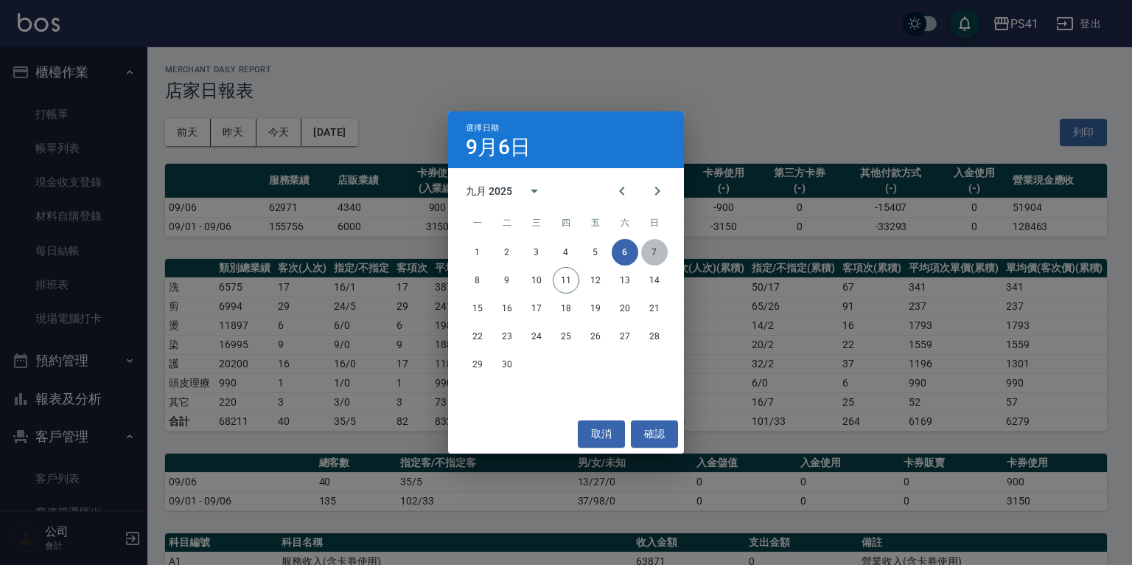
click at [651, 254] on button "7" at bounding box center [654, 252] width 27 height 27
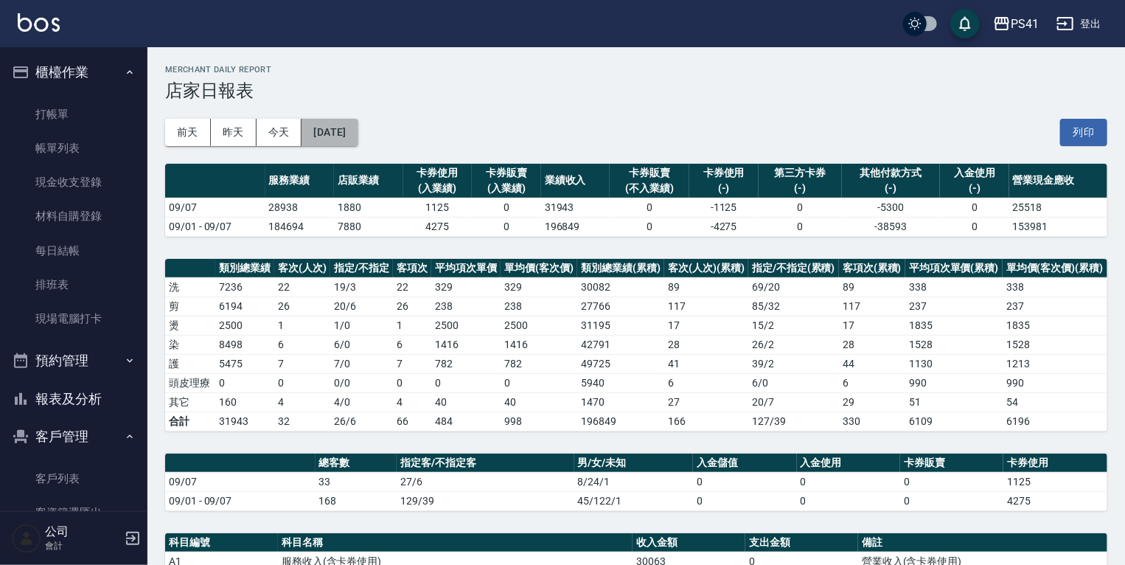
click at [338, 128] on button "[DATE]" at bounding box center [330, 132] width 56 height 27
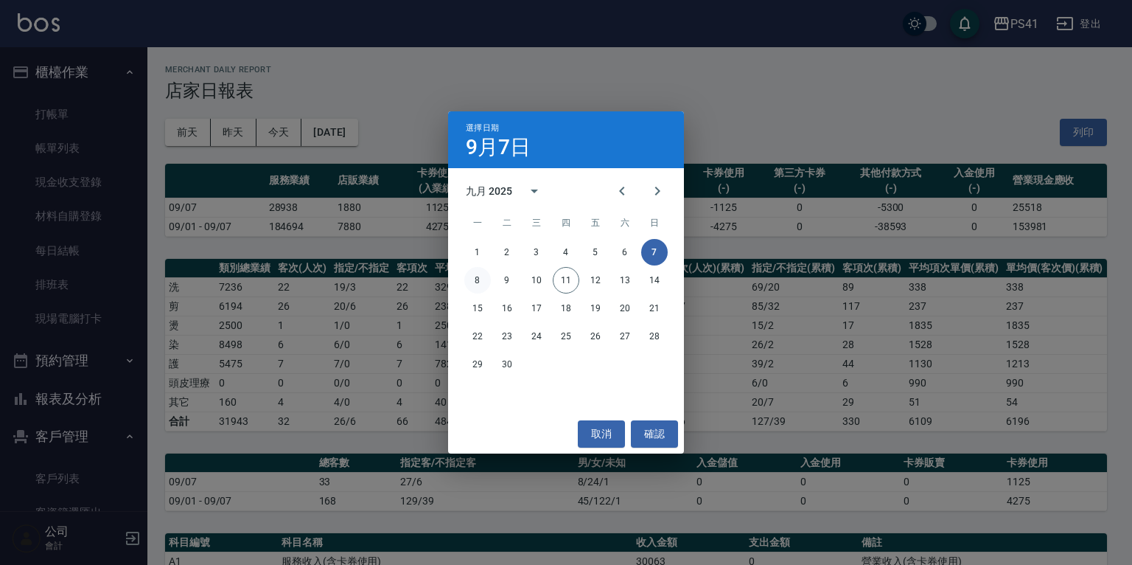
click at [476, 279] on button "8" at bounding box center [477, 280] width 27 height 27
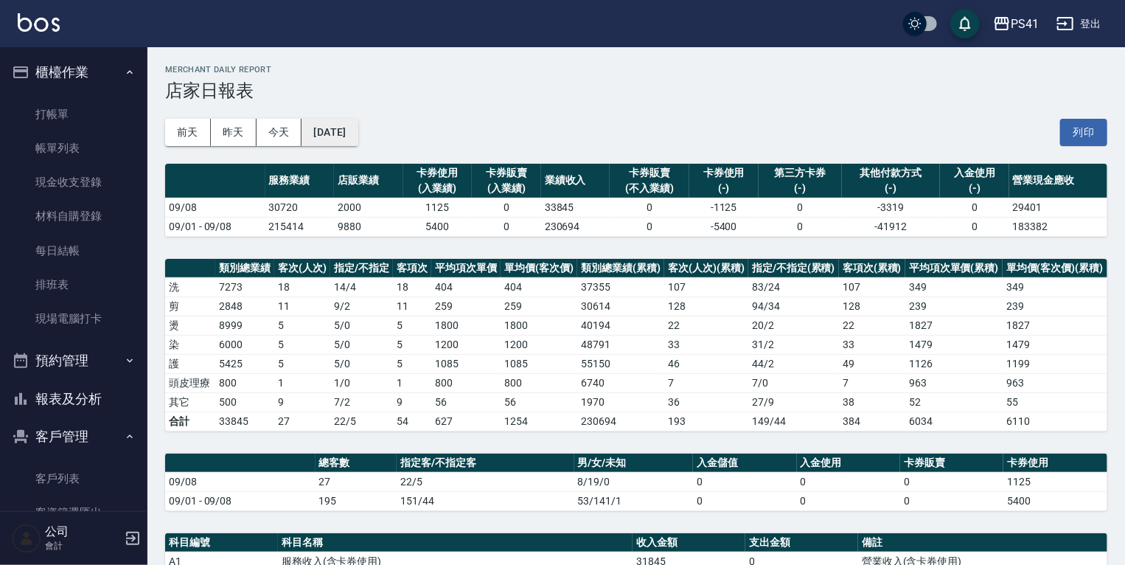
click at [358, 139] on button "[DATE]" at bounding box center [330, 132] width 56 height 27
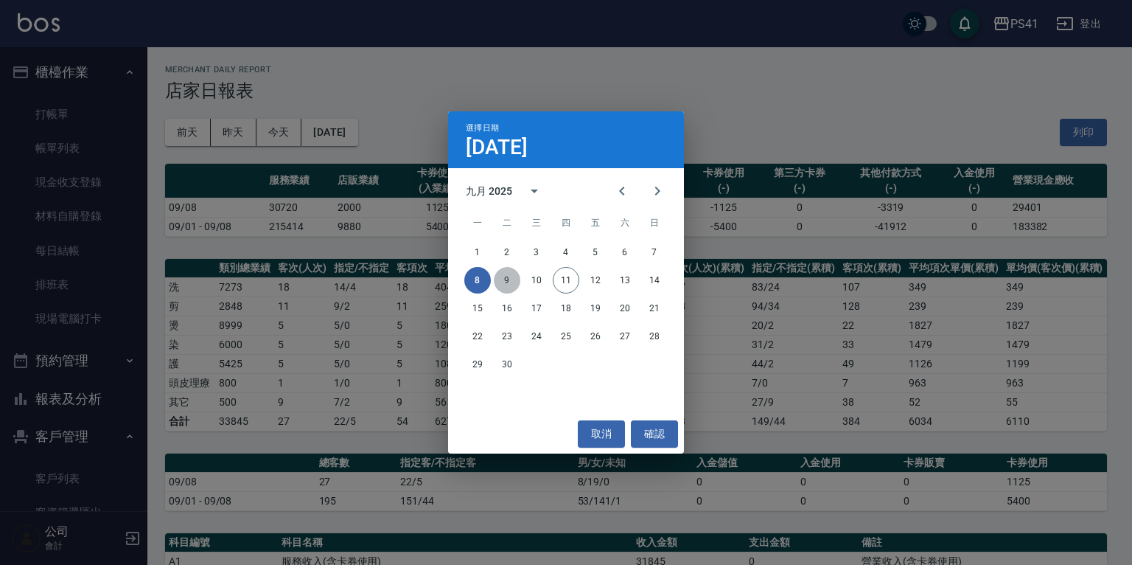
click at [504, 283] on button "9" at bounding box center [507, 280] width 27 height 27
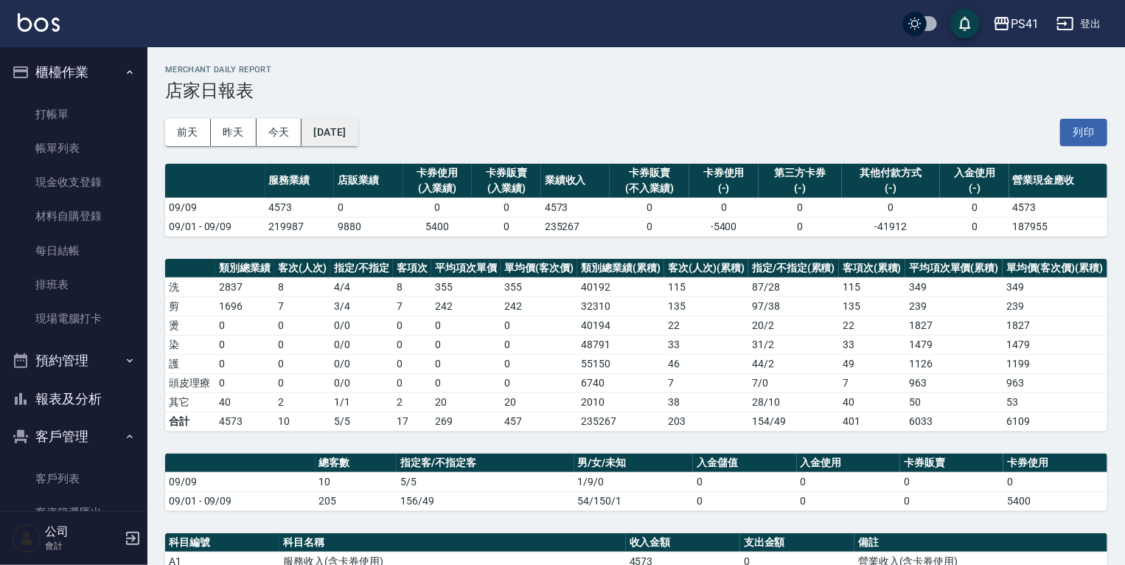
click at [338, 127] on button "[DATE]" at bounding box center [330, 132] width 56 height 27
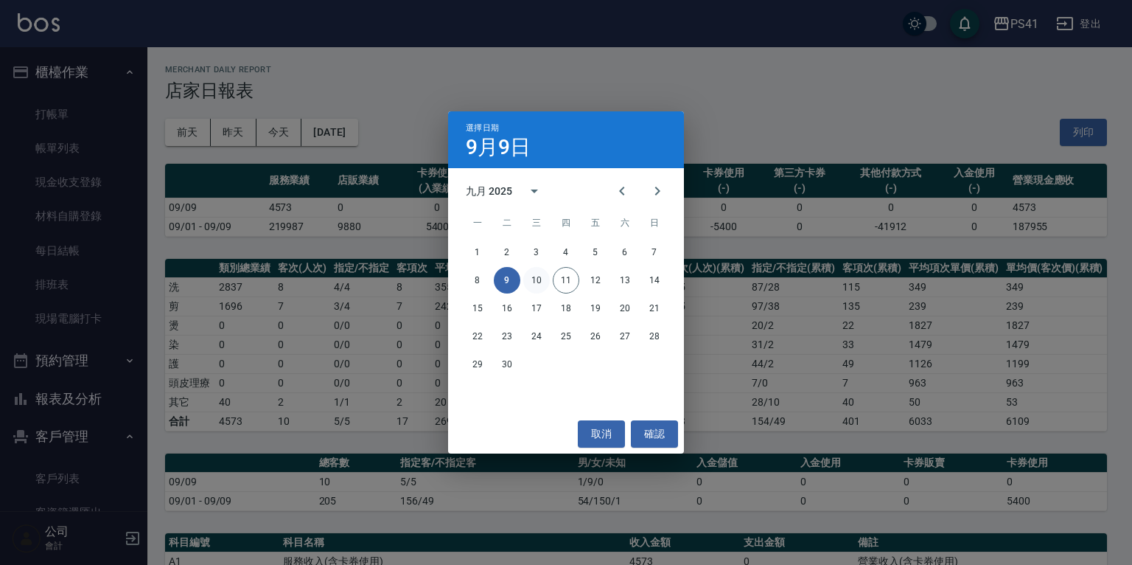
click at [534, 280] on button "10" at bounding box center [536, 280] width 27 height 27
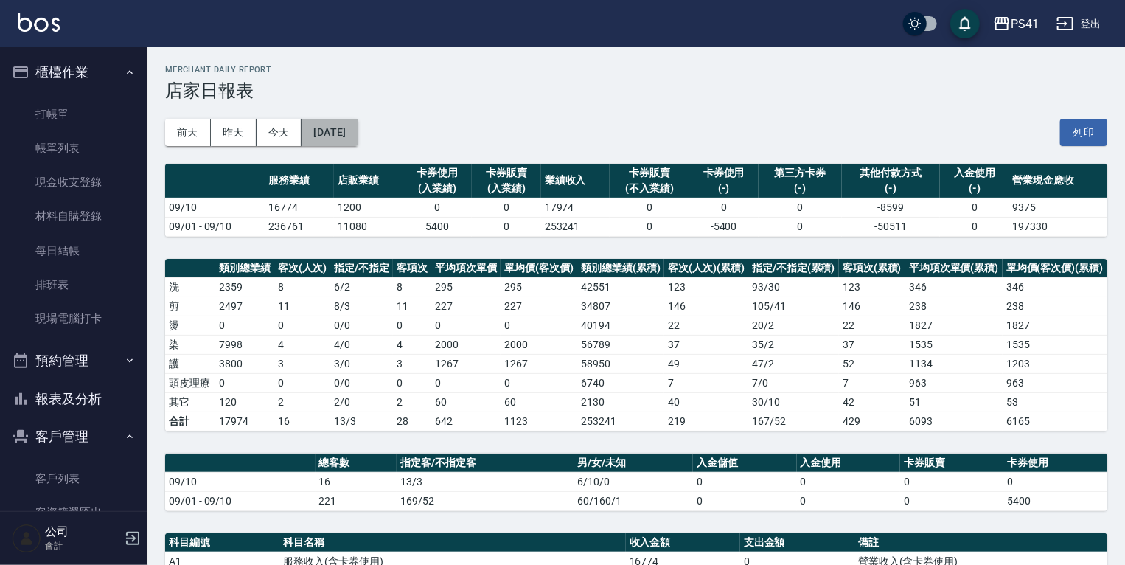
click at [339, 135] on button "[DATE]" at bounding box center [330, 132] width 56 height 27
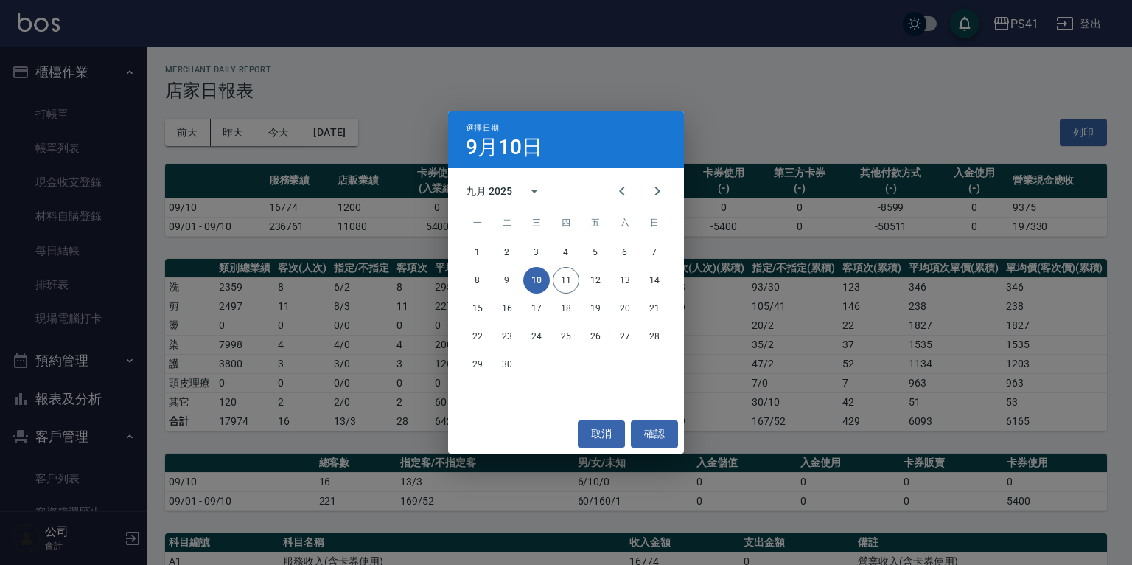
click at [687, 86] on div "選擇日期 [DATE] 九月 2025 一 二 三 四 五 六 日 1 2 3 4 5 6 7 8 9 10 11 12 13 14 15 16 17 18 …" at bounding box center [566, 282] width 1132 height 565
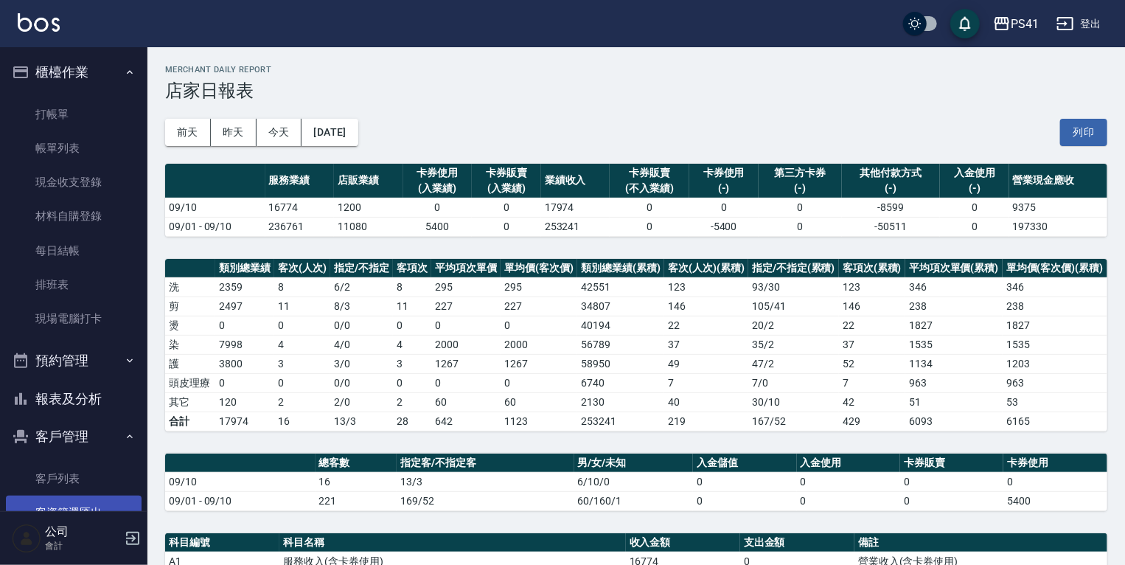
drag, startPoint x: 53, startPoint y: 474, endPoint x: 53, endPoint y: 499, distance: 25.1
click at [53, 475] on link "客戶列表" at bounding box center [74, 478] width 136 height 34
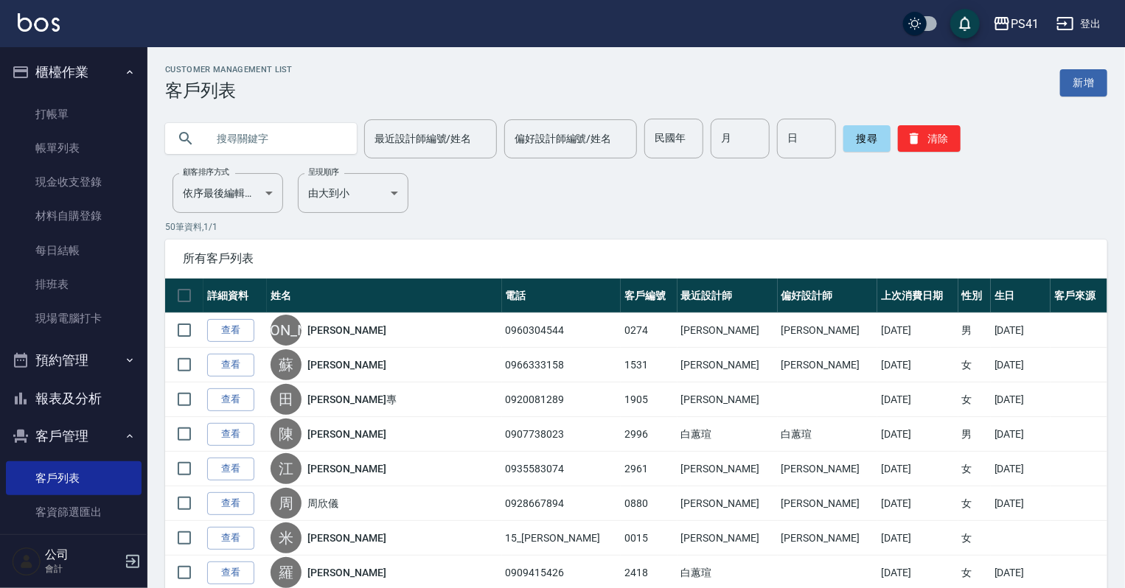
click at [261, 131] on input "text" at bounding box center [275, 139] width 139 height 40
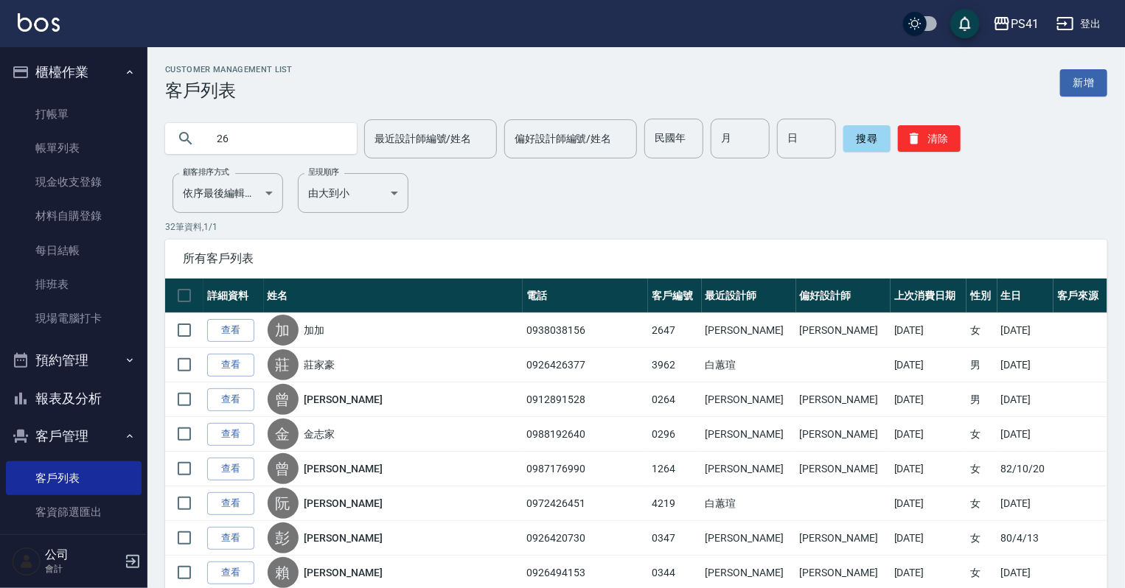
type input "2"
type input "0264"
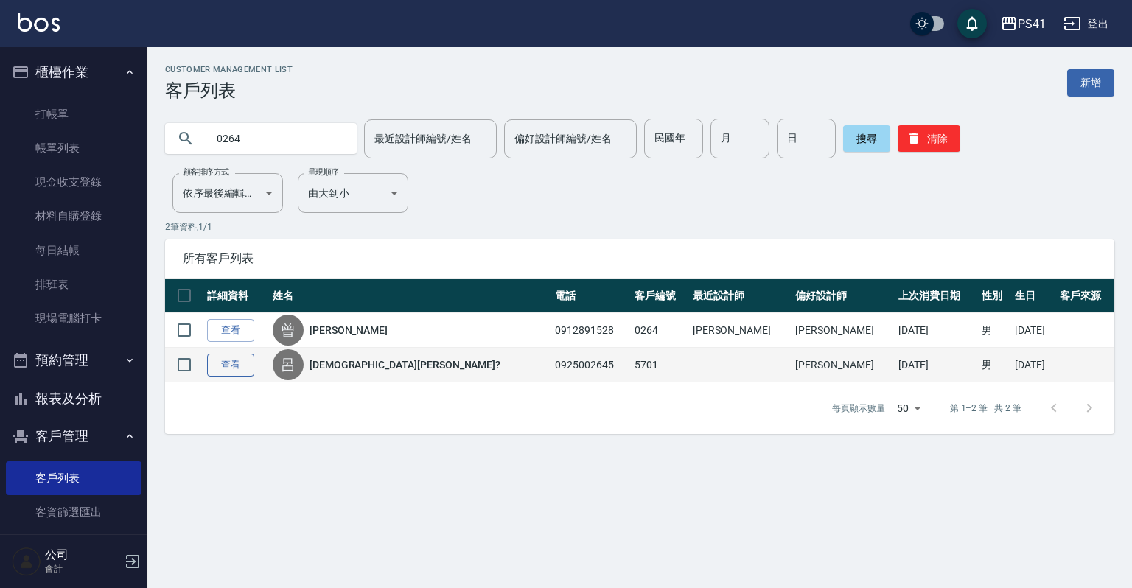
click at [238, 363] on link "查看" at bounding box center [230, 365] width 47 height 23
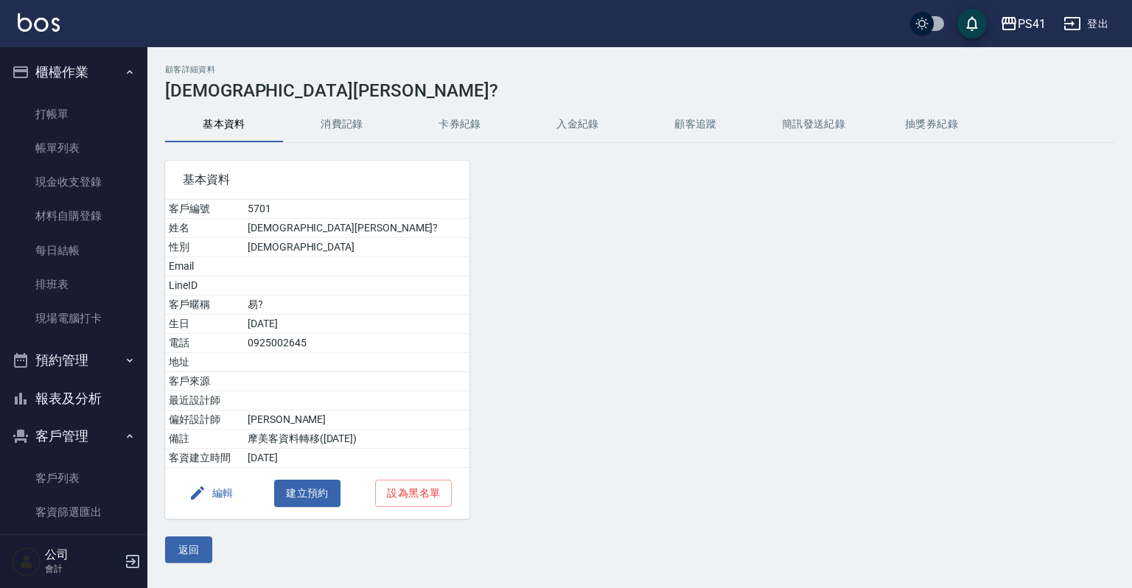
click at [335, 130] on button "消費記錄" at bounding box center [342, 124] width 118 height 35
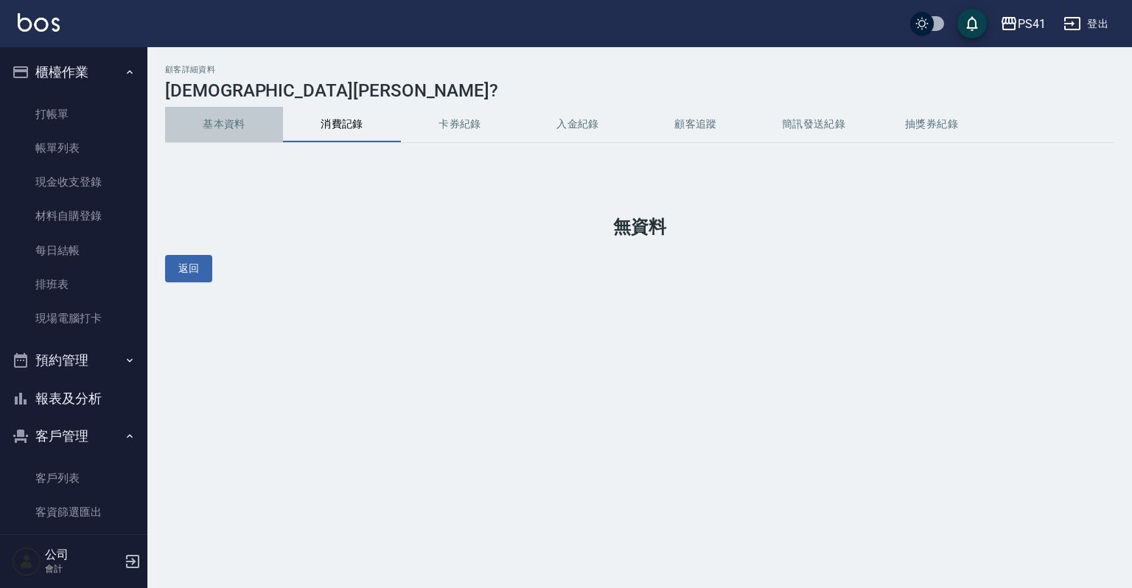
click at [227, 130] on button "基本資料" at bounding box center [224, 124] width 118 height 35
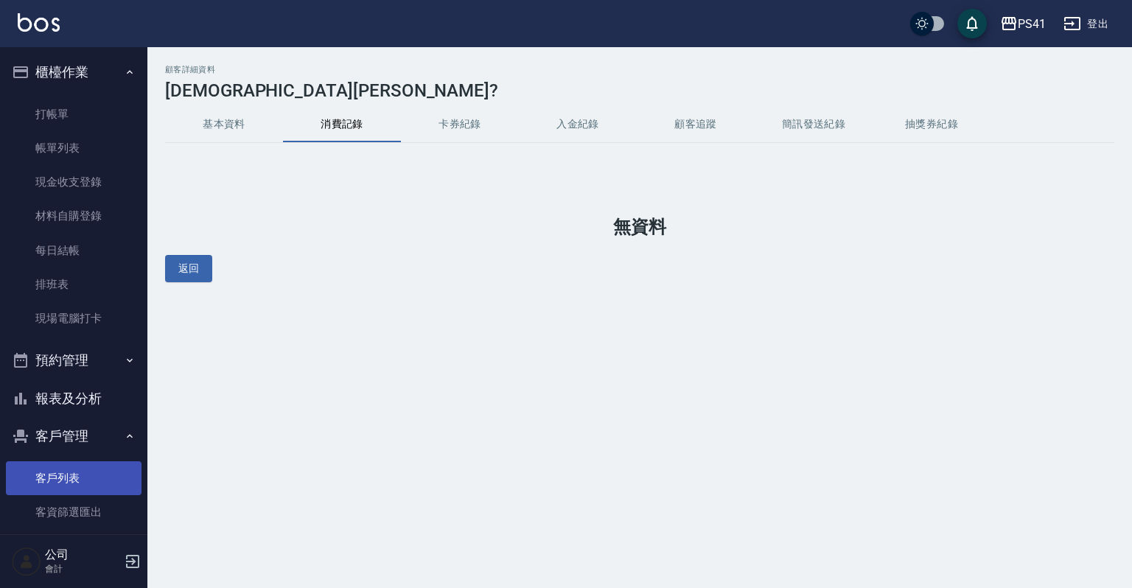
drag, startPoint x: 69, startPoint y: 484, endPoint x: 81, endPoint y: 478, distance: 13.9
click at [69, 484] on link "客戶列表" at bounding box center [74, 478] width 136 height 34
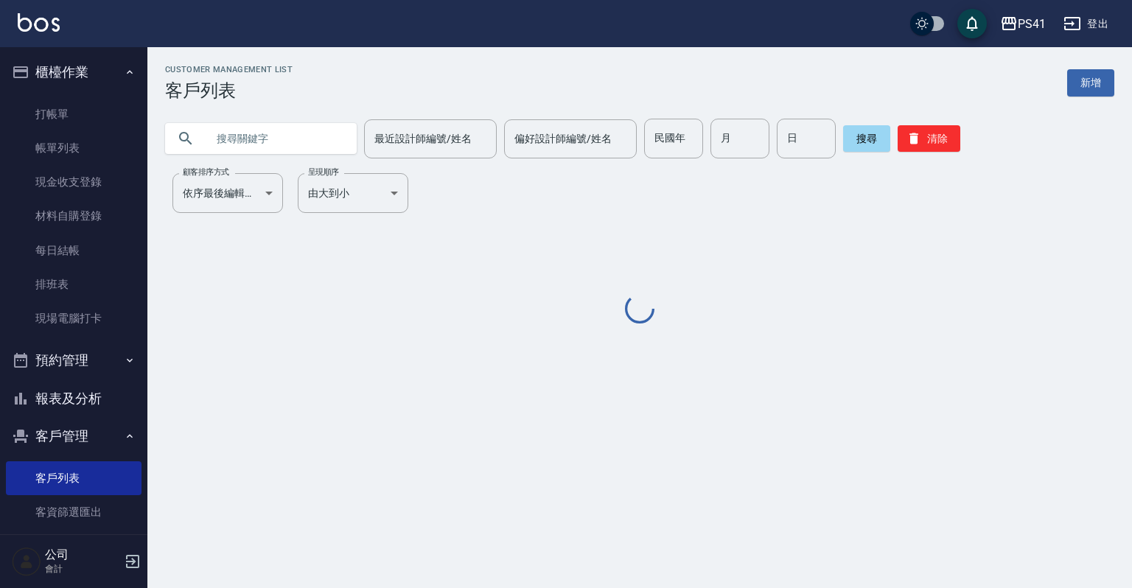
click at [232, 137] on input "text" at bounding box center [275, 139] width 139 height 40
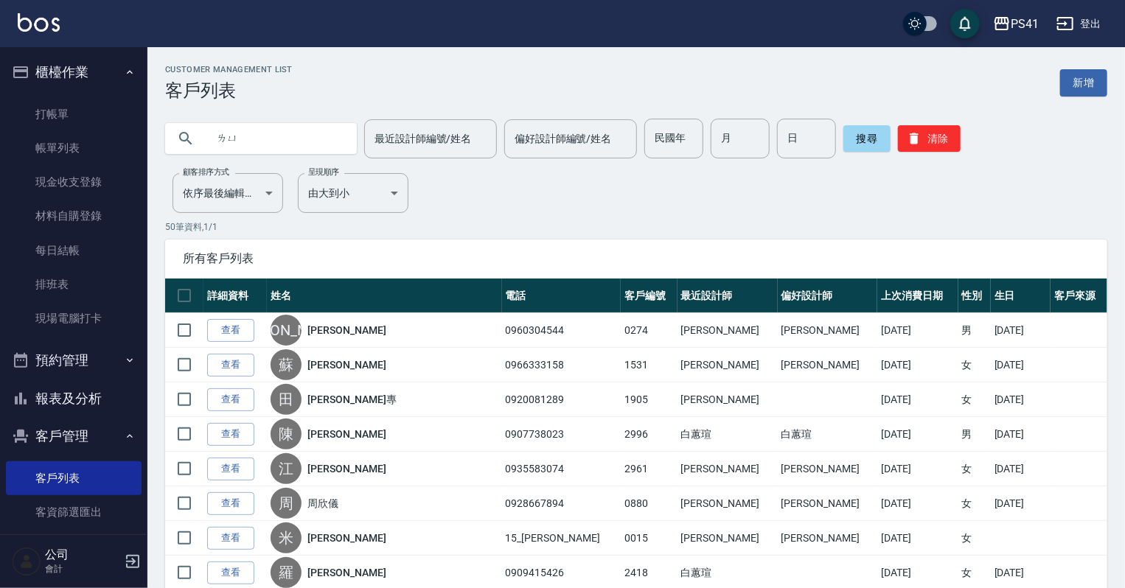
type input "綠"
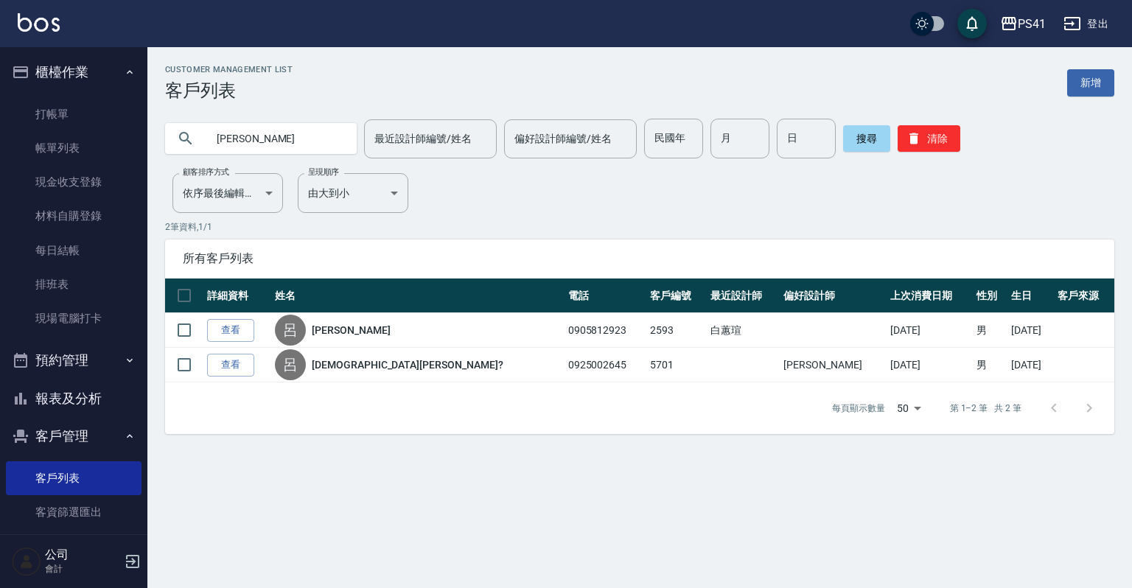
type input "呂"
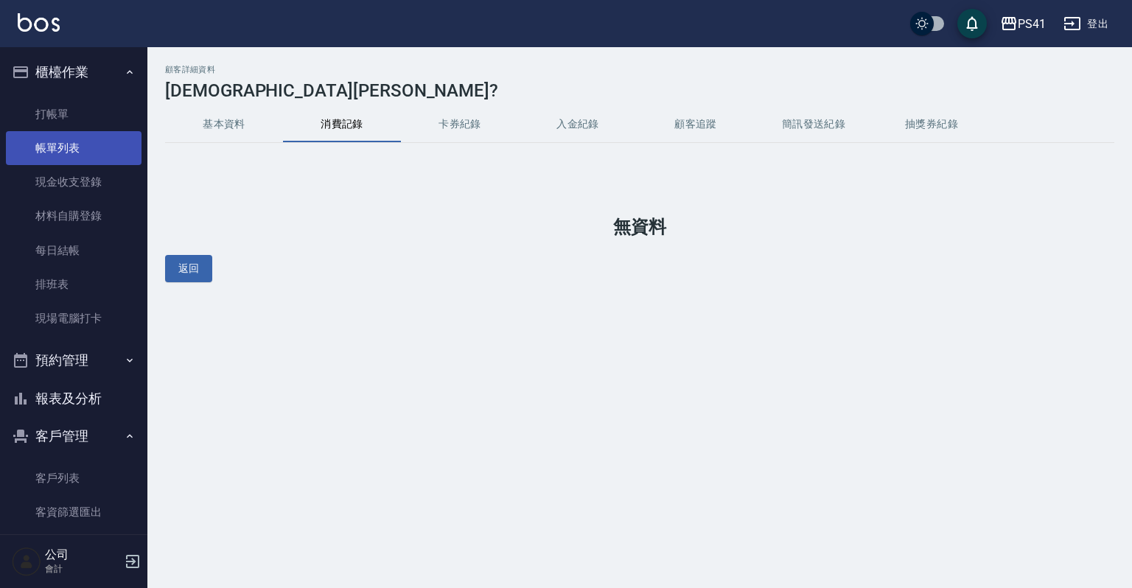
click at [62, 147] on link "帳單列表" at bounding box center [74, 148] width 136 height 34
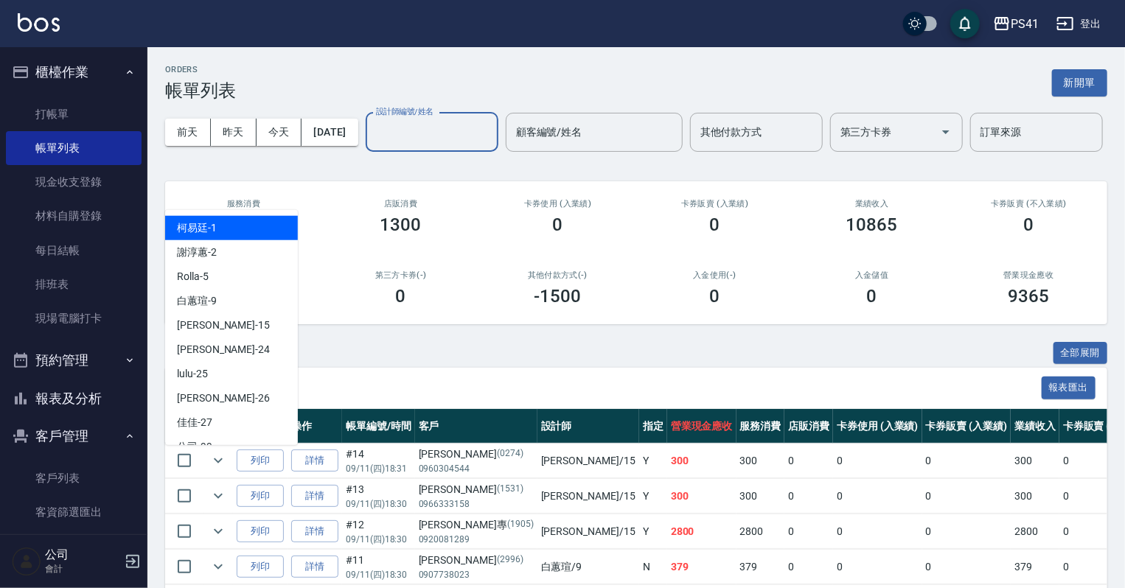
click at [372, 145] on input "設計師編號/姓名" at bounding box center [431, 132] width 119 height 26
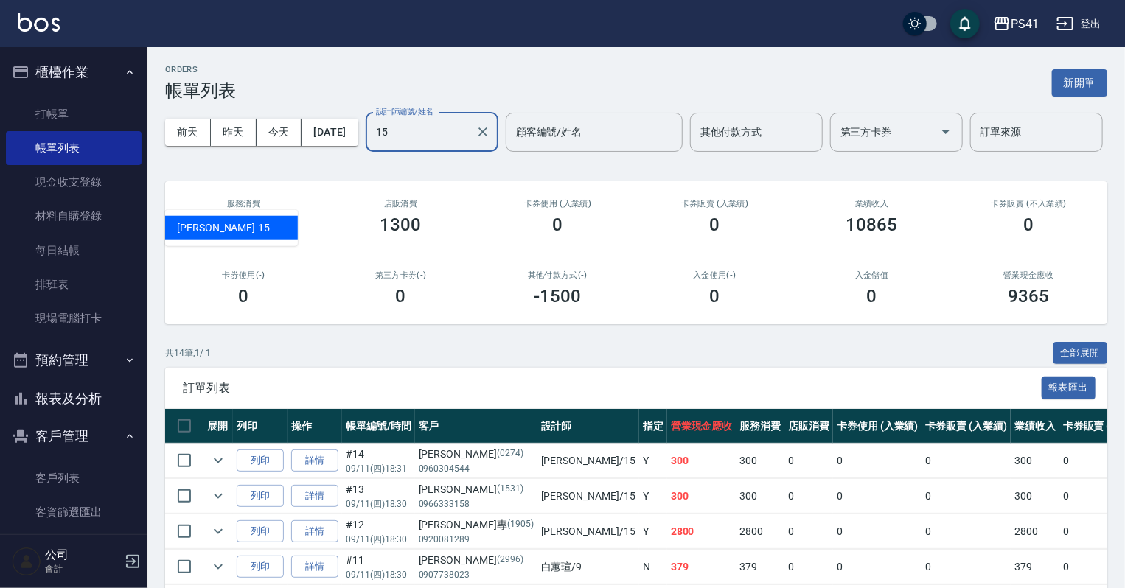
type input "[PERSON_NAME]15"
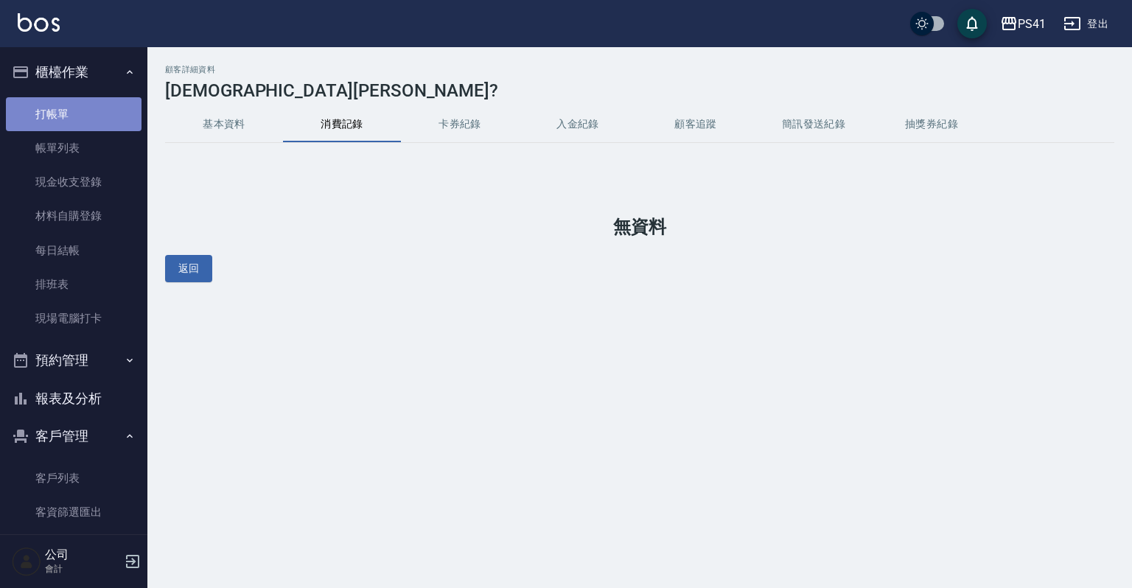
click at [74, 118] on link "打帳單" at bounding box center [74, 114] width 136 height 34
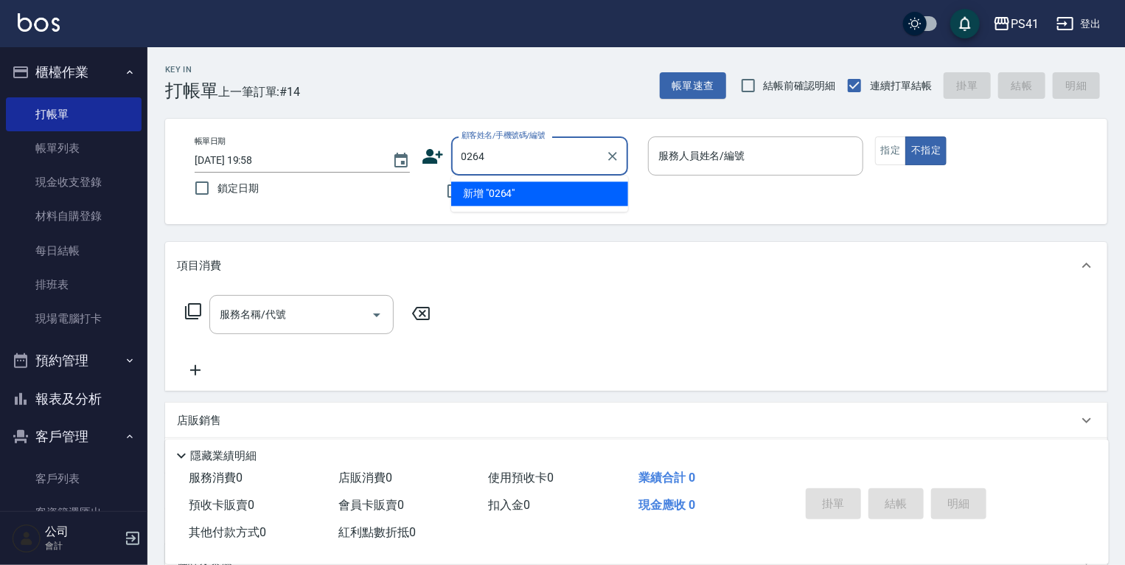
type input "0264"
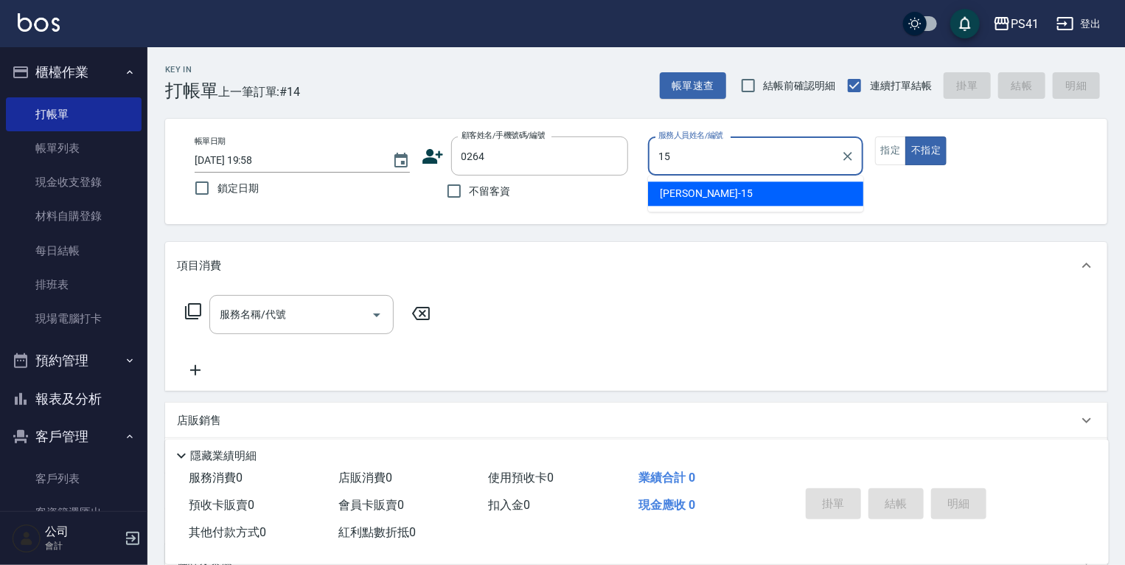
type input "[PERSON_NAME]15"
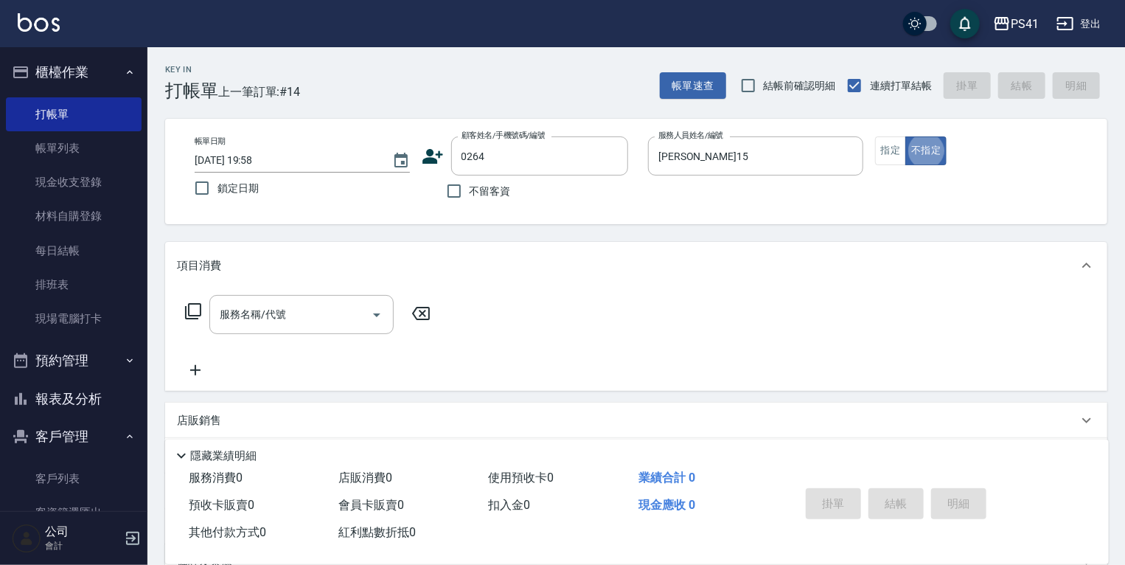
type button "false"
type input "[PERSON_NAME]/0912891528/0264"
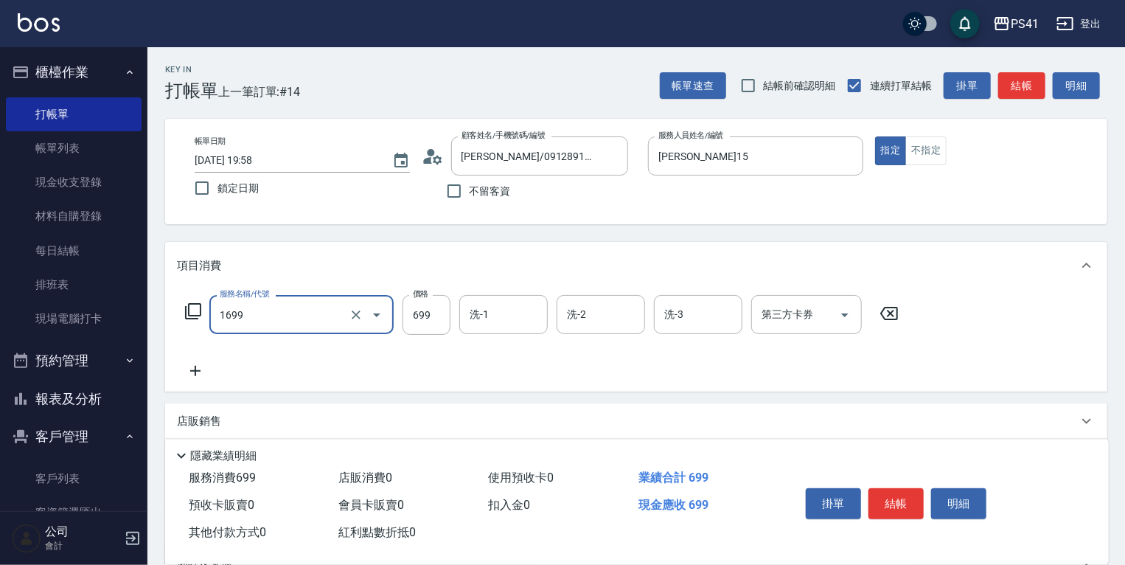
type input "純粹植淨控油SPA洗髮699(1699)"
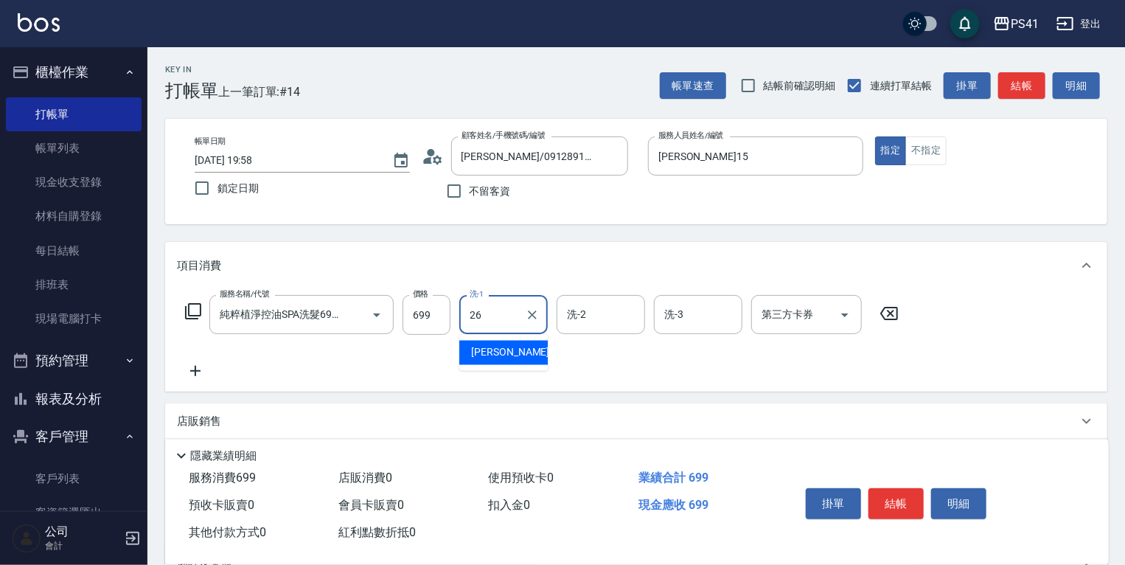
type input "[PERSON_NAME]-26"
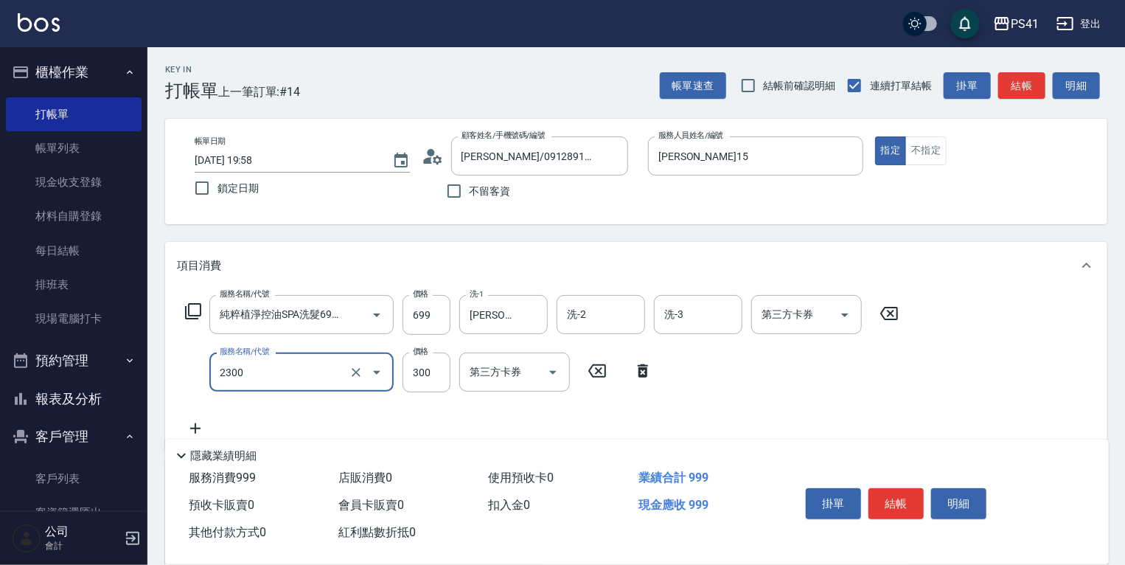
type input "剪髮(2300)"
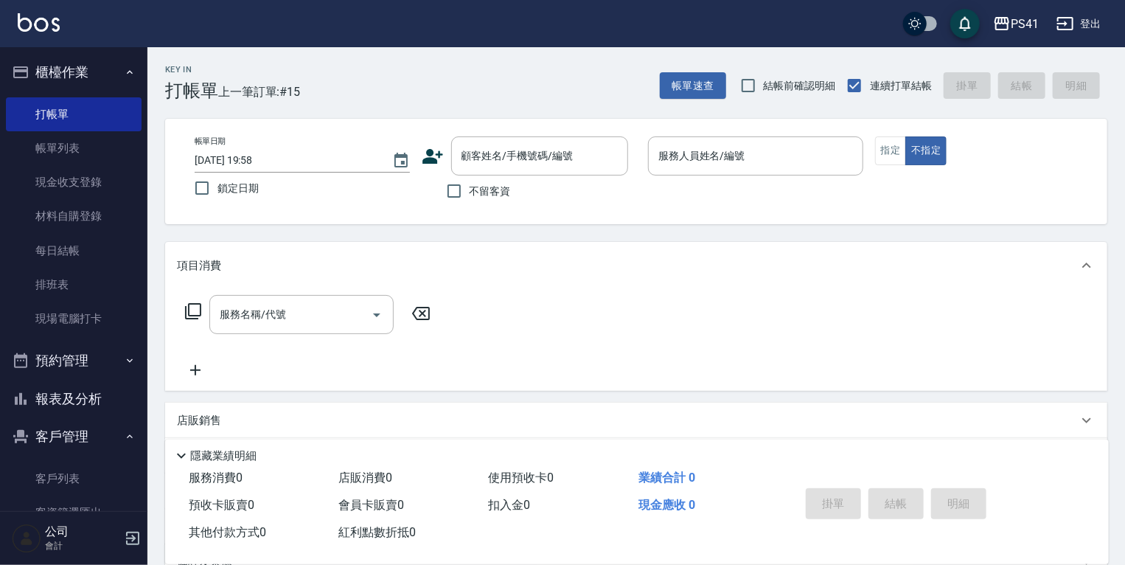
click at [369, 117] on div "Key In 打帳單 上一筆訂單:#15 帳單速查 結帳前確認明細 連續打單結帳 掛單 結帳 明細 帳單日期 [DATE] 19:58 鎖定日期 顧客姓名/手…" at bounding box center [636, 383] width 978 height 672
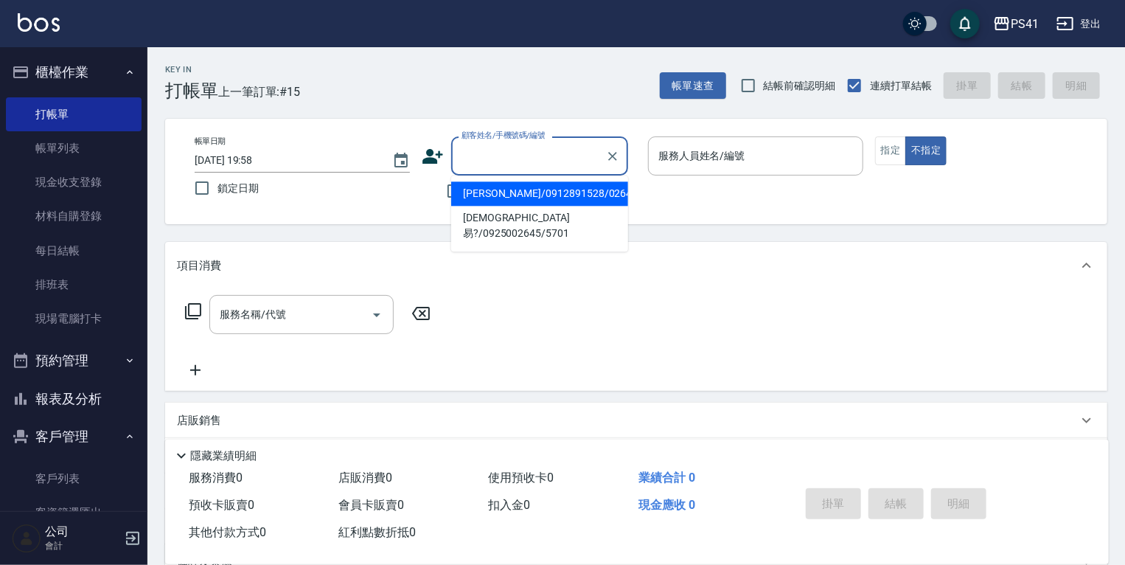
click at [469, 156] on input "顧客姓名/手機號碼/編號" at bounding box center [529, 156] width 142 height 26
type input "0711"
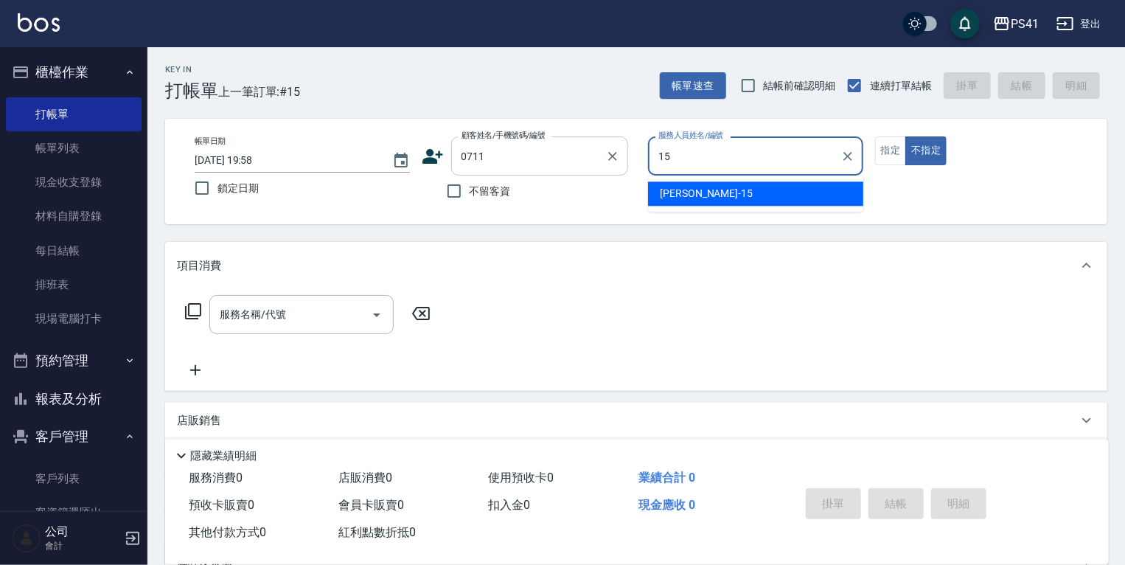
type input "[PERSON_NAME]15"
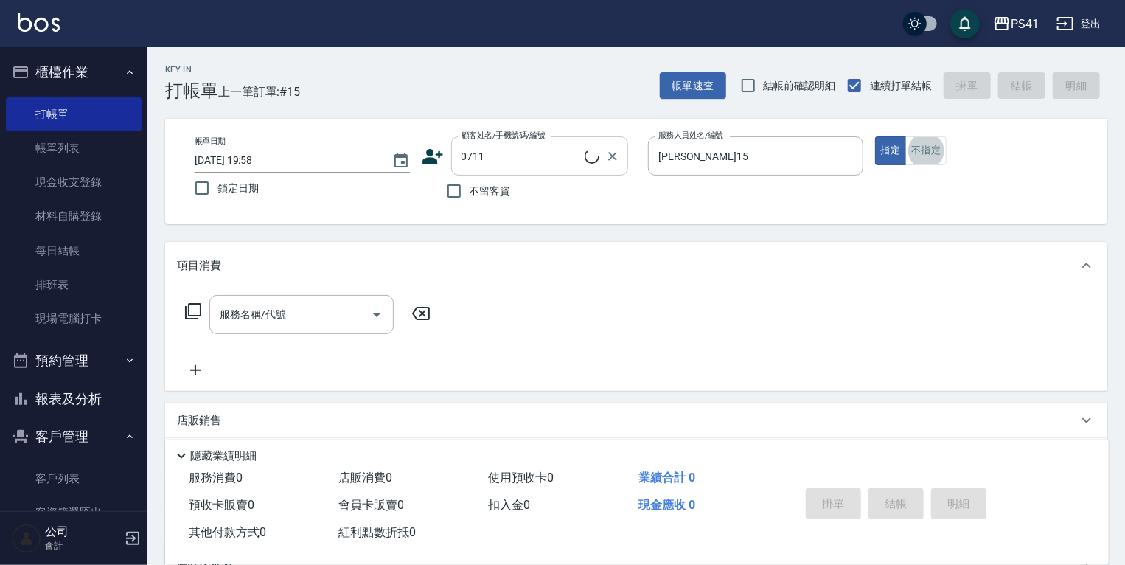
type input "[PERSON_NAME]/0937950493/0711"
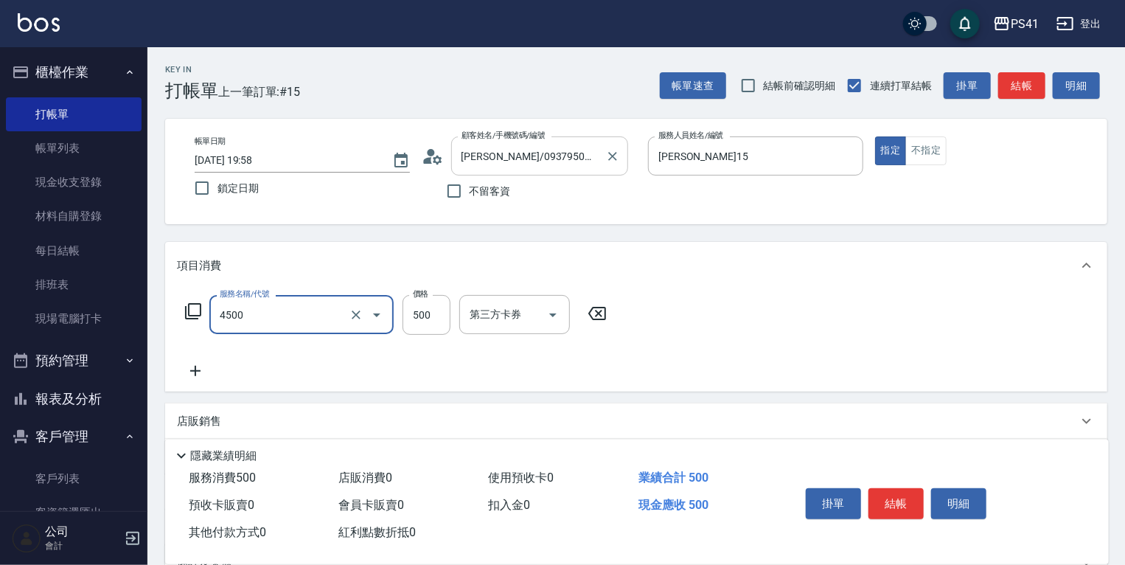
type input "補染(4500)"
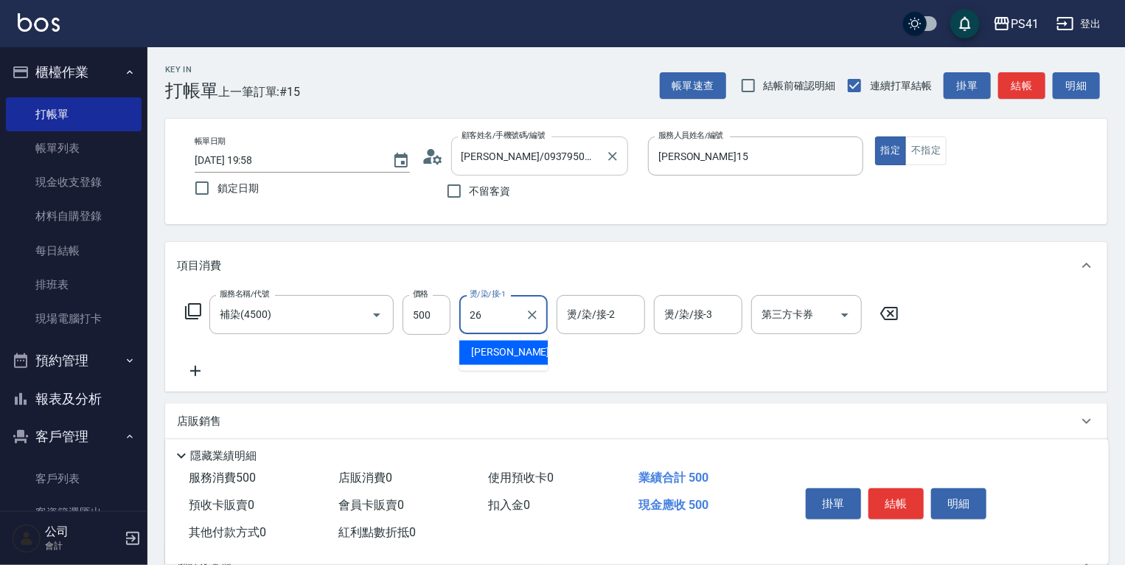
type input "[PERSON_NAME]-26"
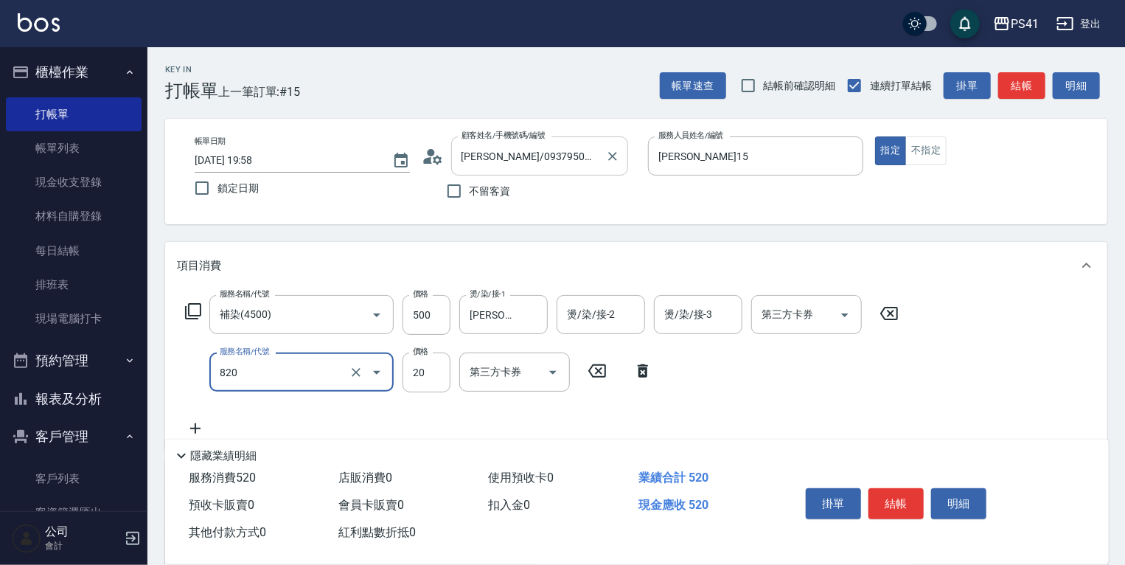
type input "潤絲(820)"
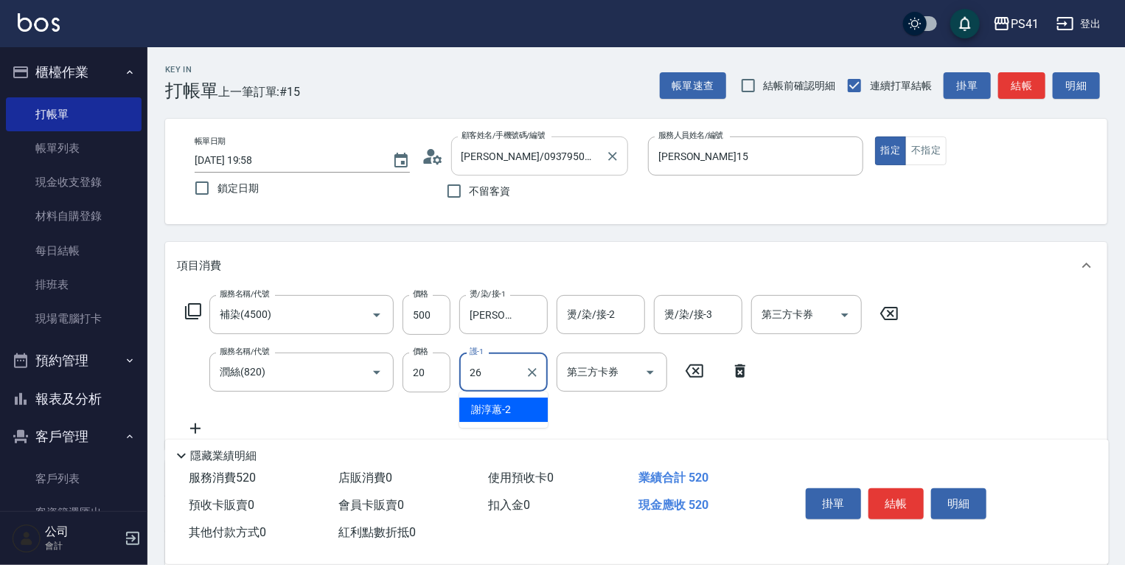
type input "[PERSON_NAME]-26"
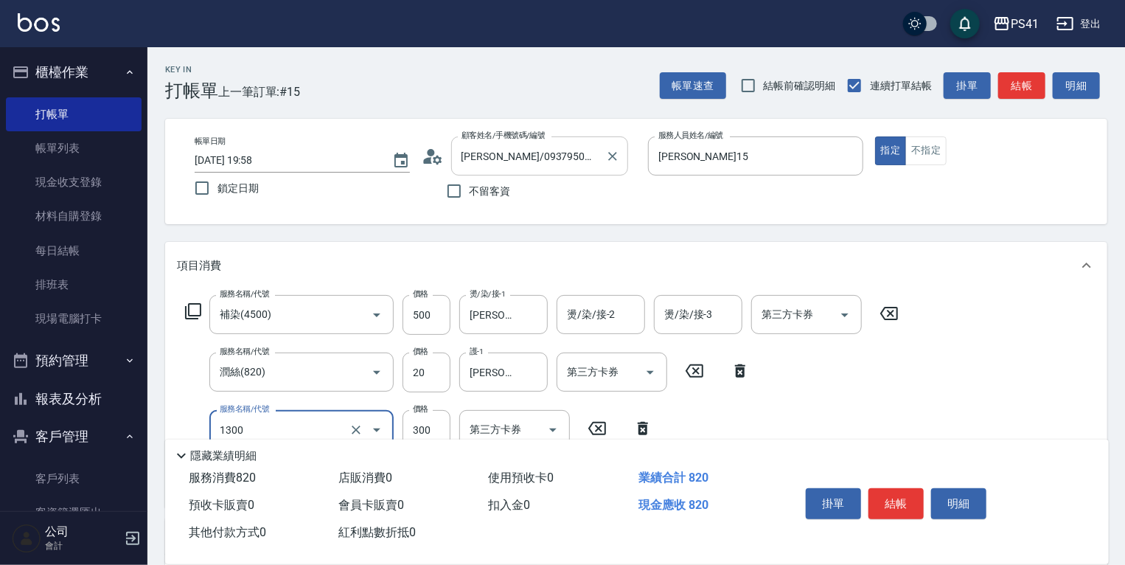
type input "洗髮300(1300)"
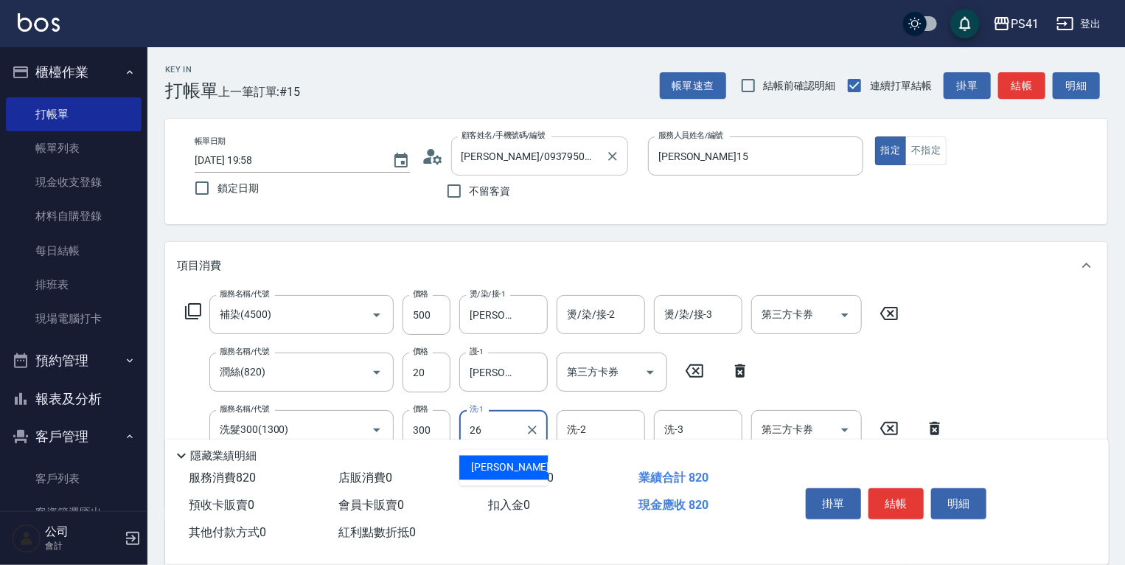
type input "[PERSON_NAME]-26"
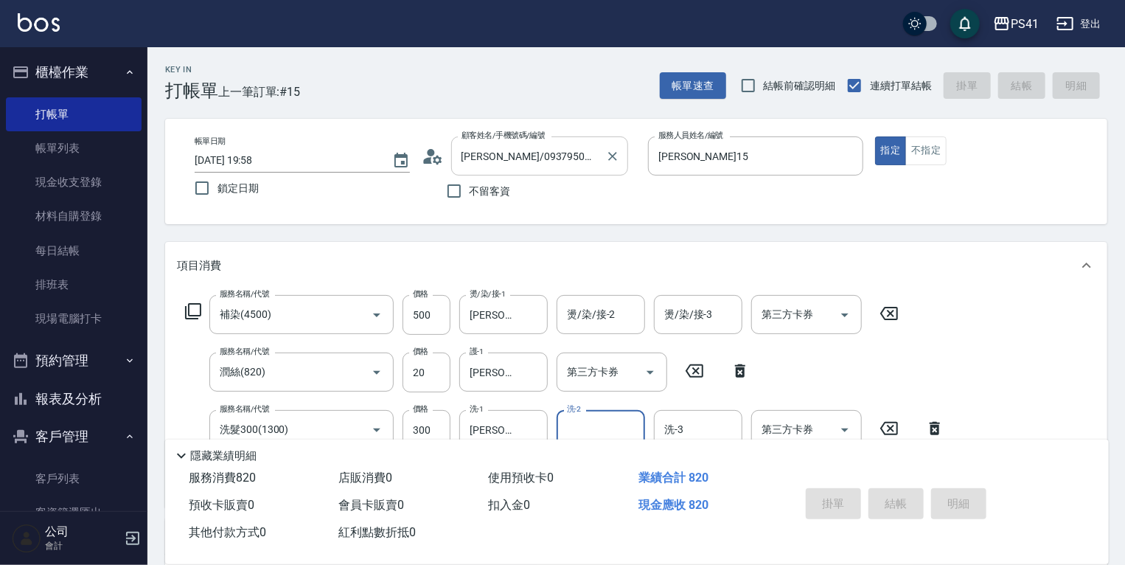
type input "[DATE] 20:00"
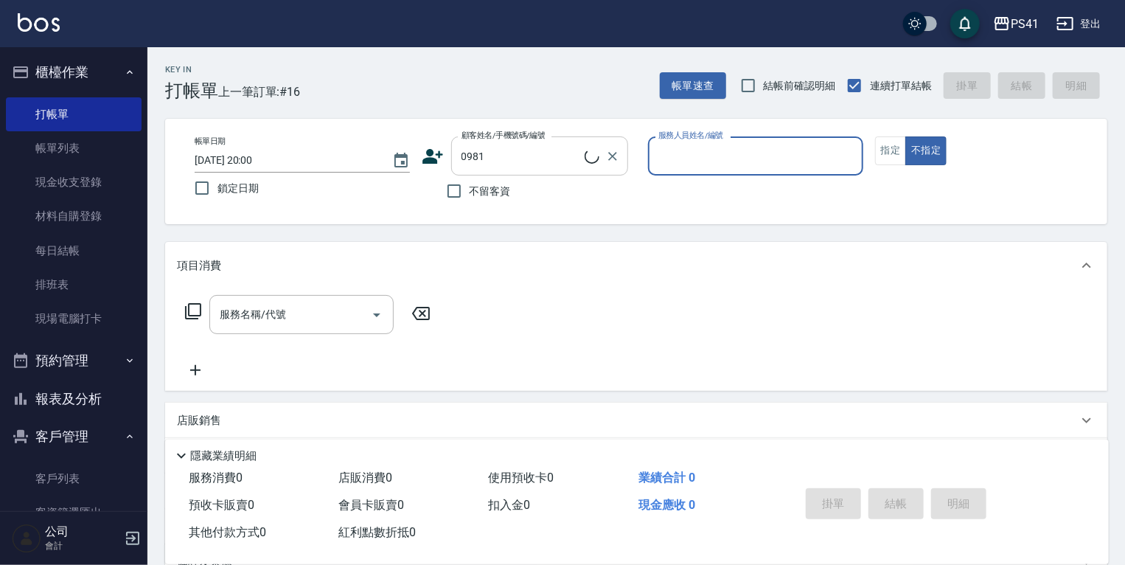
type input "[PERSON_NAME]/0910308507/0981"
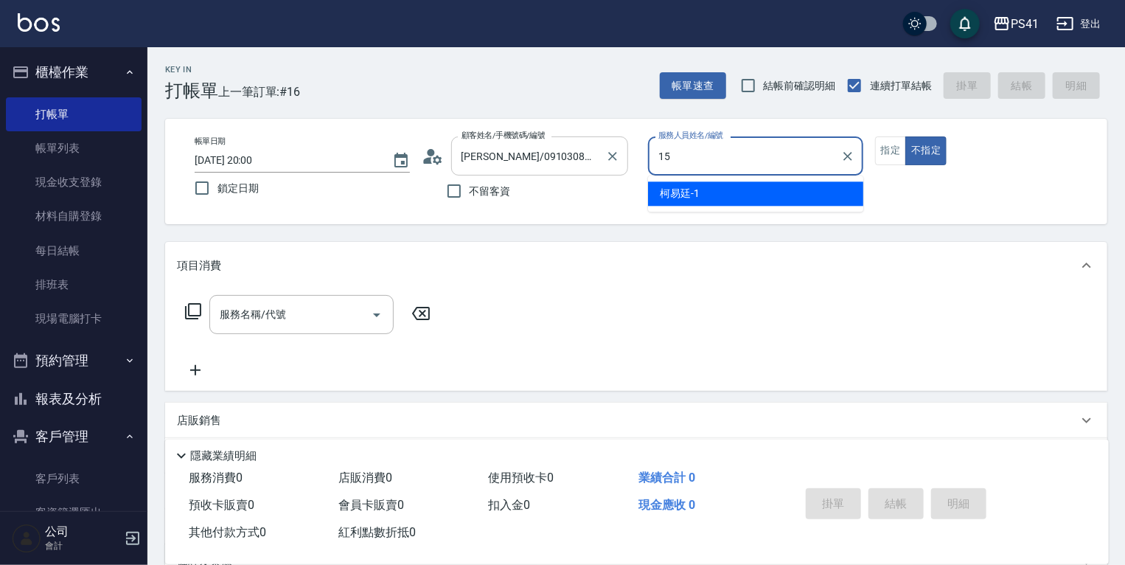
type input "[PERSON_NAME]15"
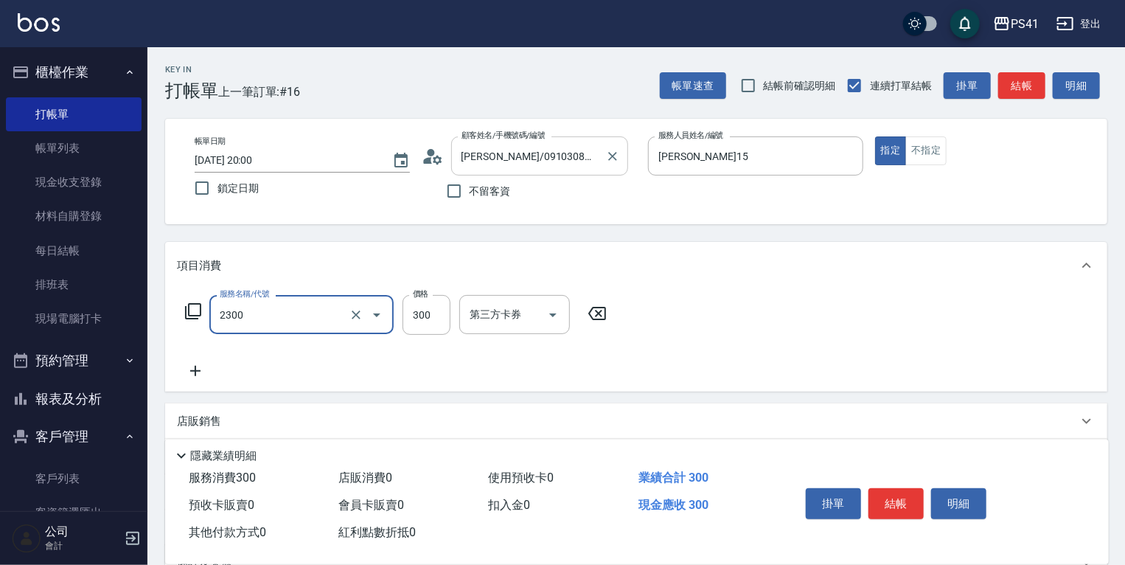
type input "剪髮(2300)"
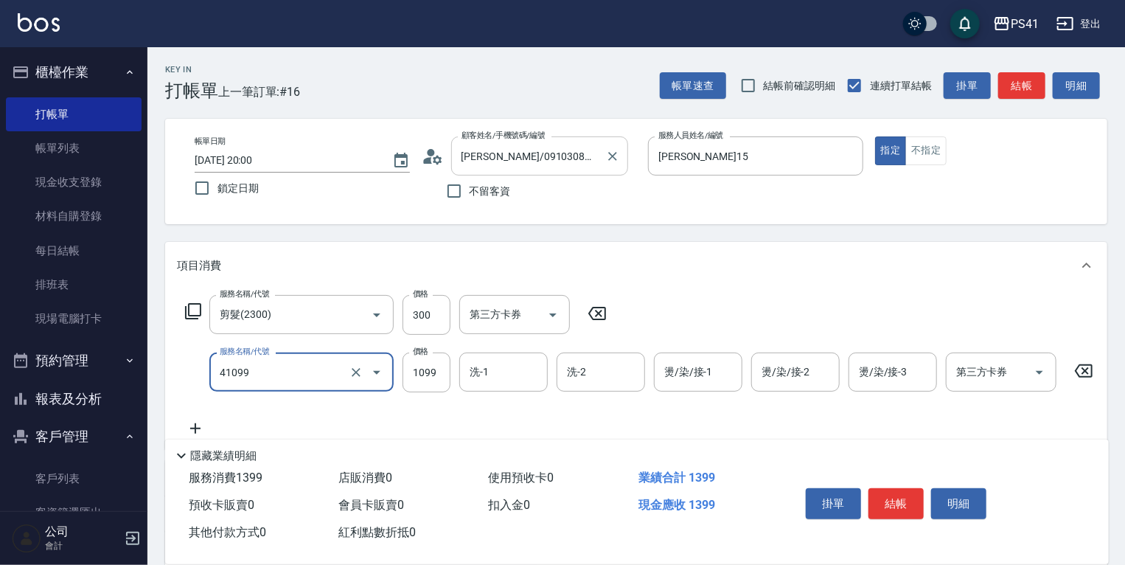
type input "公司活動/早鳥(41099)"
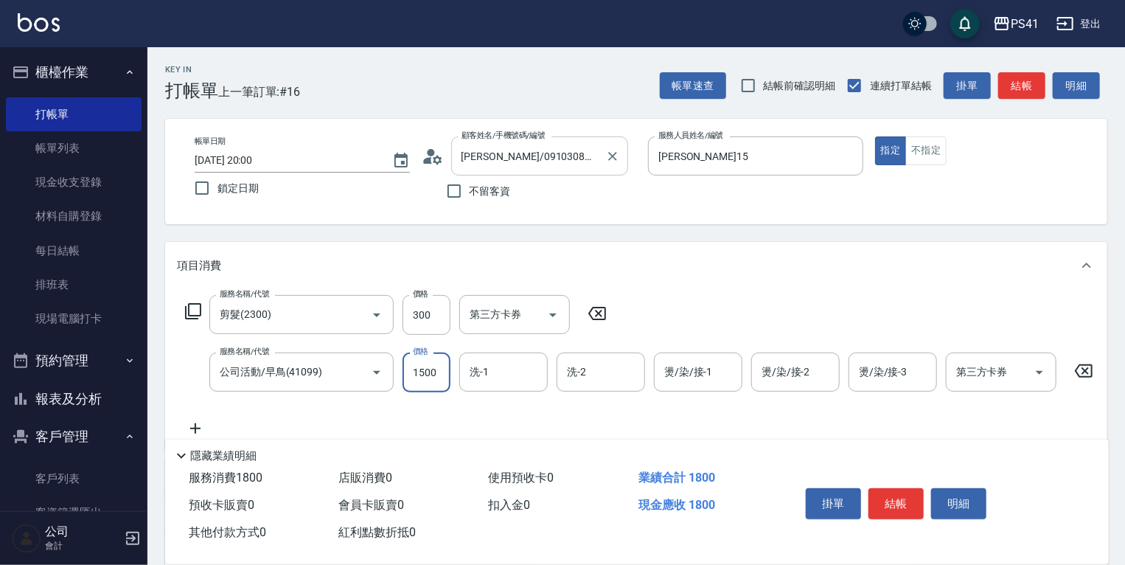
type input "1500"
type input "[PERSON_NAME]-26"
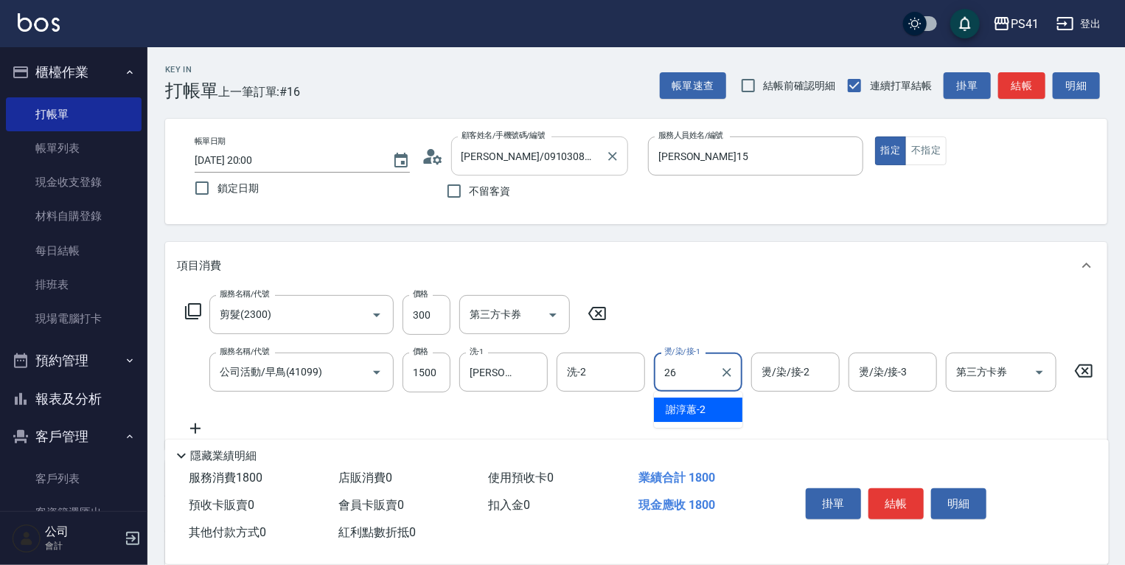
type input "[PERSON_NAME]-26"
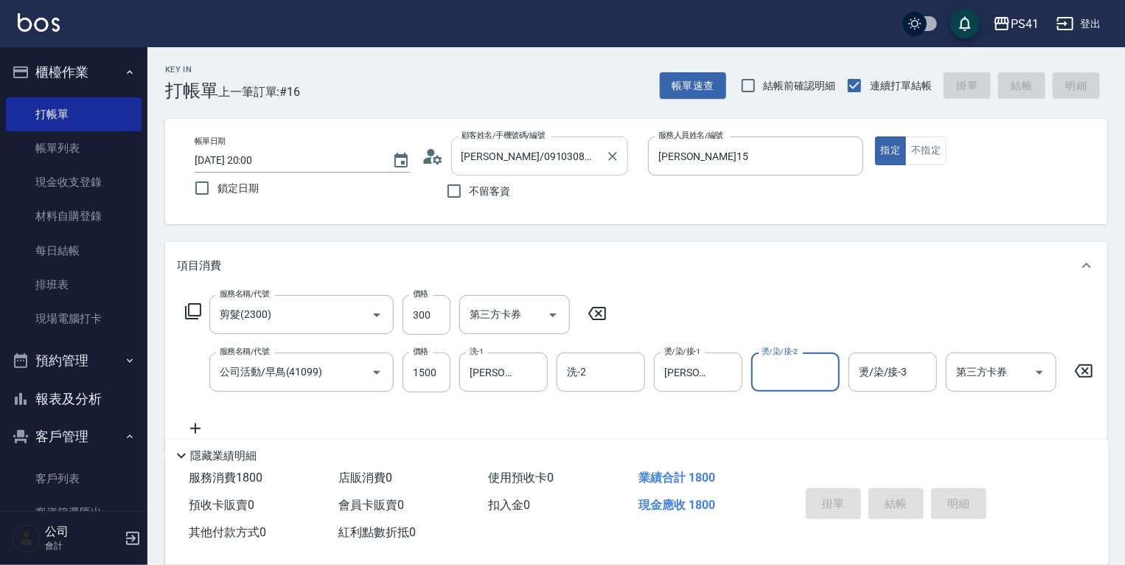
type input "[DATE] 20:03"
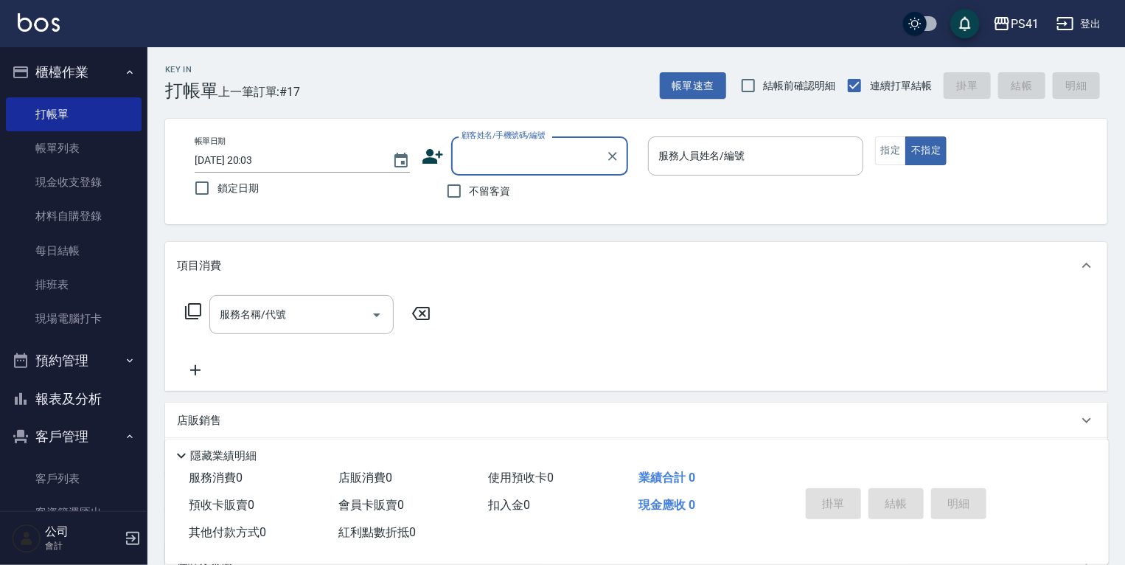
click at [108, 390] on button "報表及分析" at bounding box center [74, 399] width 136 height 38
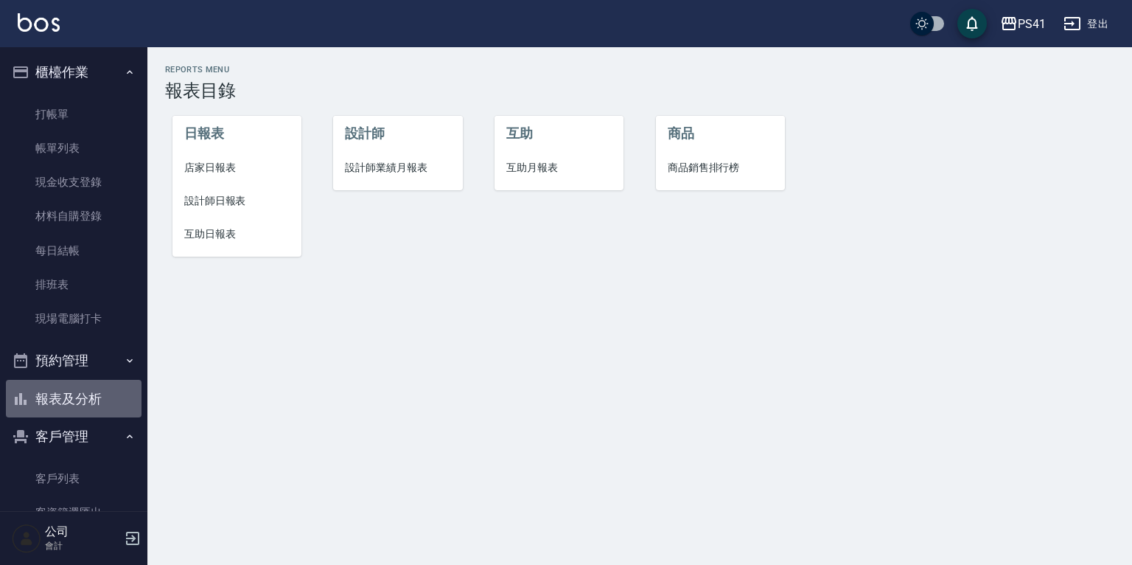
click at [108, 391] on button "報表及分析" at bounding box center [74, 399] width 136 height 38
click at [245, 164] on span "店家日報表" at bounding box center [236, 167] width 105 height 15
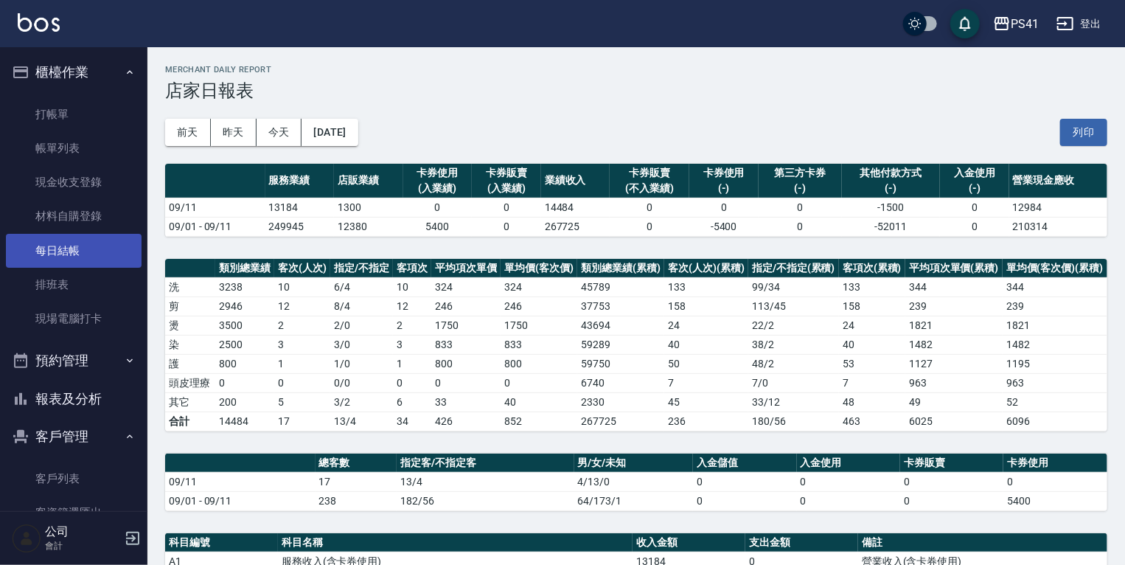
click at [88, 245] on link "每日結帳" at bounding box center [74, 251] width 136 height 34
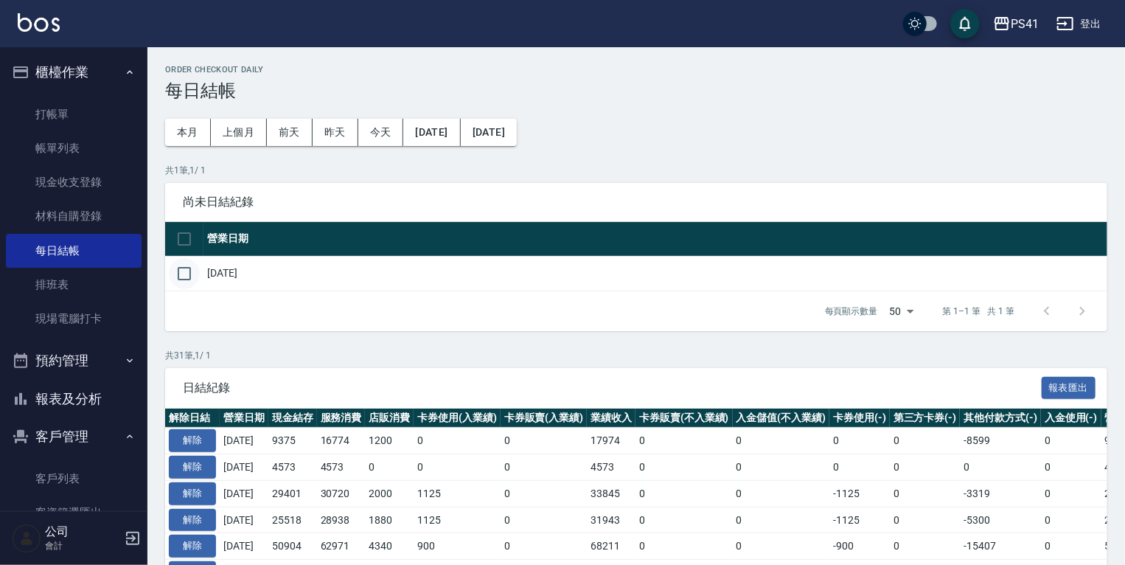
click at [192, 276] on input "checkbox" at bounding box center [184, 273] width 31 height 31
checkbox input "true"
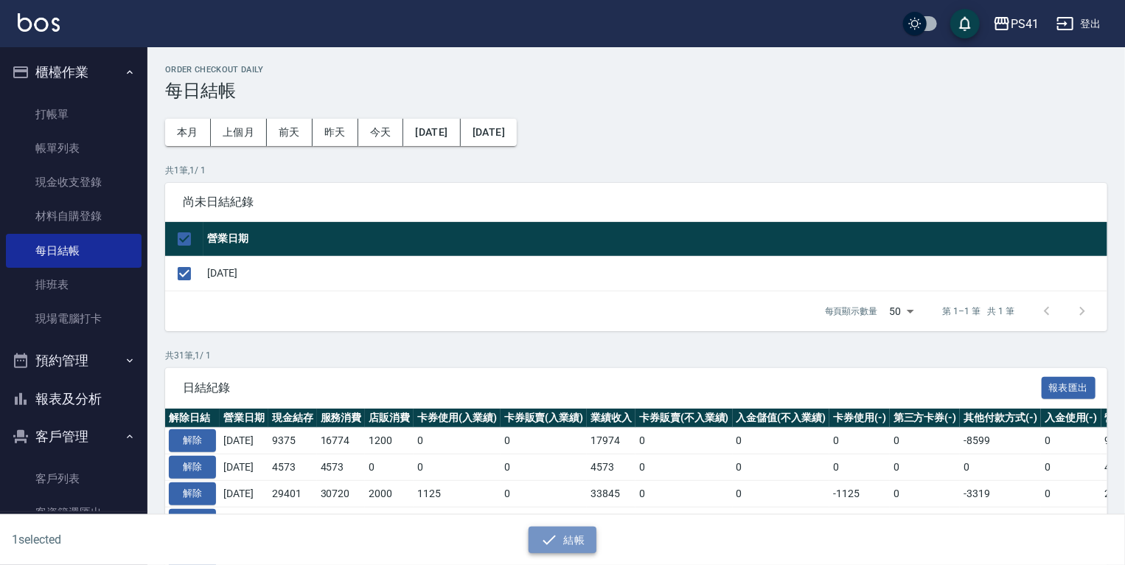
click at [539, 540] on button "結帳" at bounding box center [563, 539] width 69 height 27
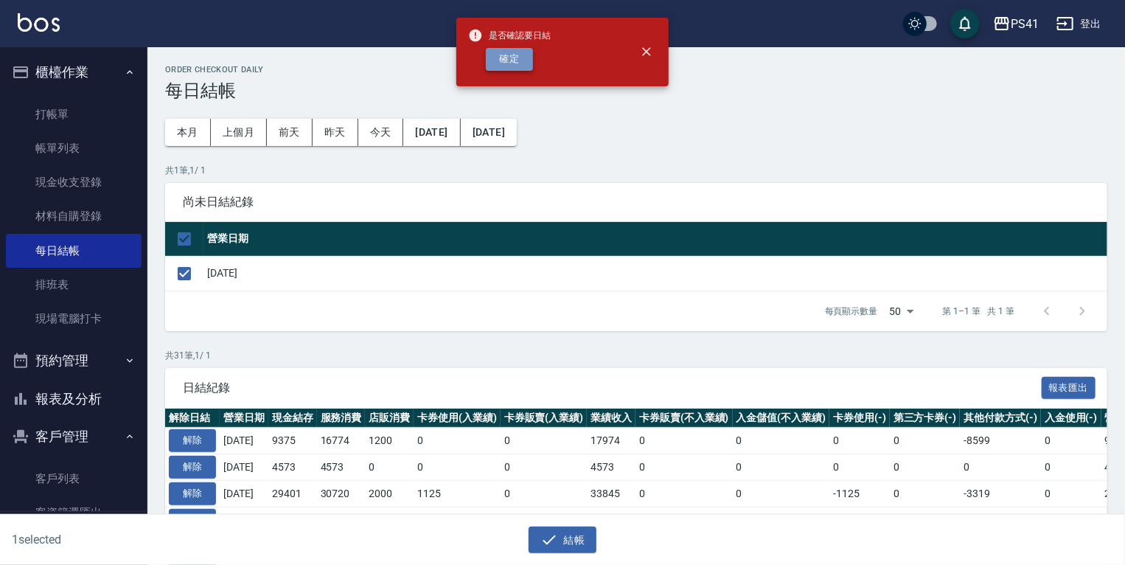
click at [528, 59] on button "確定" at bounding box center [509, 59] width 47 height 23
checkbox input "false"
